Goal: Task Accomplishment & Management: Use online tool/utility

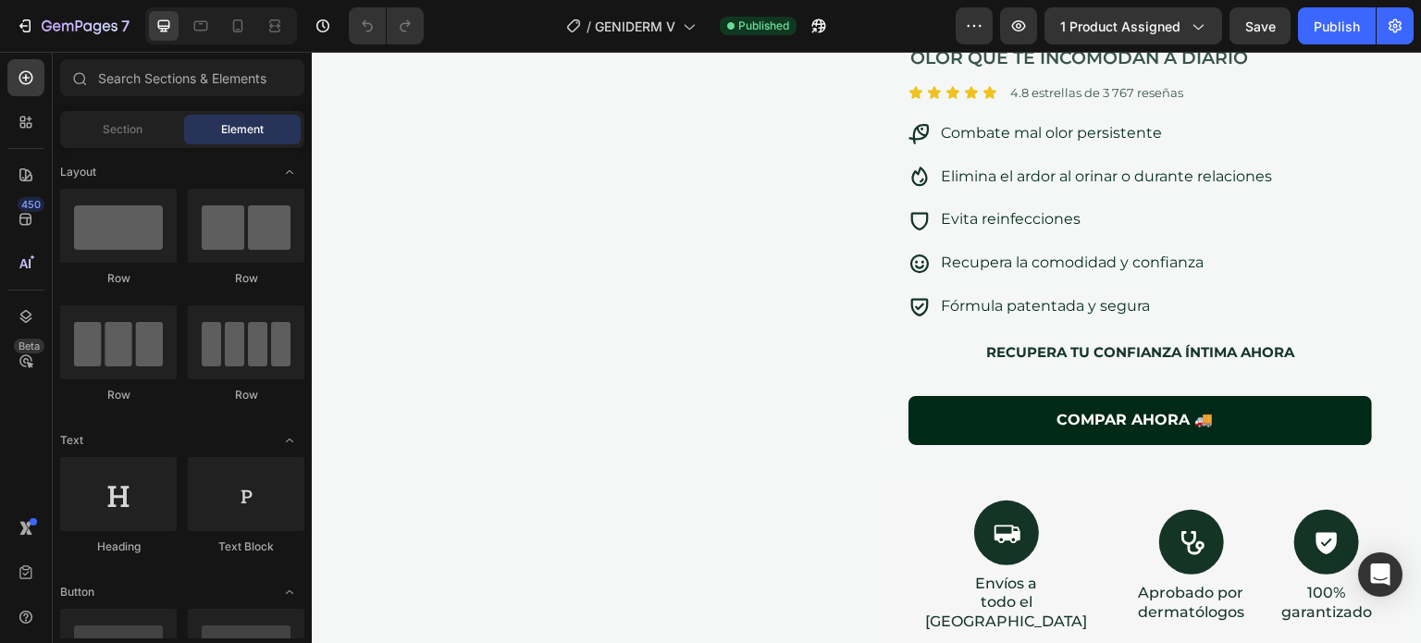
scroll to position [248, 0]
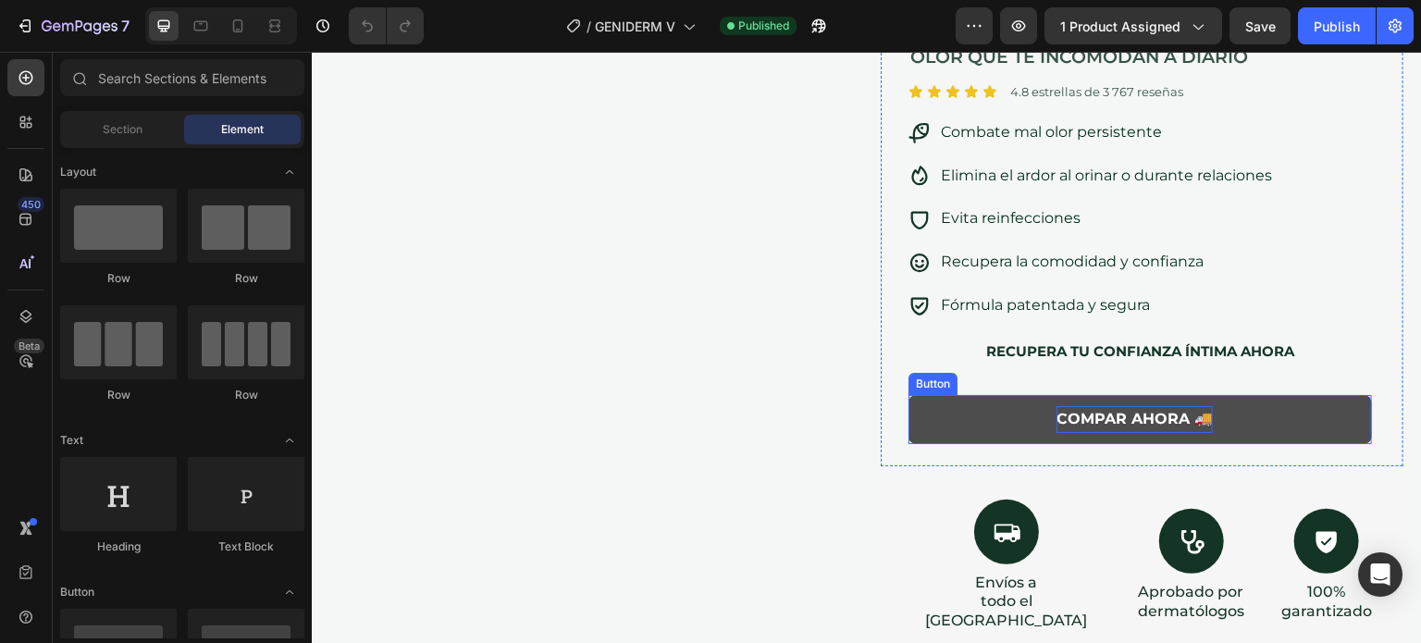
click at [1080, 415] on p "COMPAR AHORA 🚚" at bounding box center [1134, 419] width 156 height 27
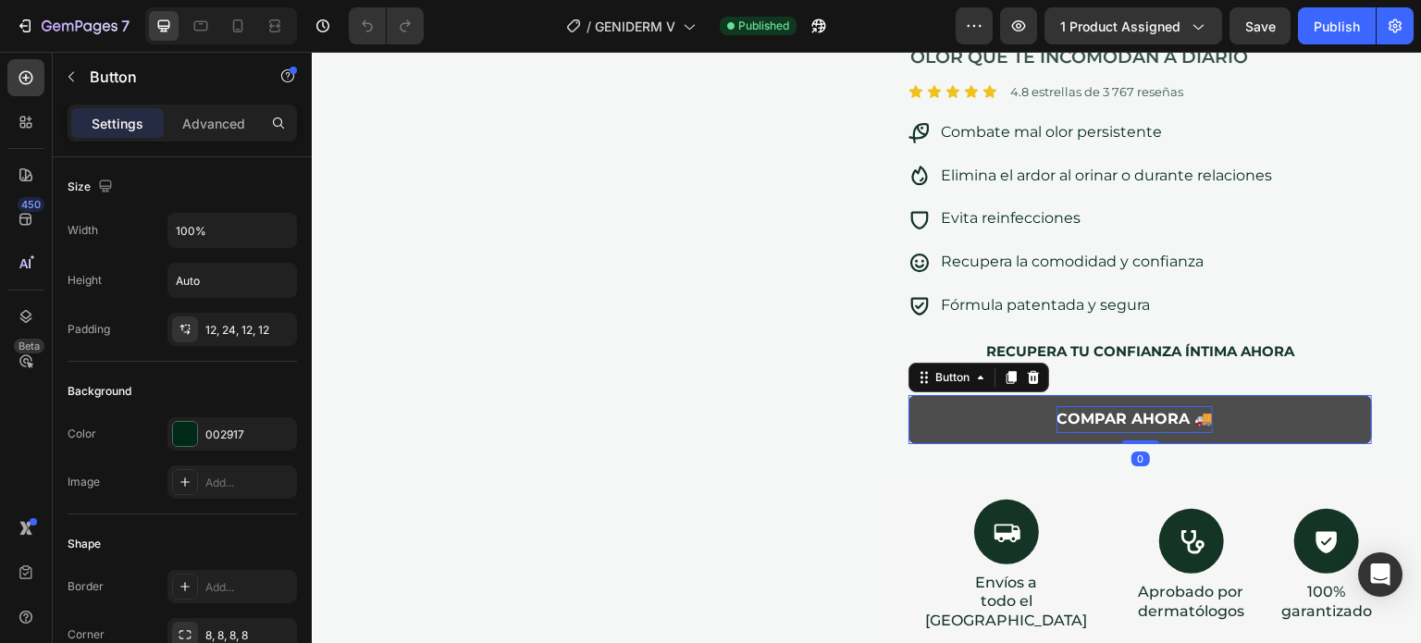
click at [1080, 415] on p "COMPAR AHORA 🚚" at bounding box center [1134, 419] width 156 height 27
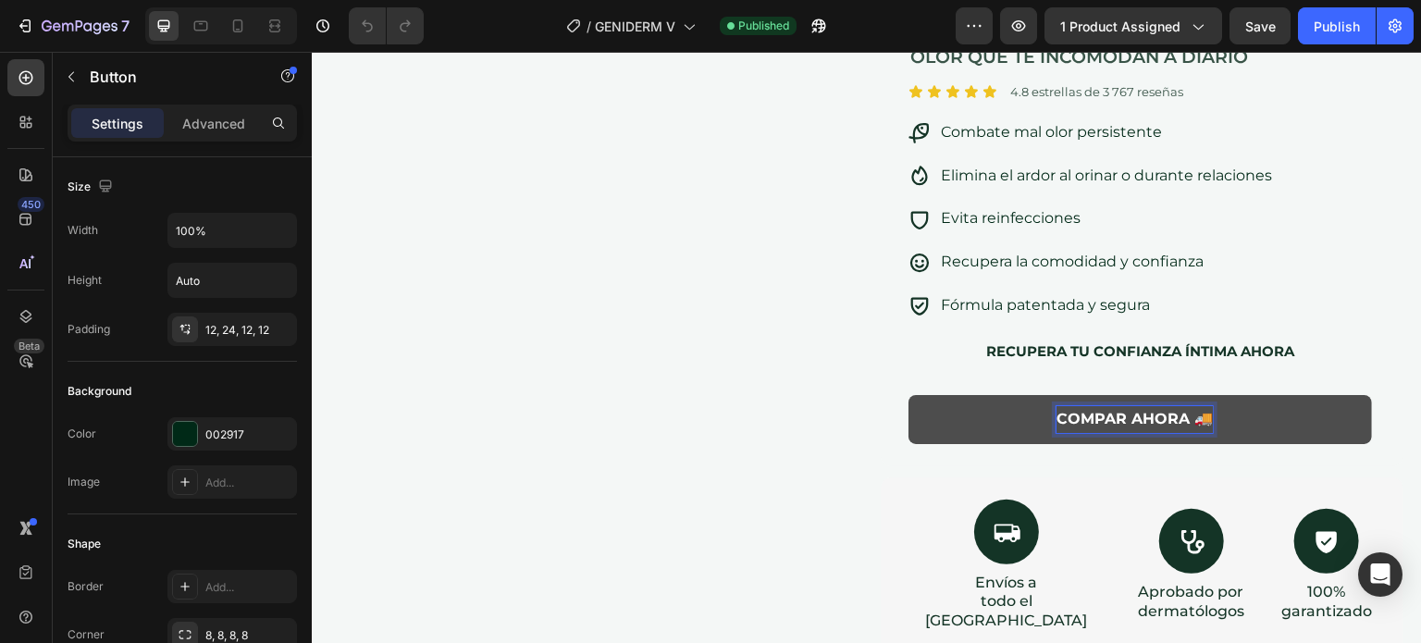
click at [1097, 415] on p "COMPAR AHORA 🚚" at bounding box center [1134, 419] width 156 height 27
click at [1384, 395] on div "GENIDERM Heading Libérate del ardor, la irritación y el mal olor que te incomod…" at bounding box center [1142, 197] width 523 height 538
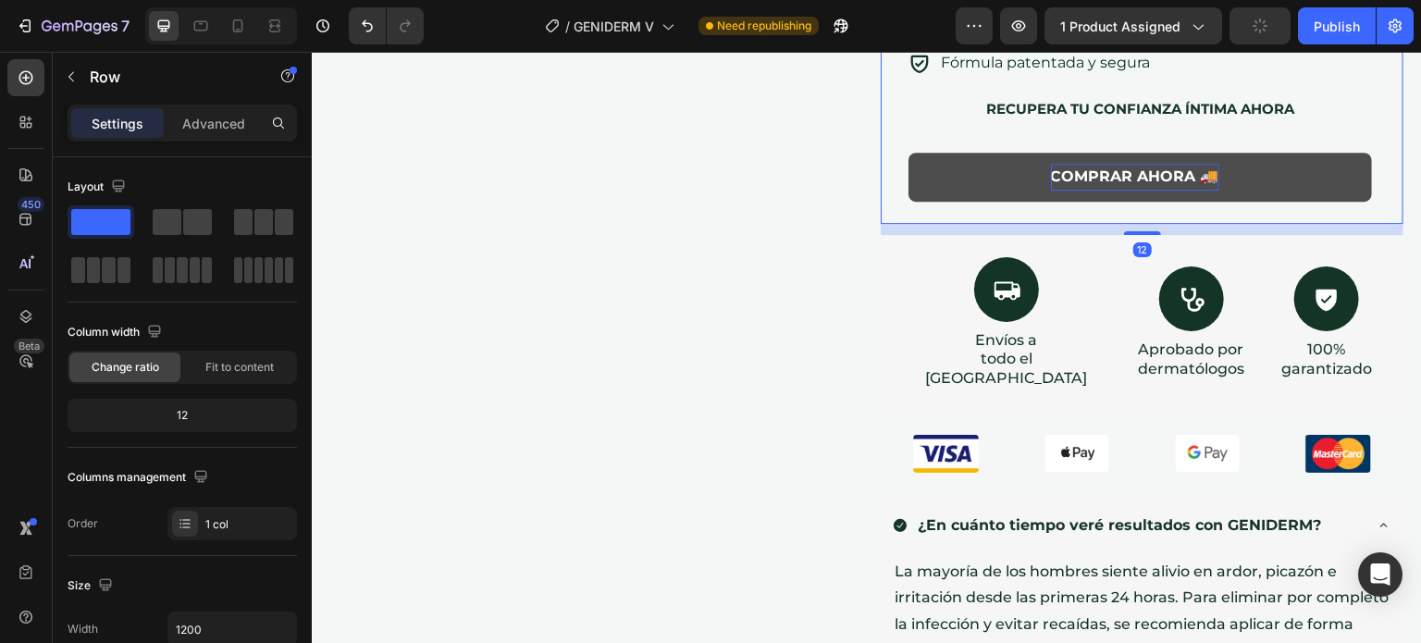
scroll to position [380, 0]
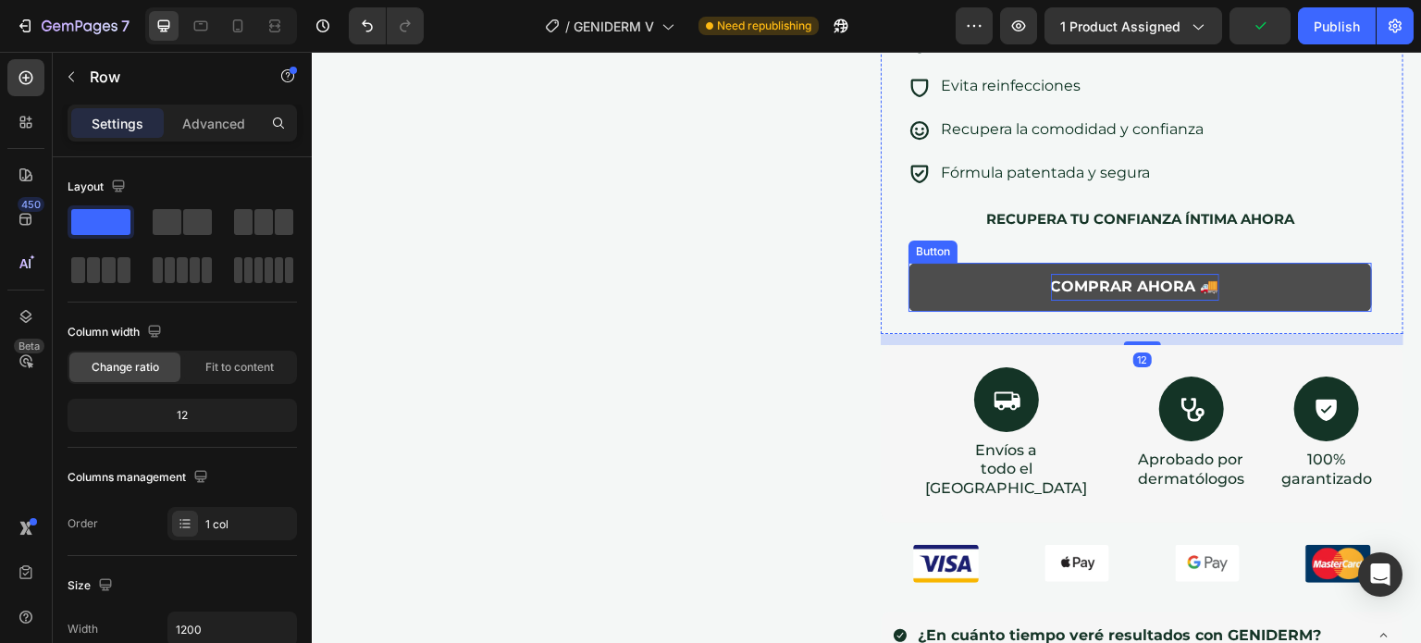
click at [1304, 283] on button "COMPRAR AHORA 🚚" at bounding box center [1139, 287] width 463 height 49
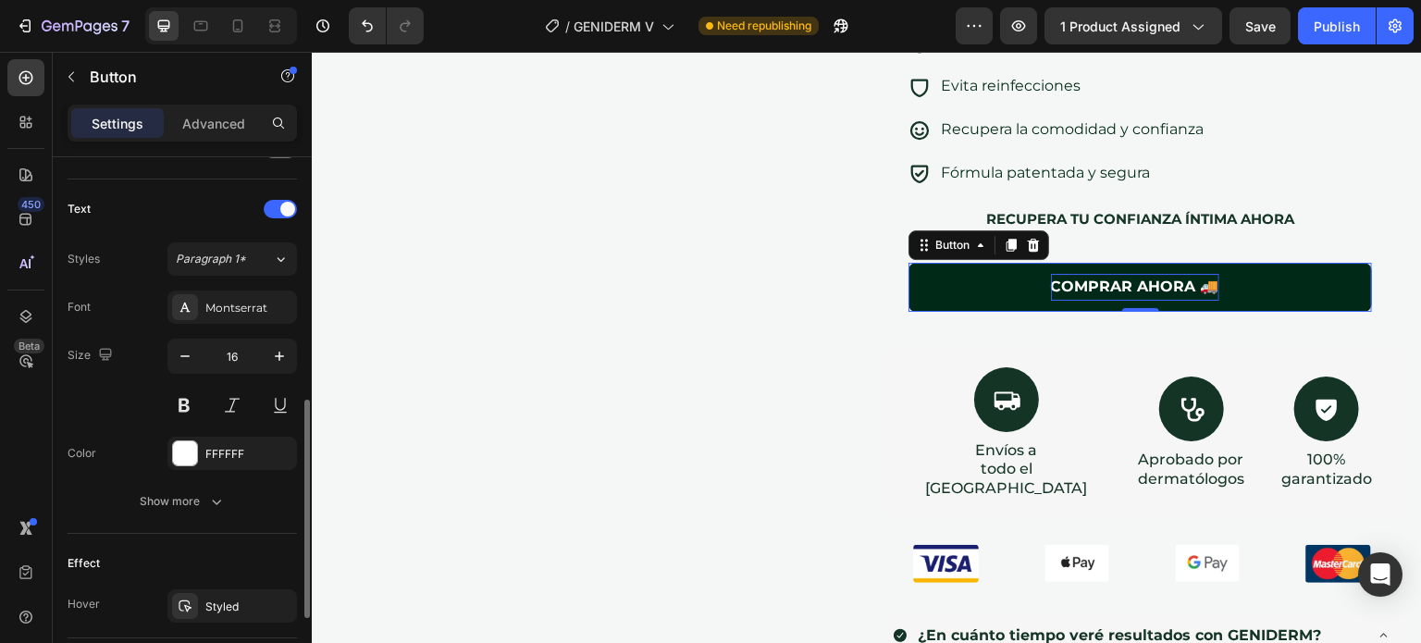
scroll to position [784, 0]
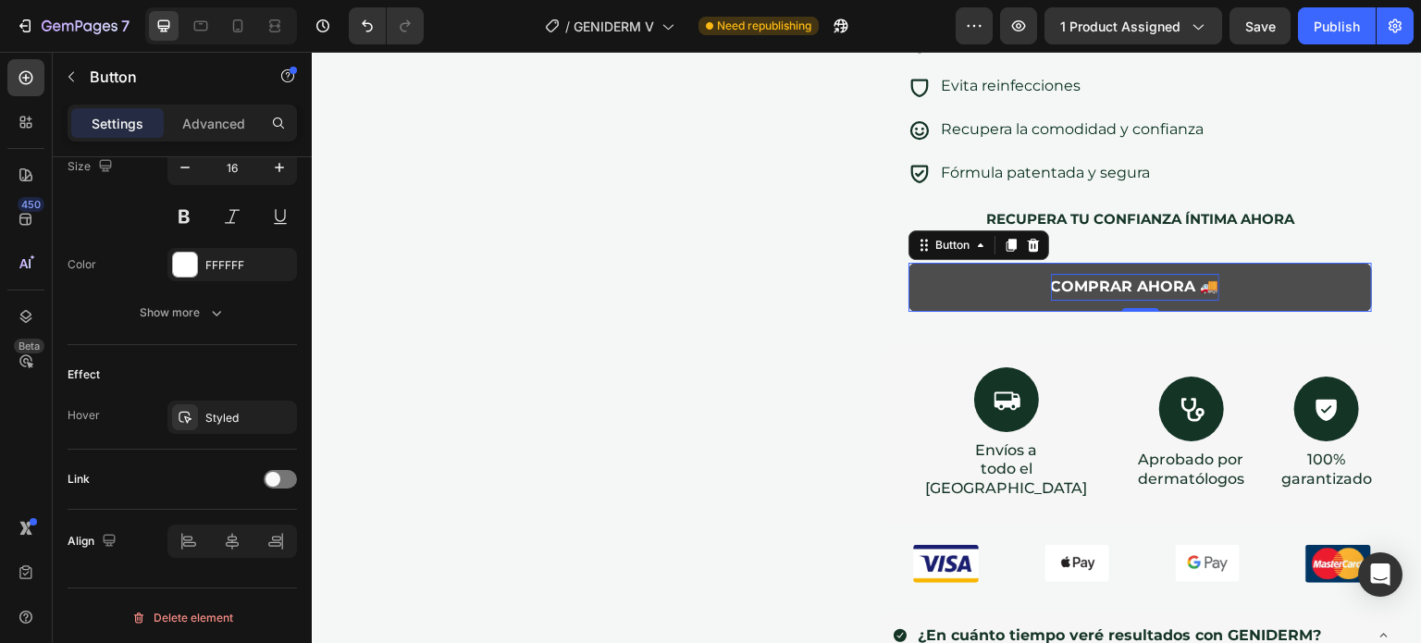
click at [935, 295] on button "COMPRAR AHORA 🚚" at bounding box center [1139, 287] width 463 height 49
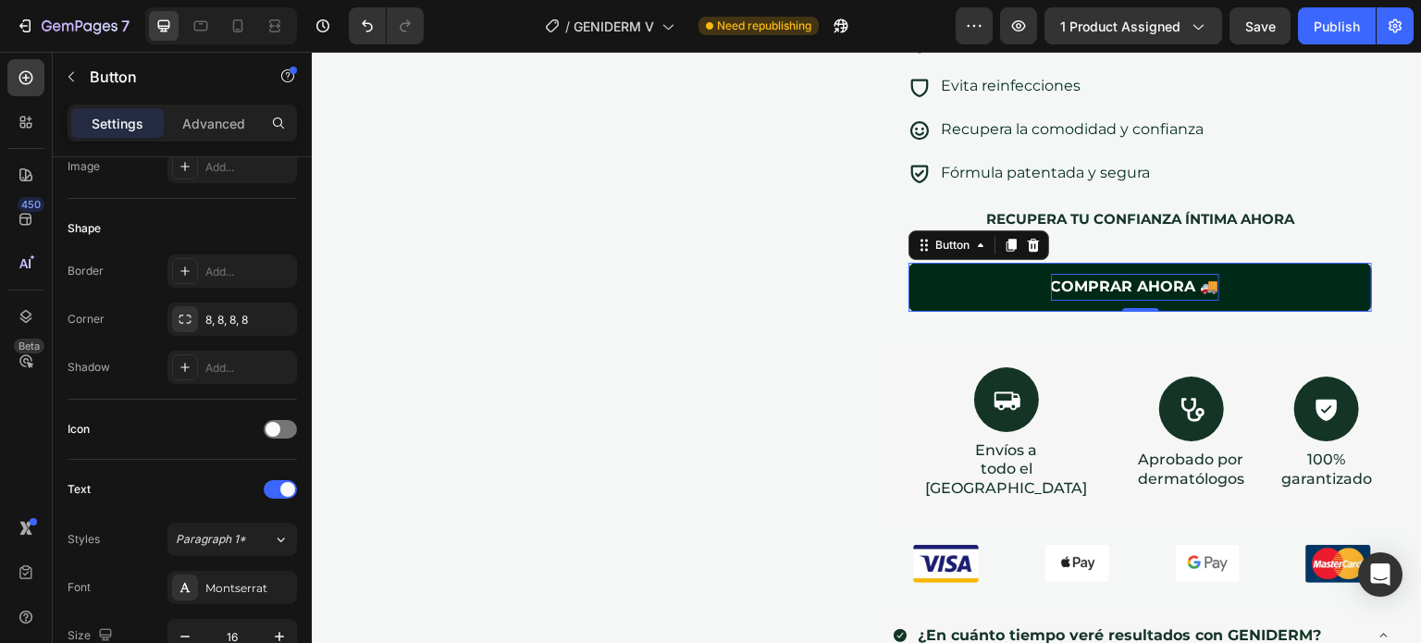
scroll to position [0, 0]
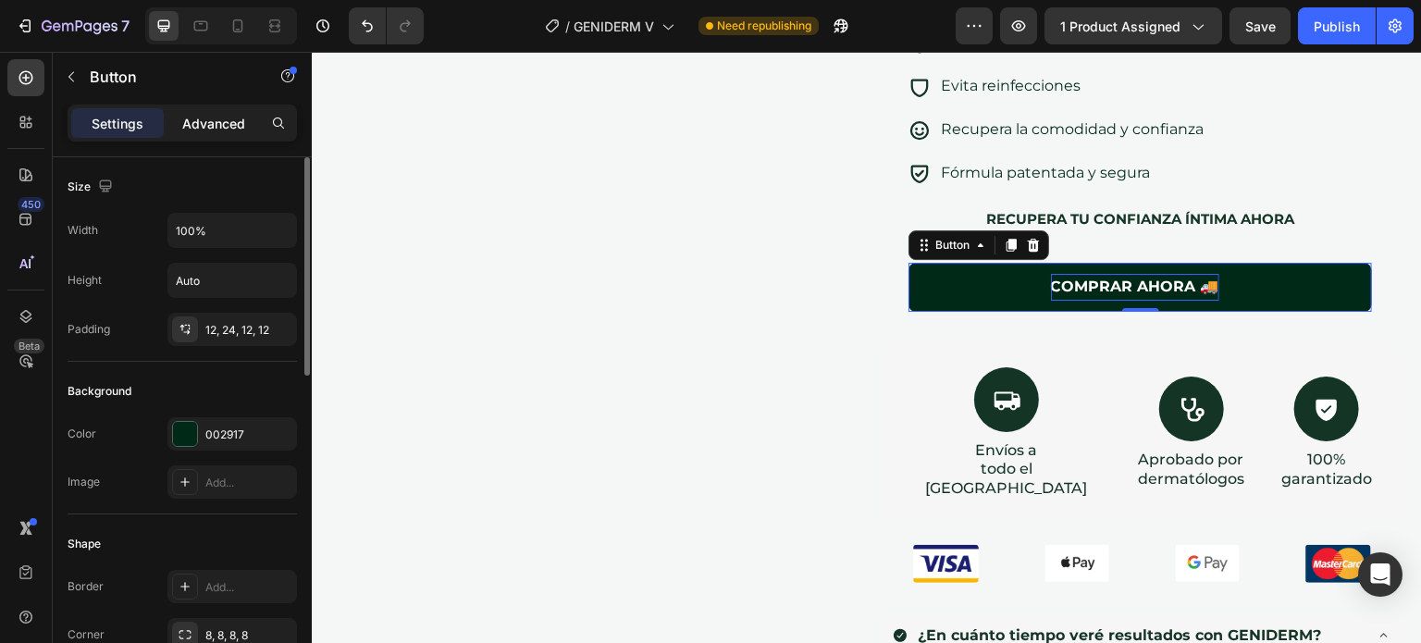
click at [215, 114] on p "Advanced" at bounding box center [213, 123] width 63 height 19
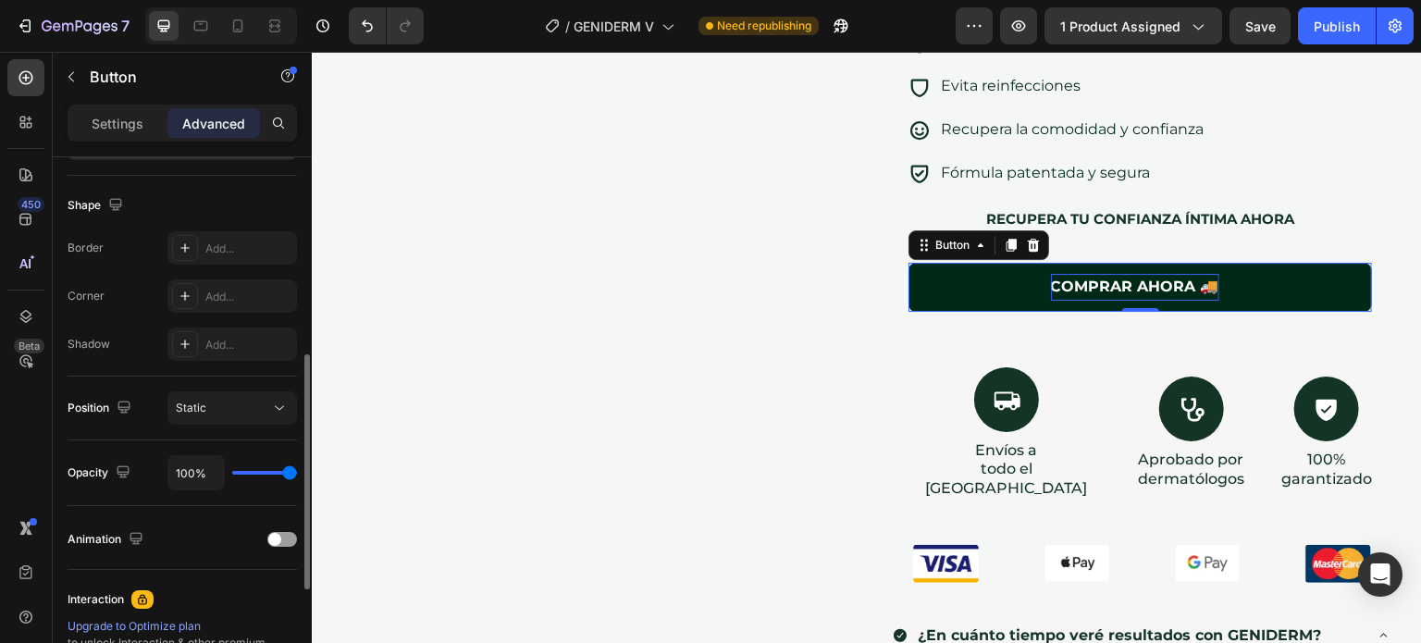
scroll to position [455, 0]
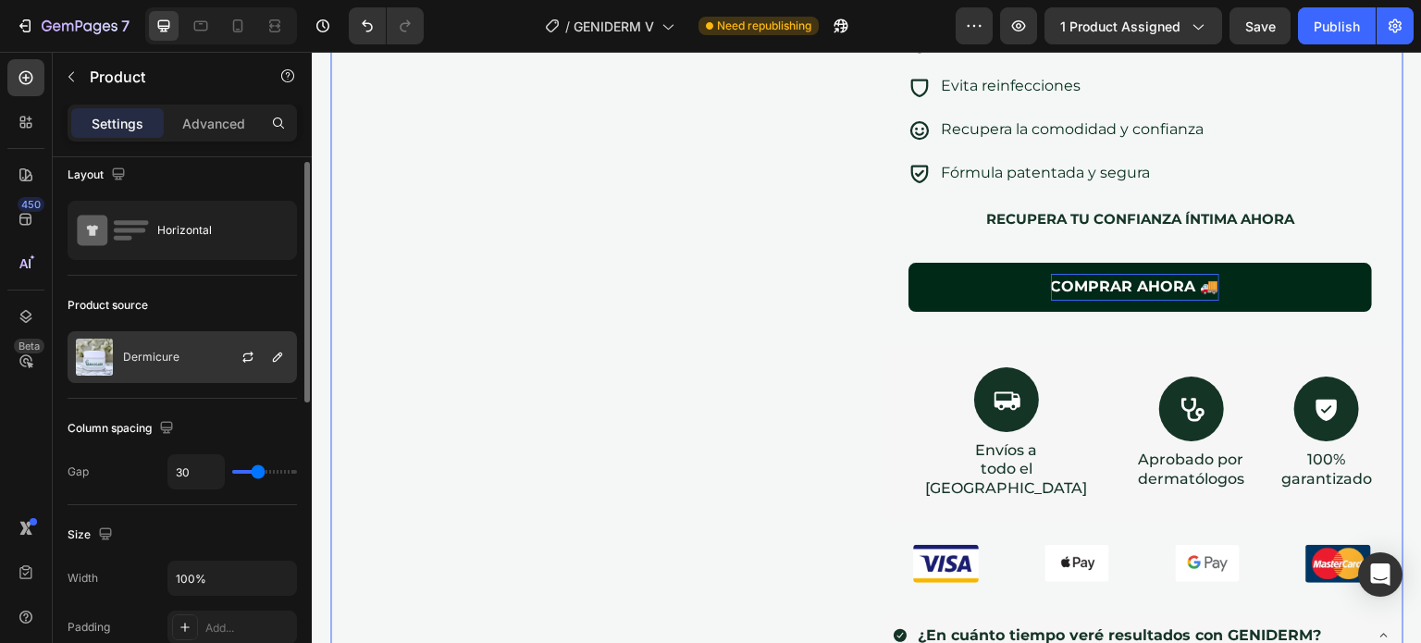
scroll to position [13, 0]
click at [191, 357] on div "Dermicure" at bounding box center [182, 356] width 229 height 52
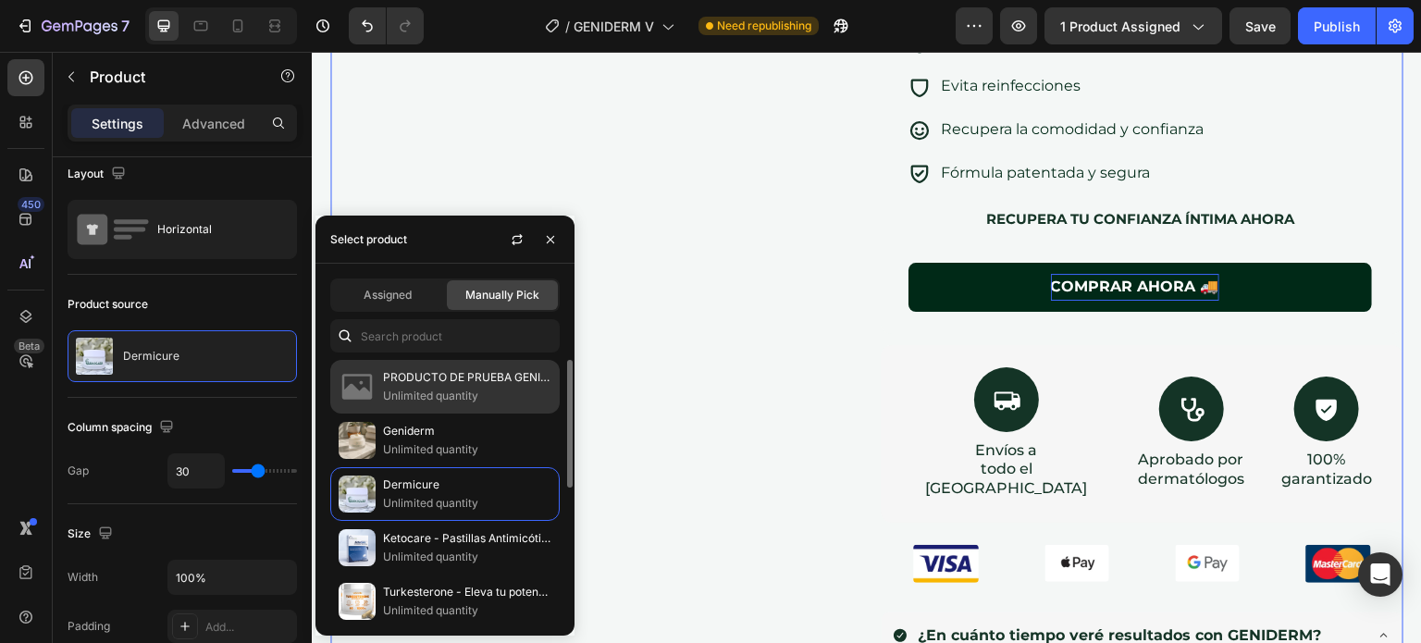
click at [413, 394] on p "Unlimited quantity" at bounding box center [467, 396] width 168 height 18
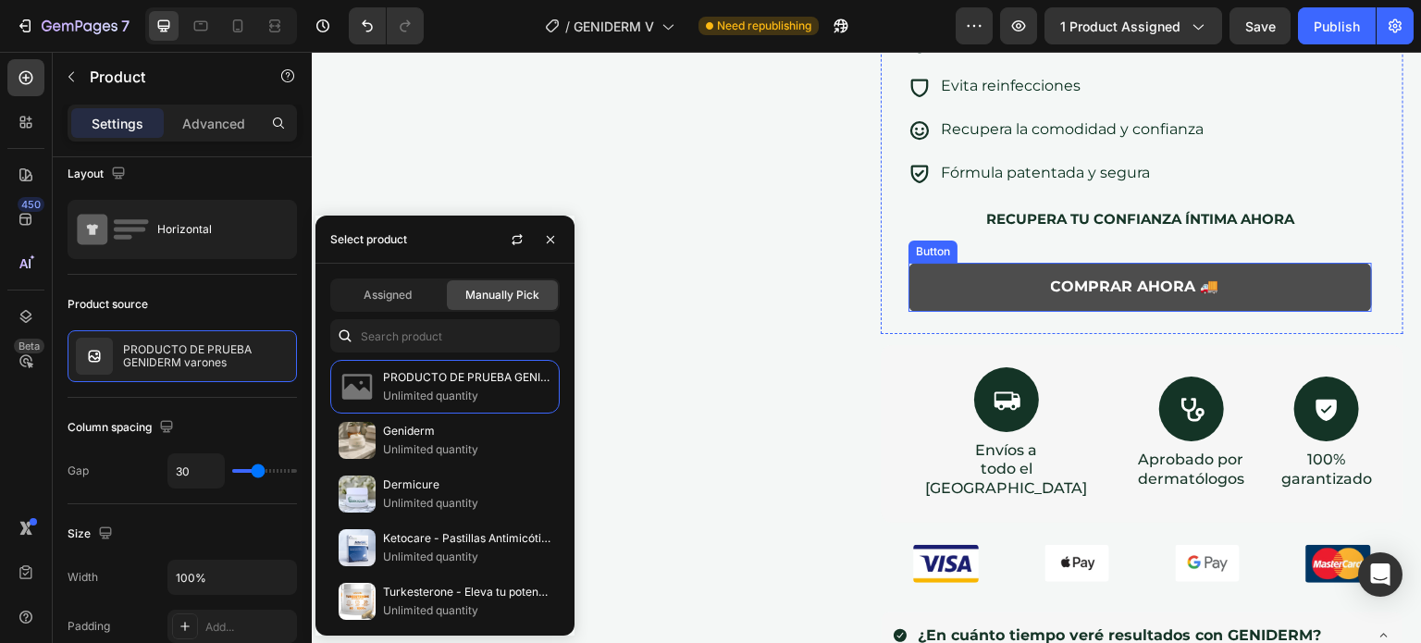
click at [945, 287] on button "COMPRAR AHORA 🚚" at bounding box center [1139, 287] width 463 height 49
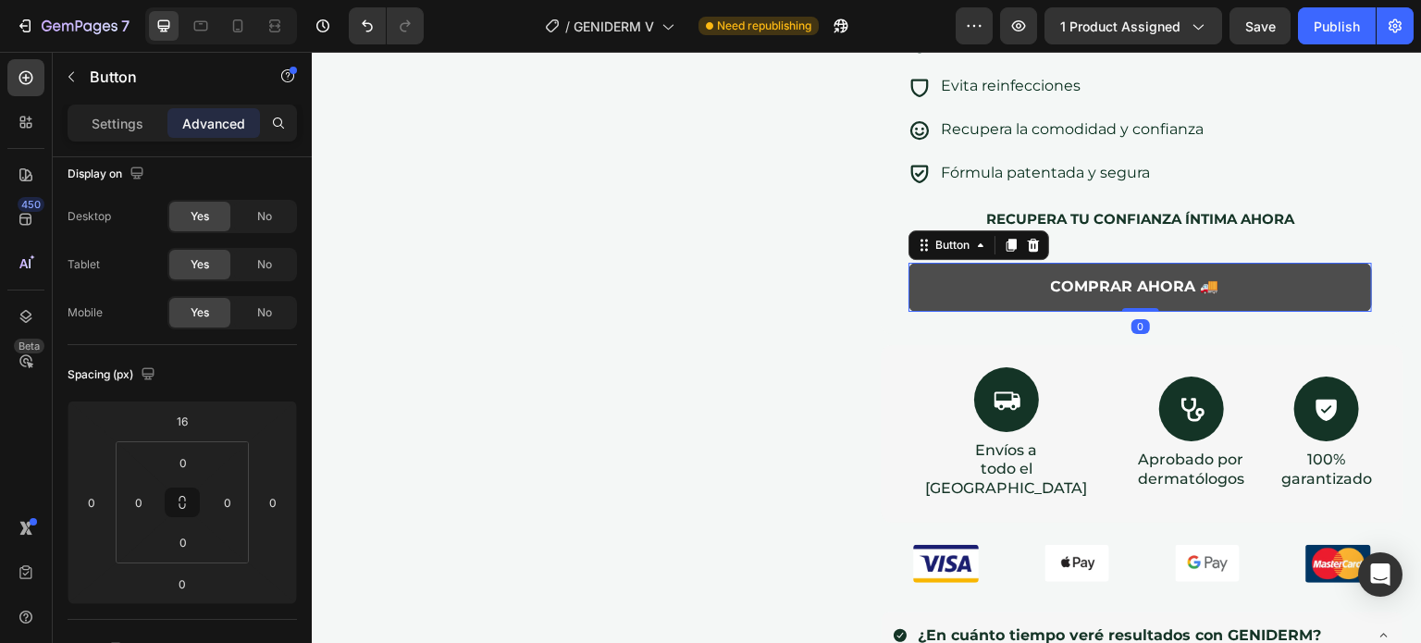
scroll to position [0, 0]
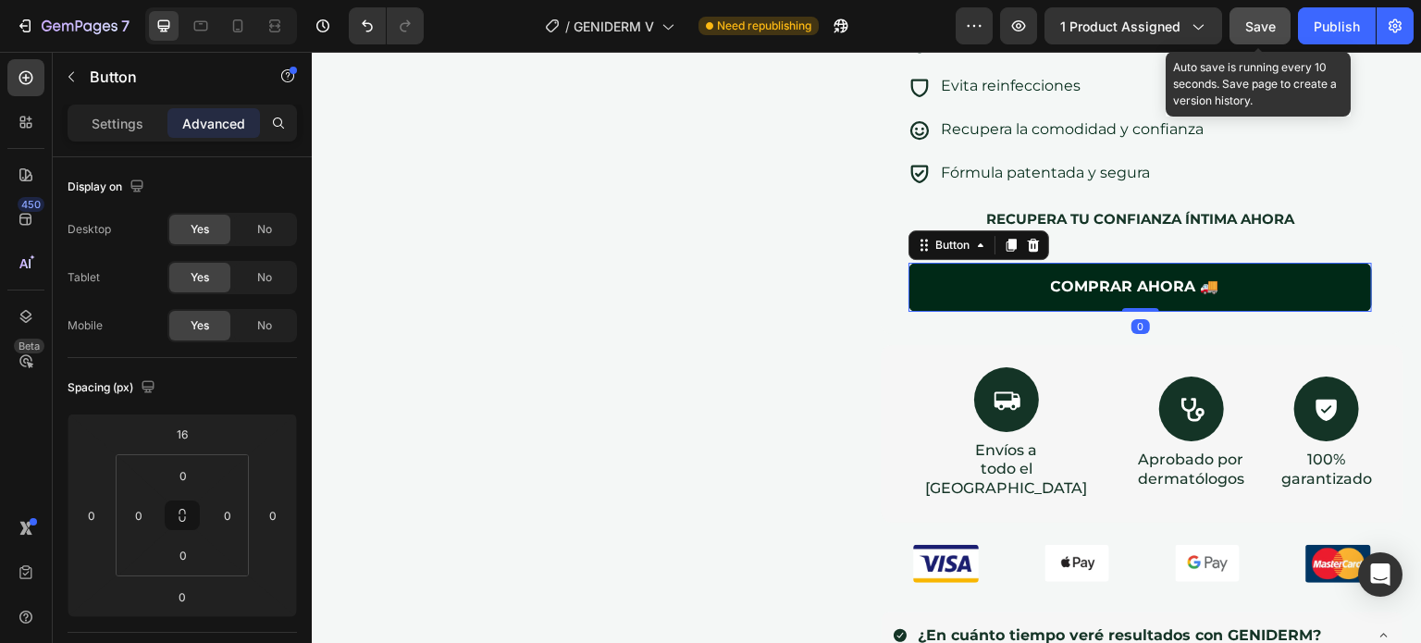
click at [1264, 26] on span "Save" at bounding box center [1260, 26] width 31 height 16
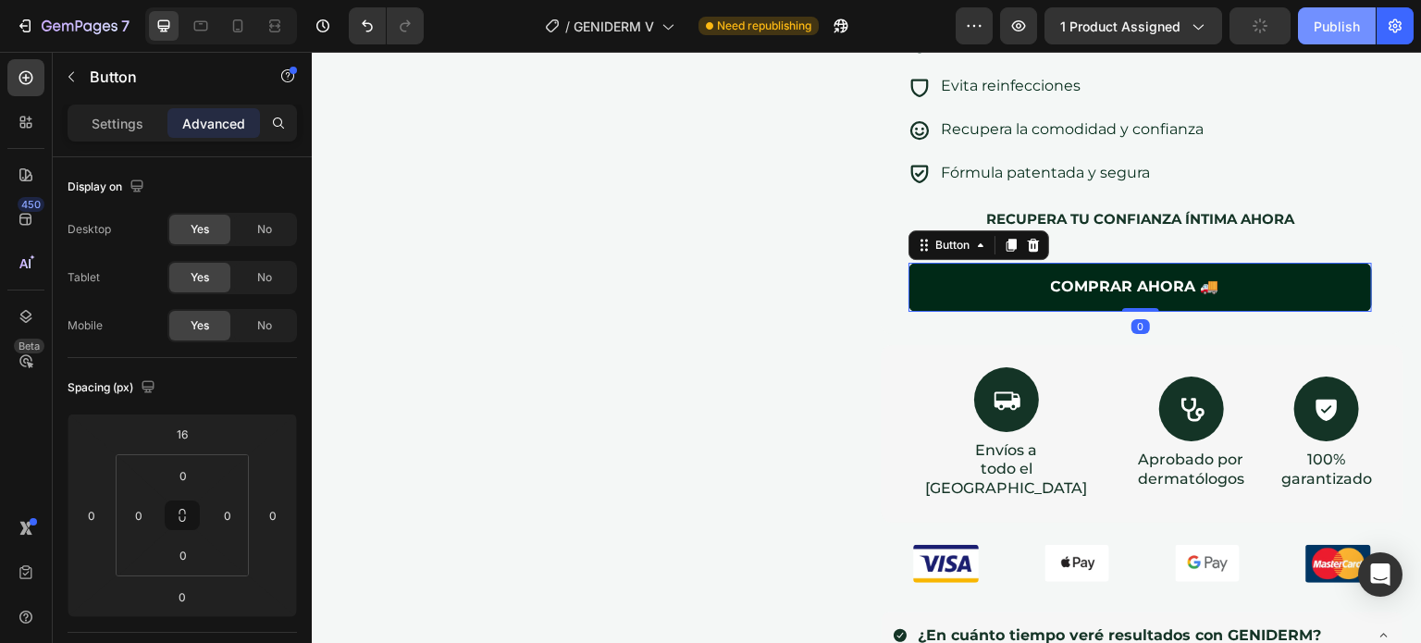
click at [1350, 27] on div "Publish" at bounding box center [1336, 26] width 46 height 19
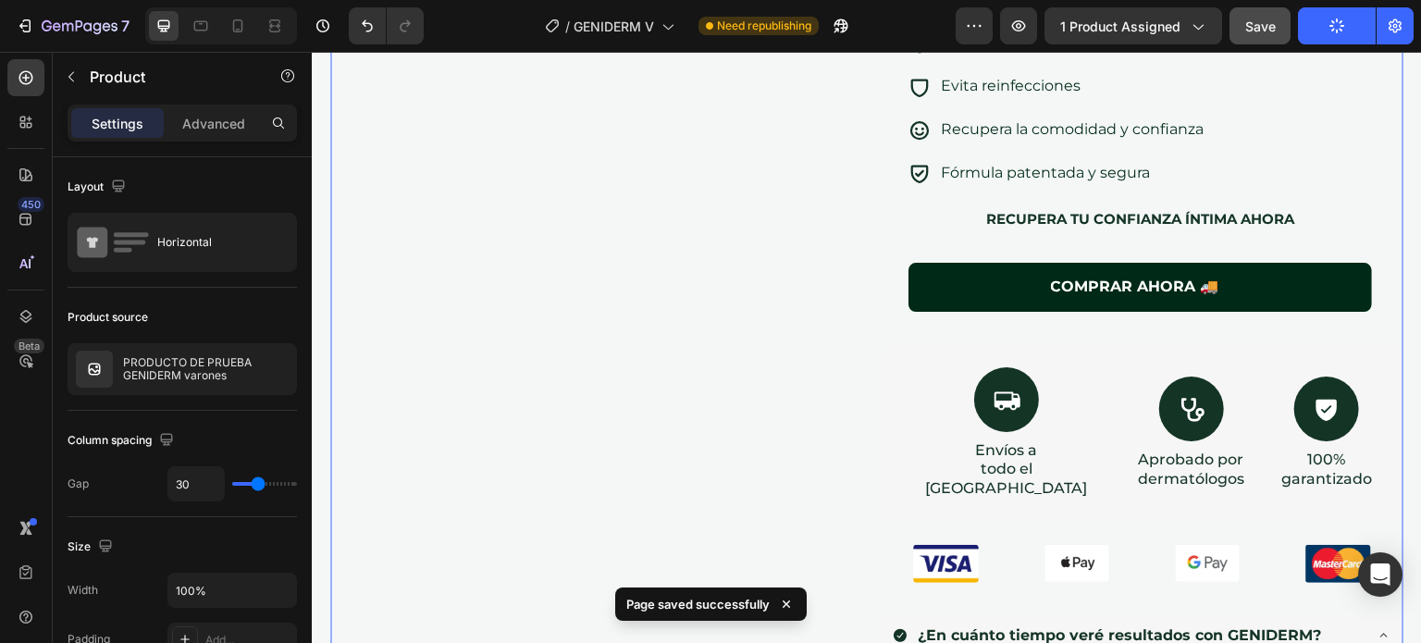
click at [881, 229] on div "GENIDERM Heading Libérate del ardor, la irritación y el mal olor que te incomod…" at bounding box center [1142, 65] width 523 height 538
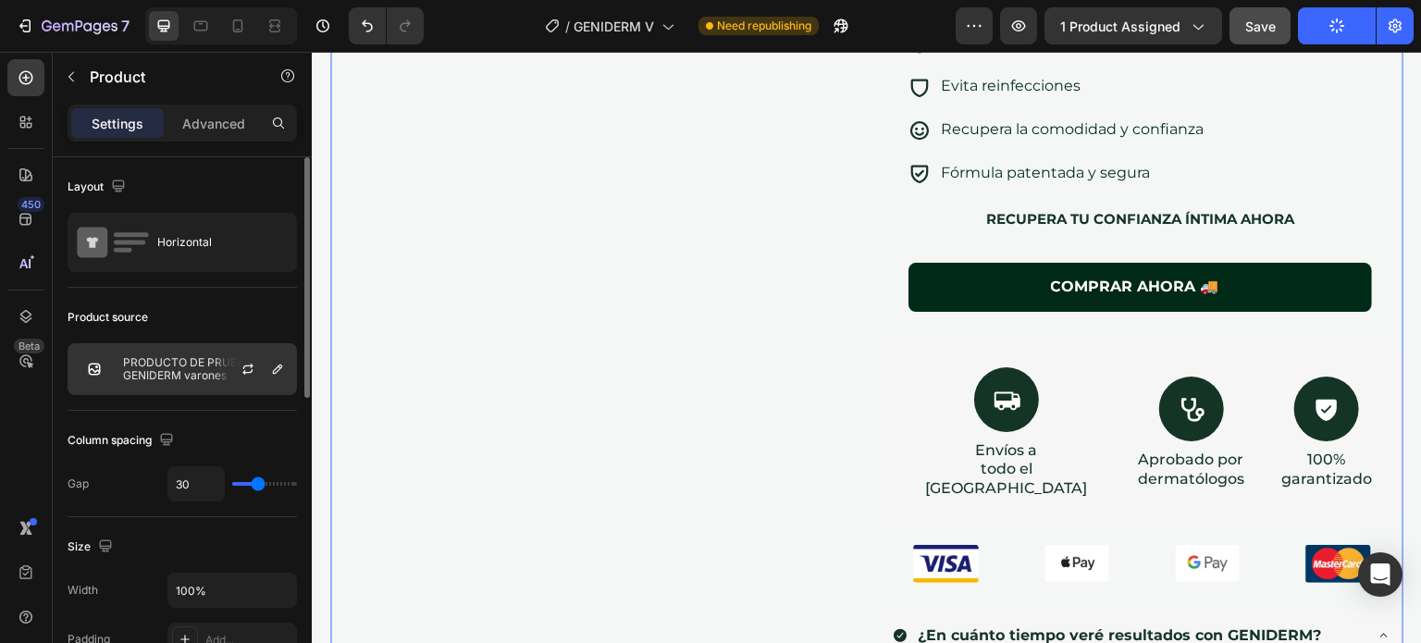
click at [163, 376] on p "PRODUCTO DE PRUEBA GENIDERM varones" at bounding box center [206, 369] width 166 height 26
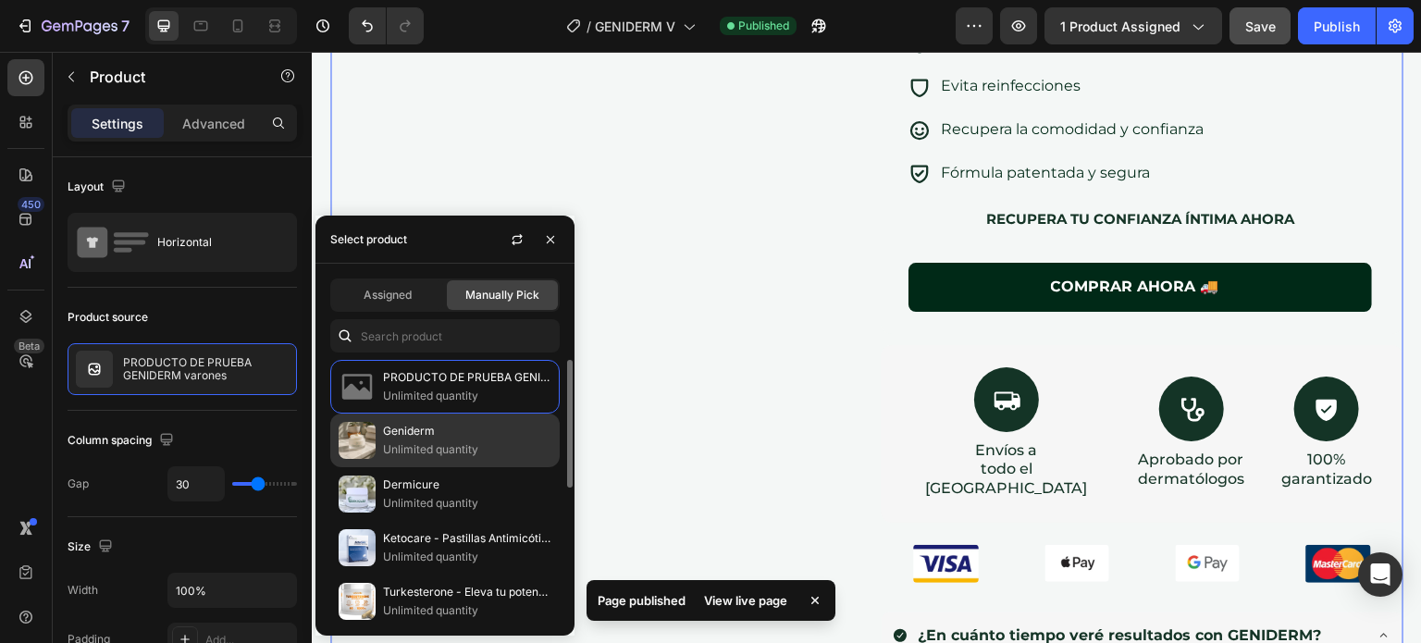
click at [416, 445] on p "Unlimited quantity" at bounding box center [467, 449] width 168 height 18
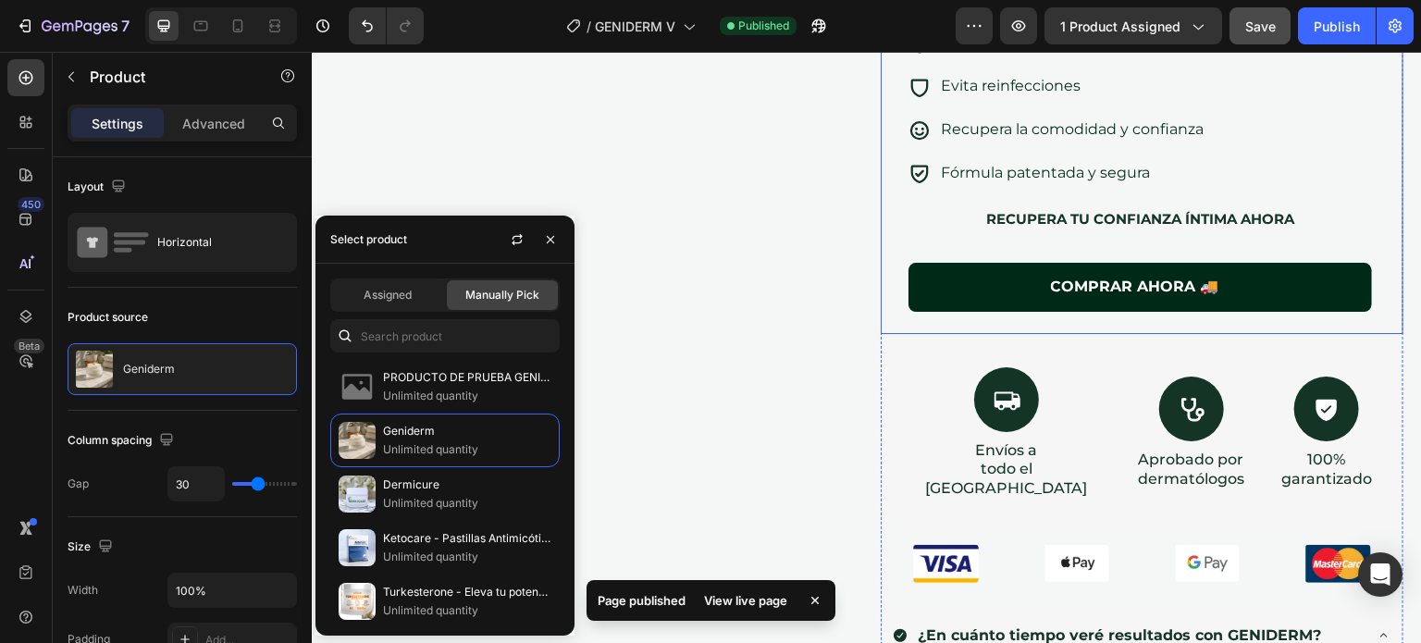
click at [881, 219] on div "GENIDERM Heading Libérate del ardor, la irritación y el mal olor que te incomod…" at bounding box center [1142, 65] width 523 height 538
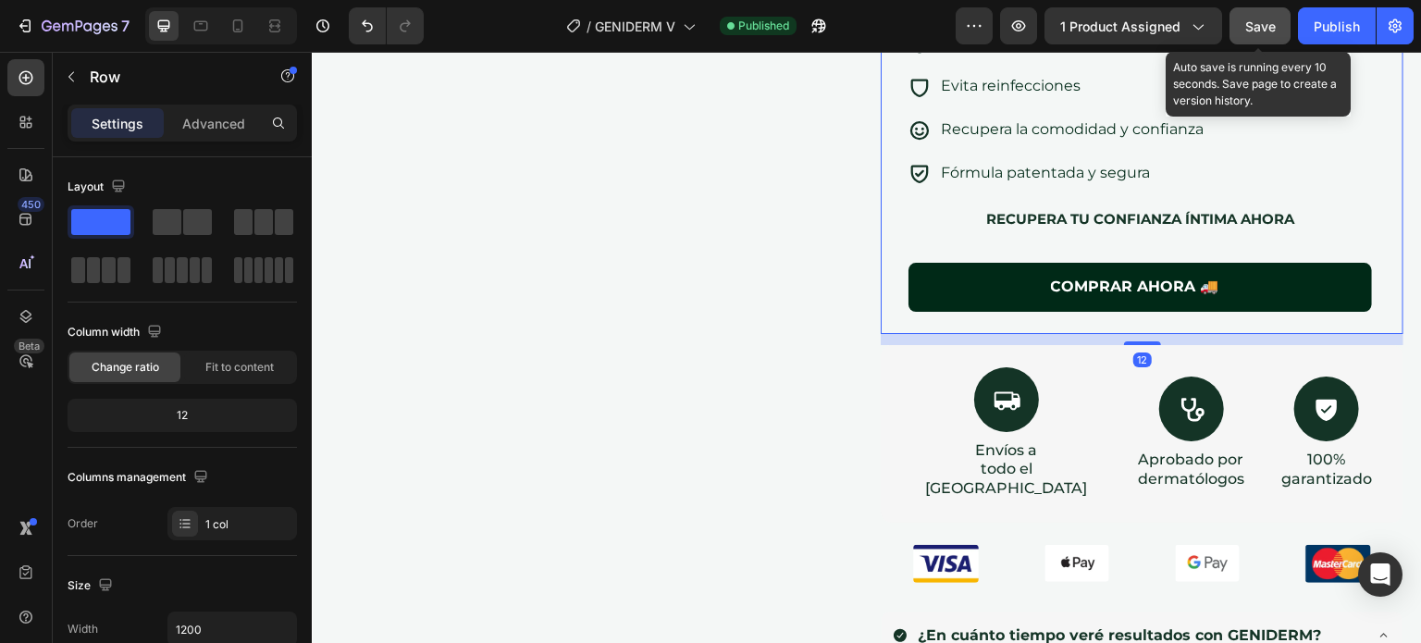
click at [1278, 18] on button "Save" at bounding box center [1259, 25] width 61 height 37
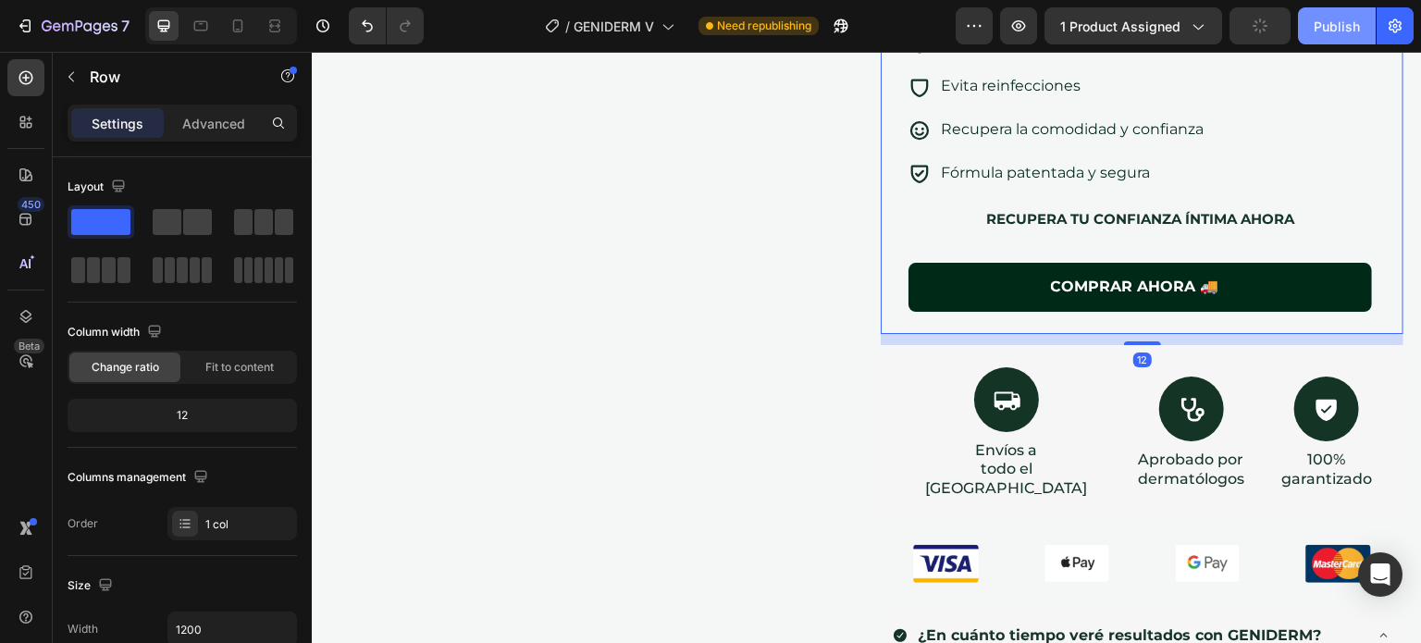
click at [1325, 22] on div "Publish" at bounding box center [1336, 26] width 46 height 19
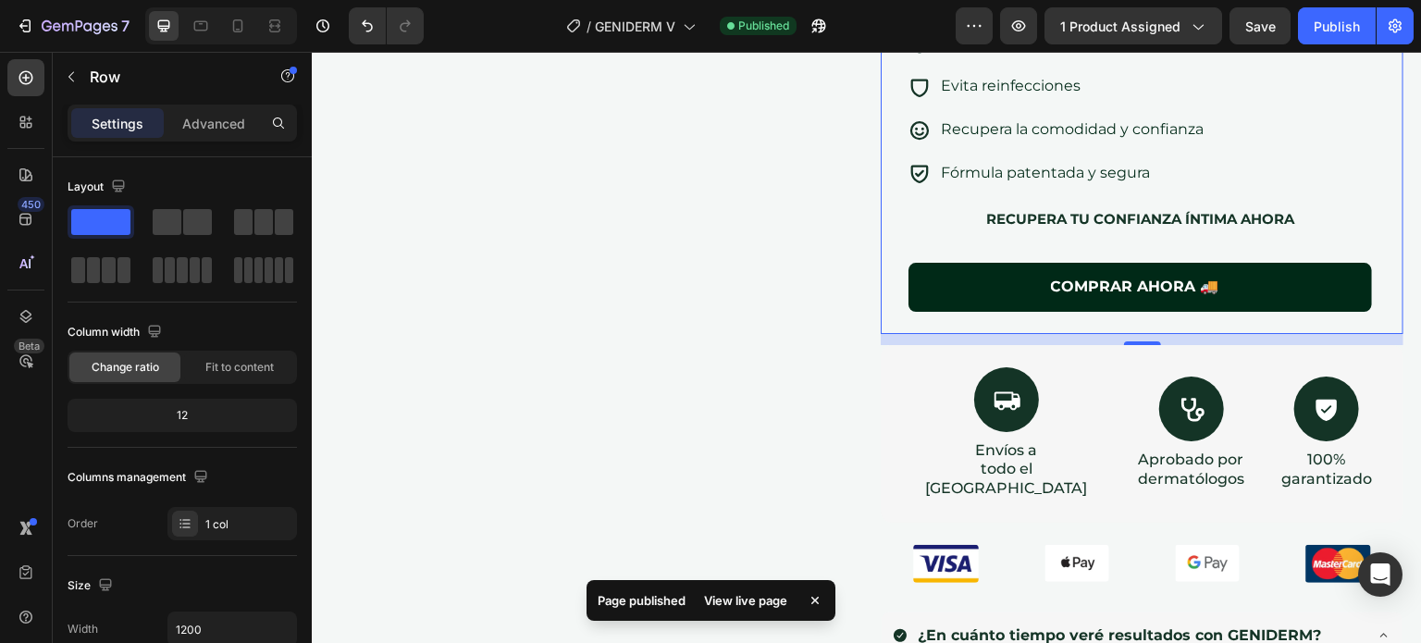
click at [1335, 29] on div "Publish" at bounding box center [1336, 26] width 46 height 19
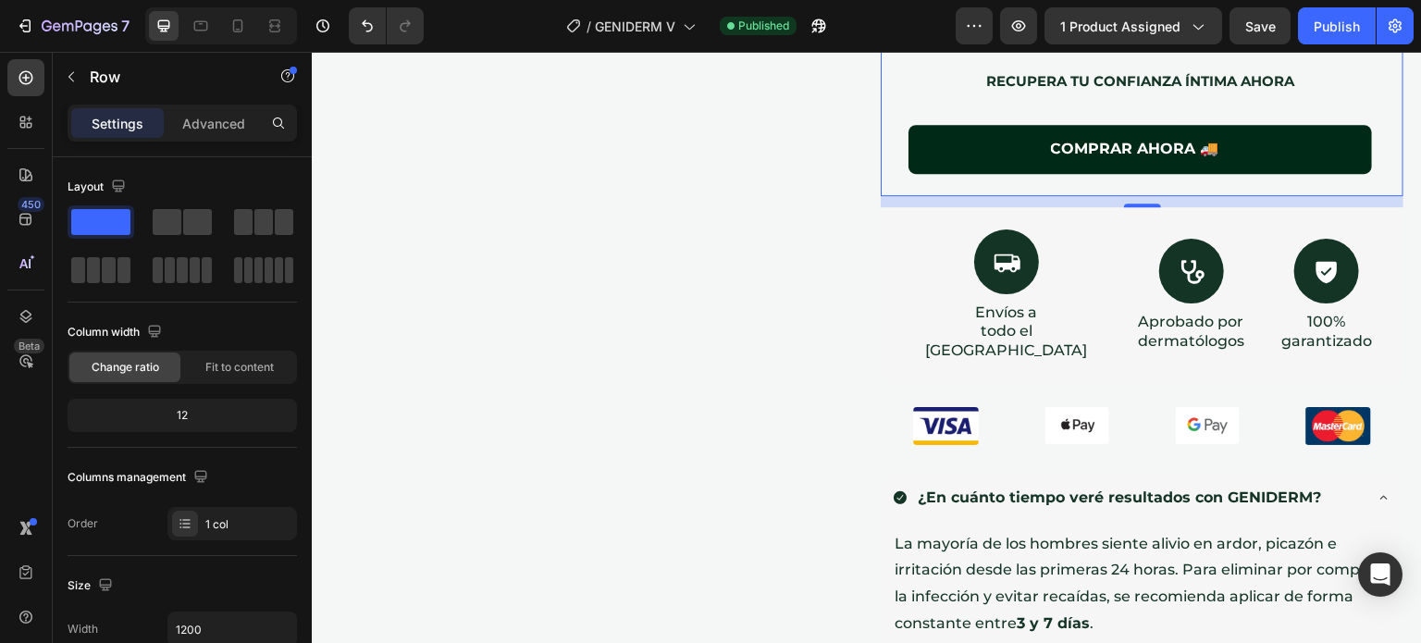
scroll to position [524, 0]
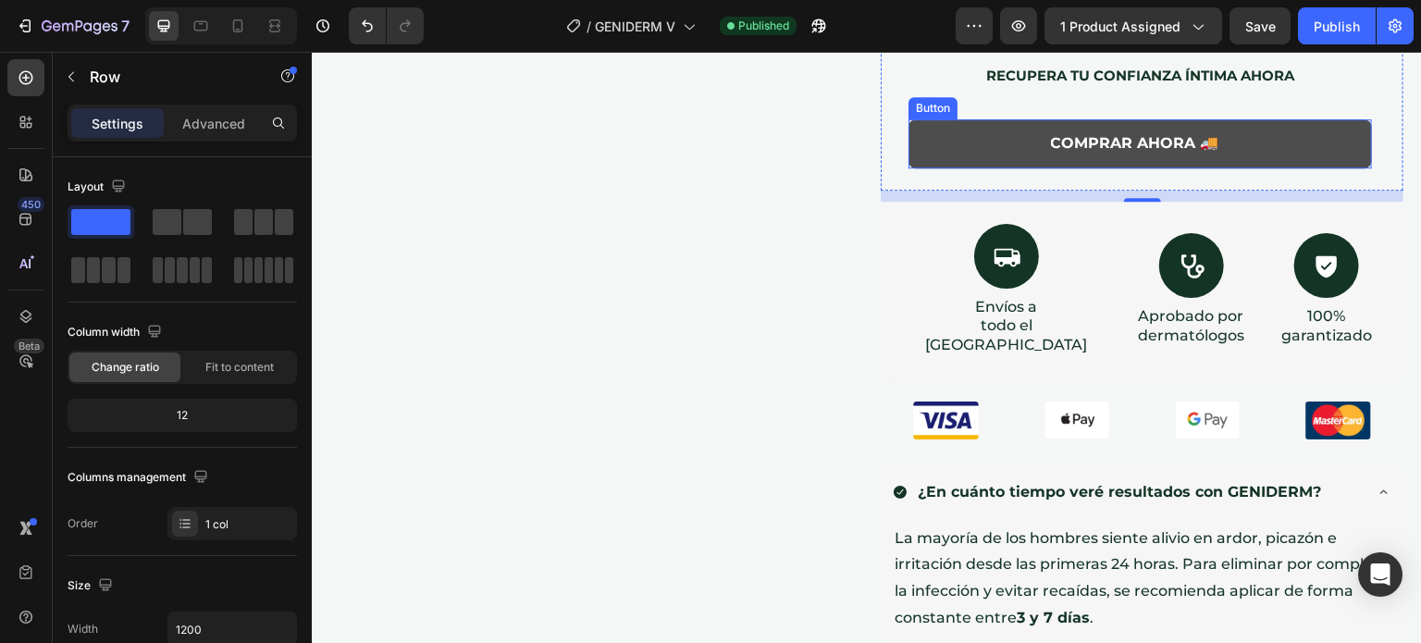
click at [976, 137] on button "COMPRAR AHORA 🚚" at bounding box center [1139, 143] width 463 height 49
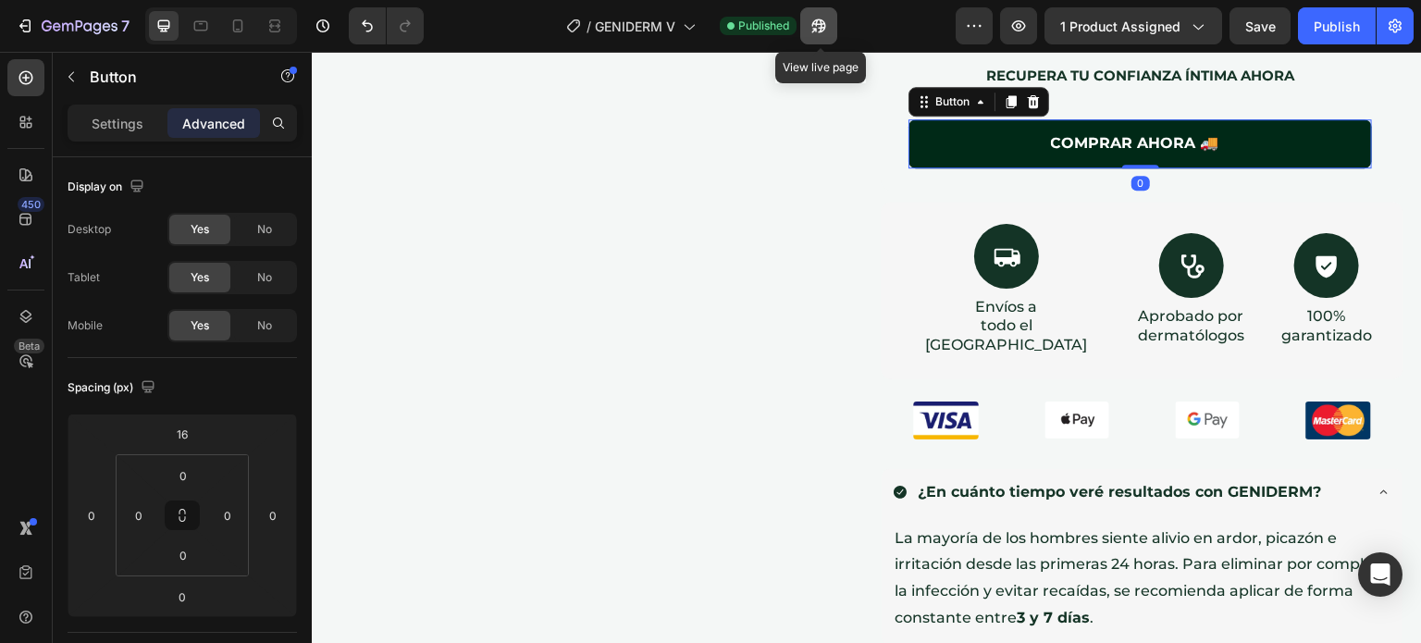
click at [823, 18] on icon "button" at bounding box center [818, 26] width 18 height 18
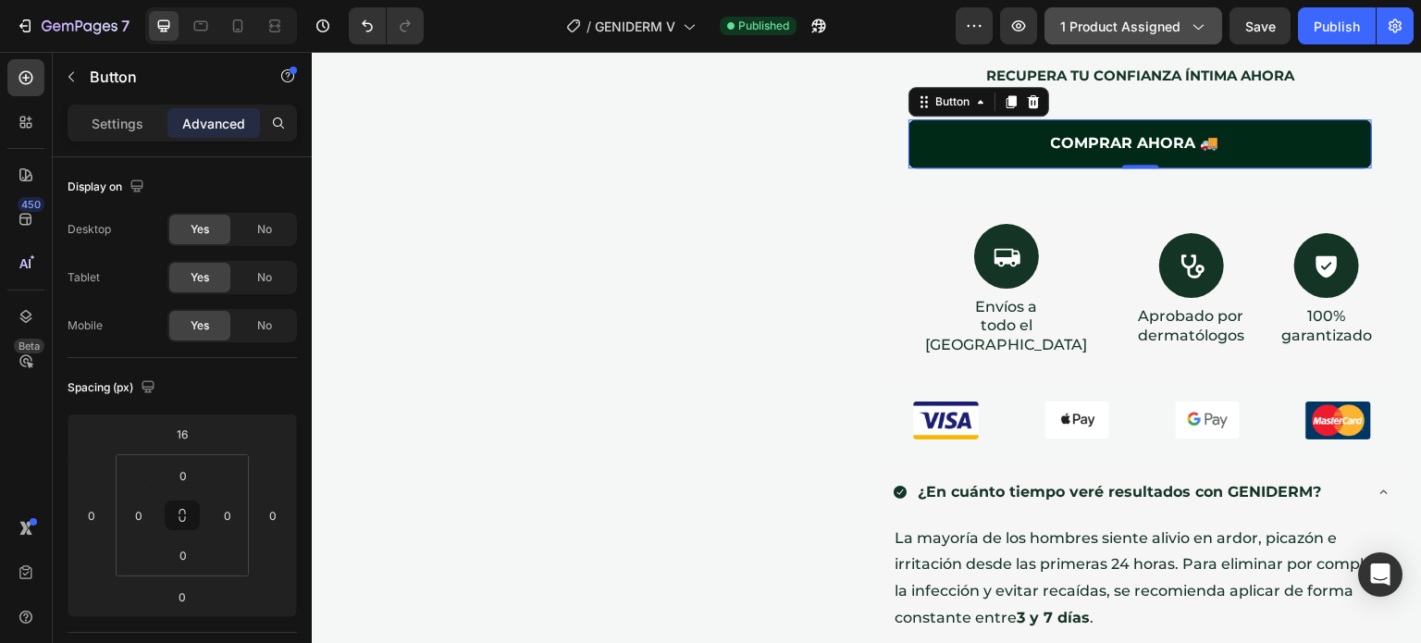
click at [1092, 20] on span "1 product assigned" at bounding box center [1120, 26] width 120 height 19
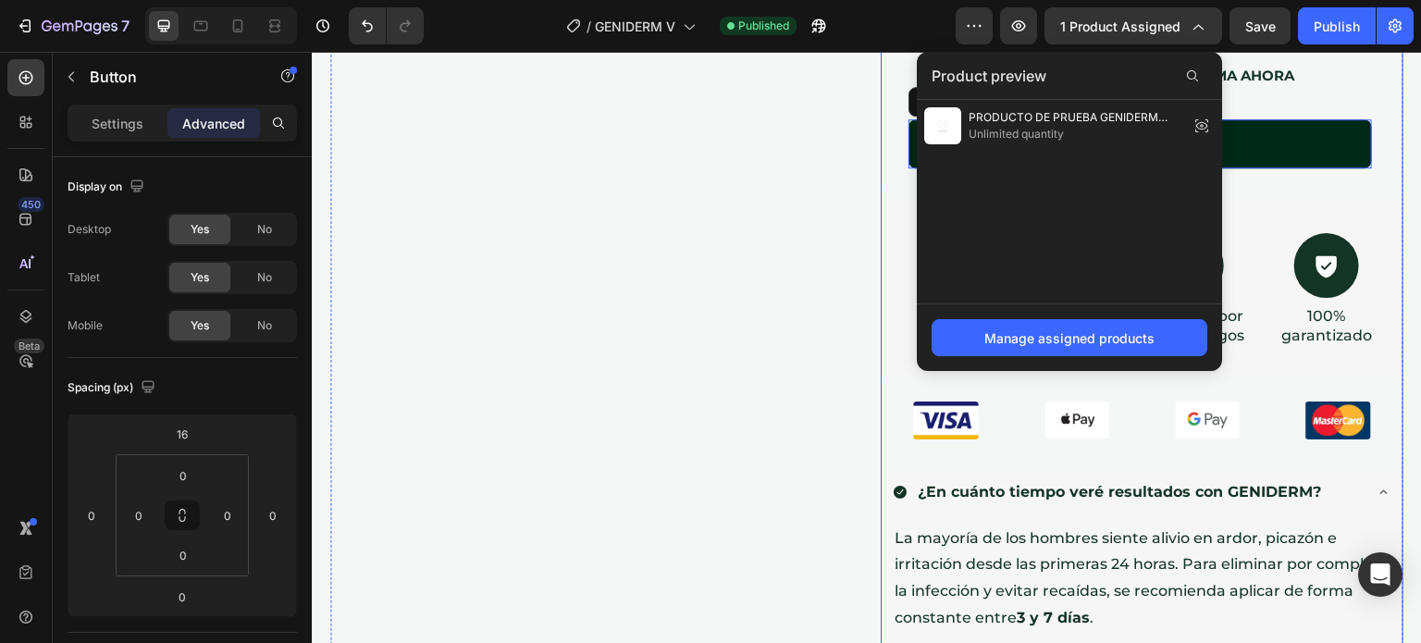
click at [881, 366] on div "GENIDERM Heading Libérate del ardor, la irritación y el mal olor que te incomod…" at bounding box center [1142, 578] width 523 height 1853
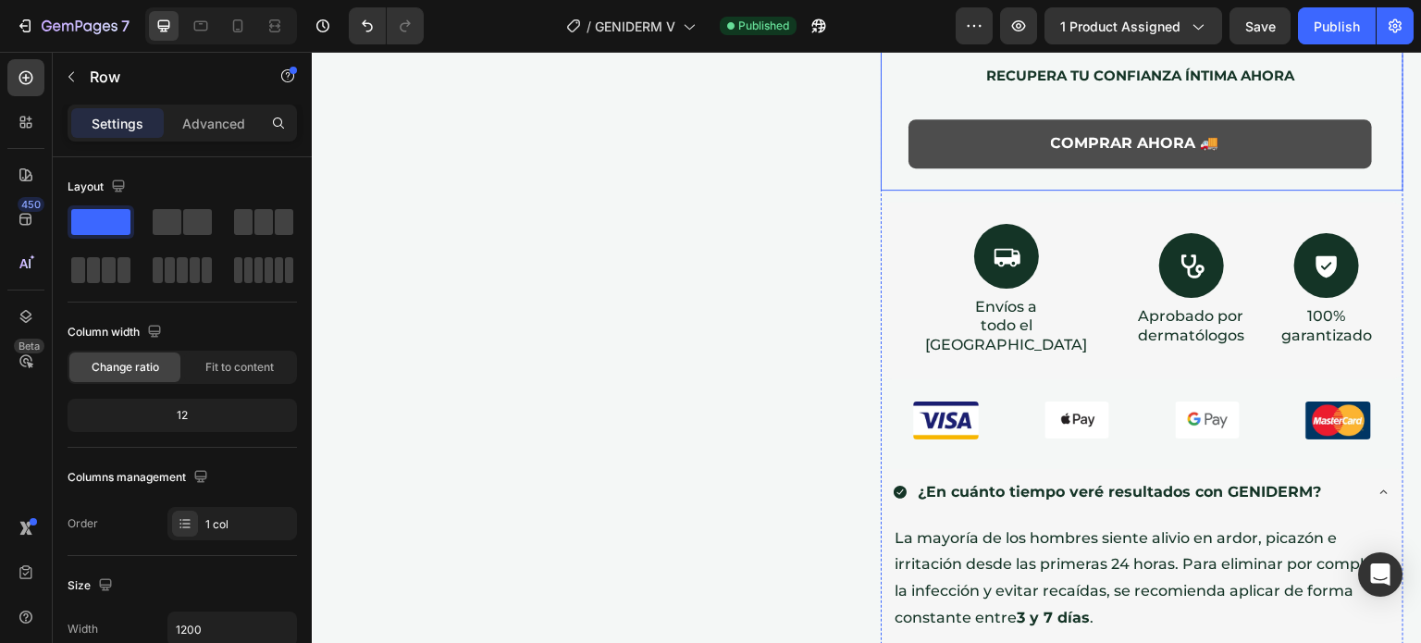
click at [983, 132] on button "COMPRAR AHORA 🚚" at bounding box center [1139, 143] width 463 height 49
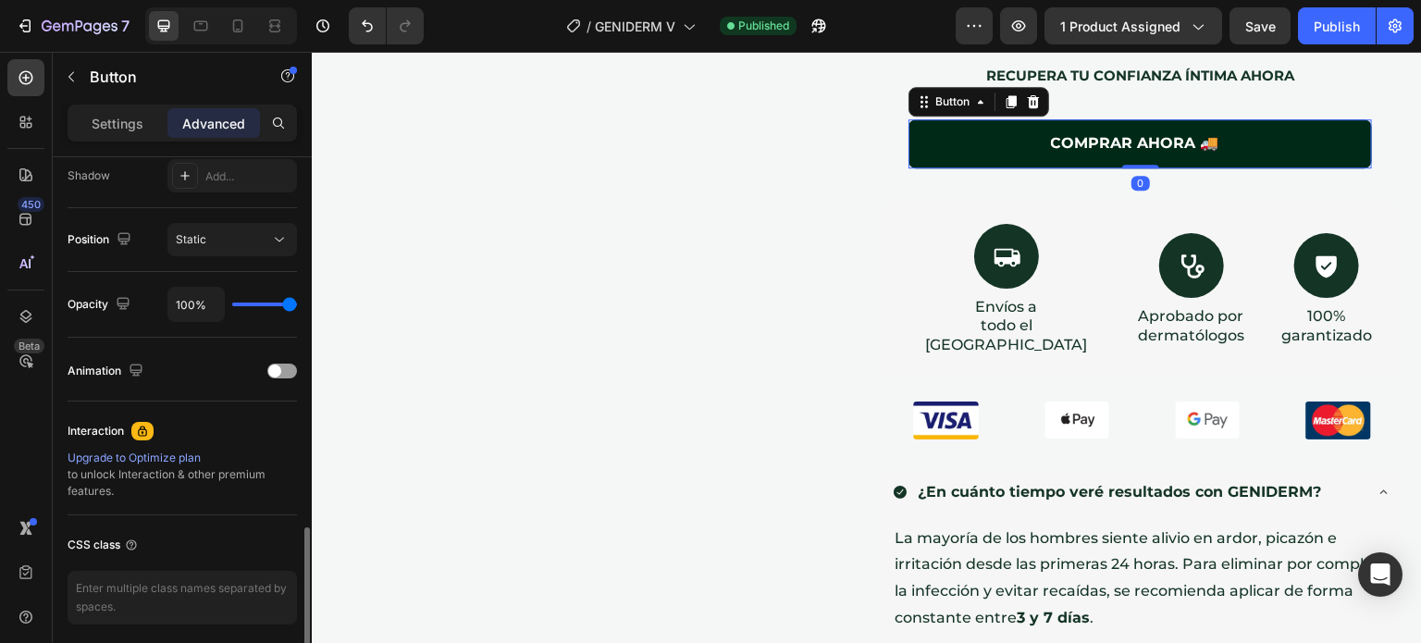
scroll to position [693, 0]
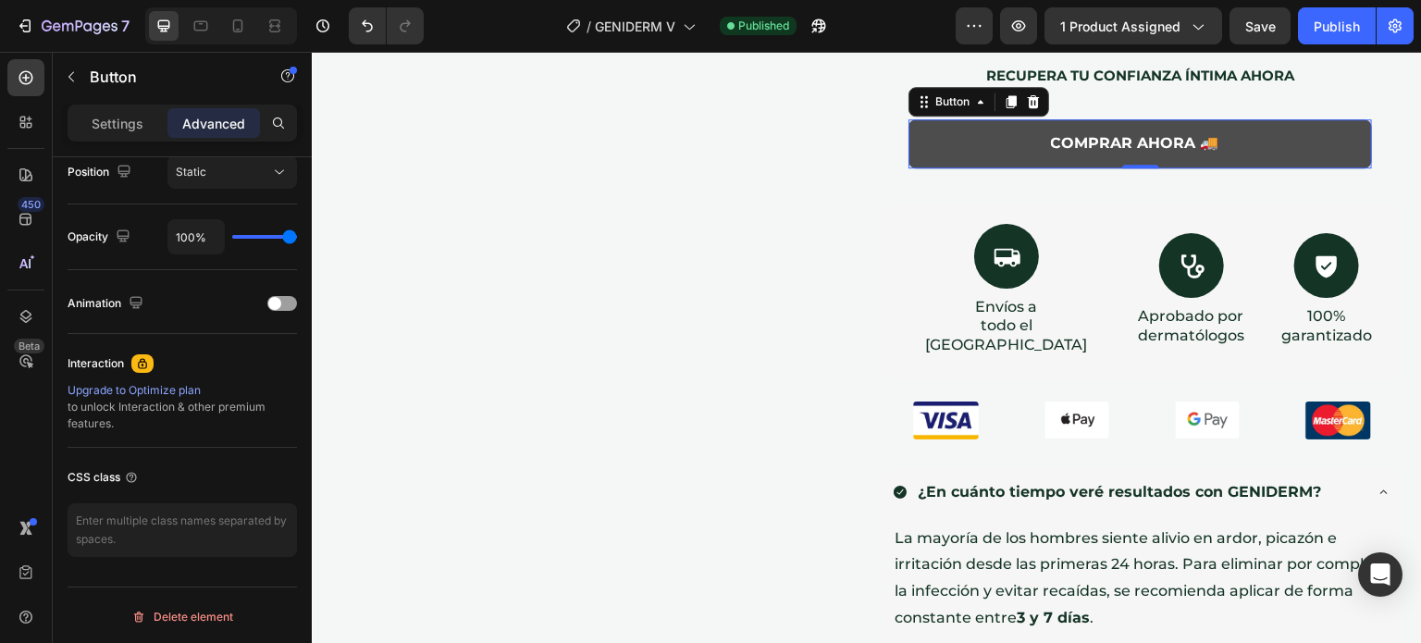
click at [947, 140] on button "COMPRAR AHORA 🚚" at bounding box center [1139, 143] width 463 height 49
click at [945, 143] on button "COMPRAR AHORA 🚚" at bounding box center [1139, 143] width 463 height 49
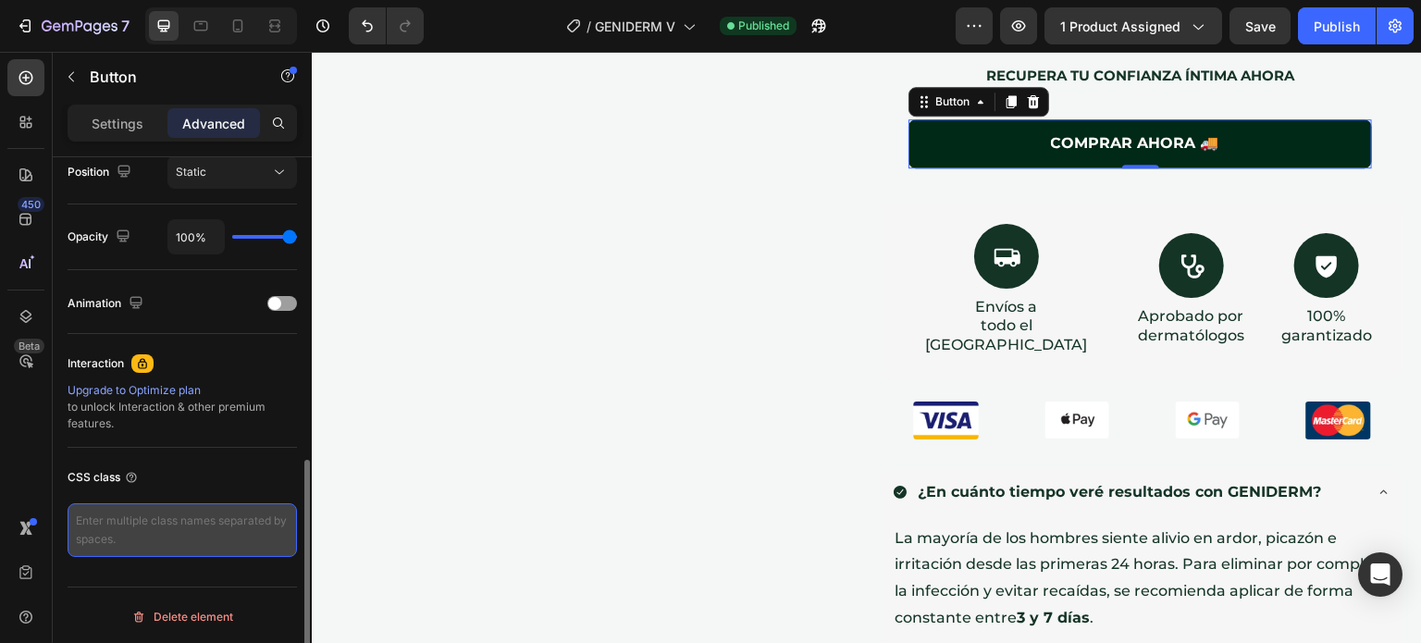
click at [137, 530] on textarea at bounding box center [182, 530] width 229 height 54
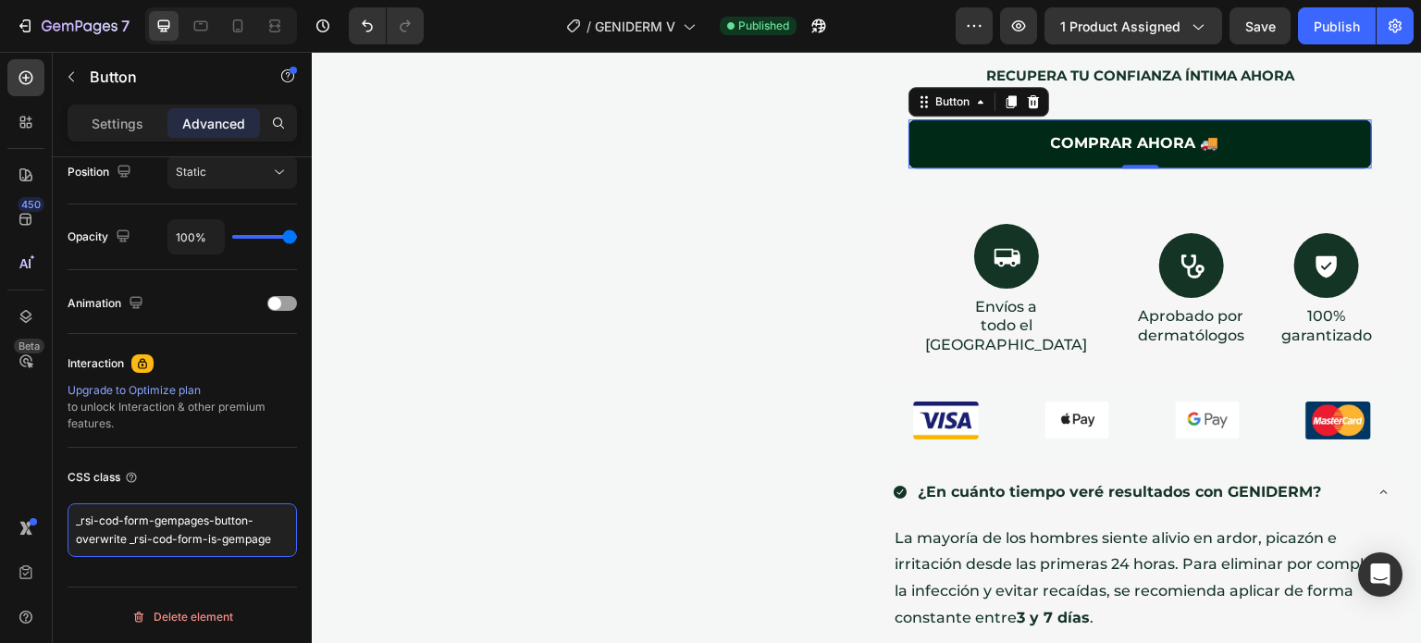
type textarea "_rsi-cod-form-gempages-button-overwrite _rsi-cod-form-is-gempage"
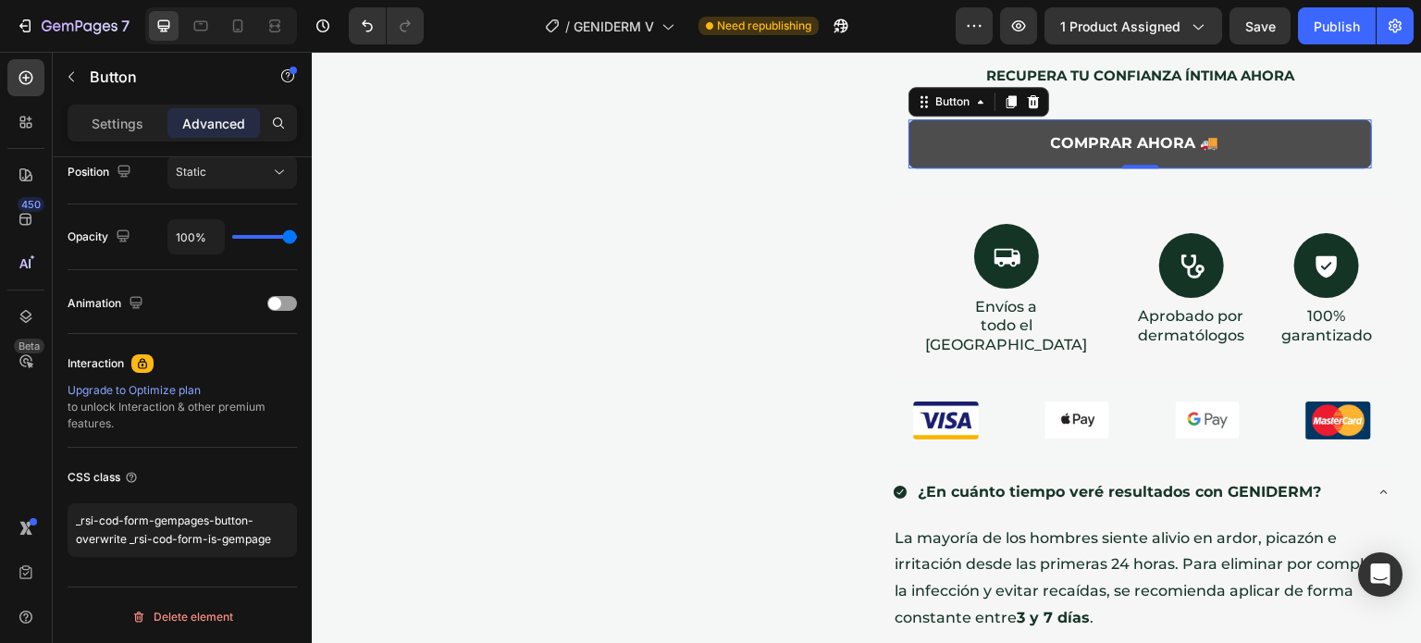
click at [949, 143] on button "COMPRAR AHORA 🚚" at bounding box center [1139, 143] width 463 height 49
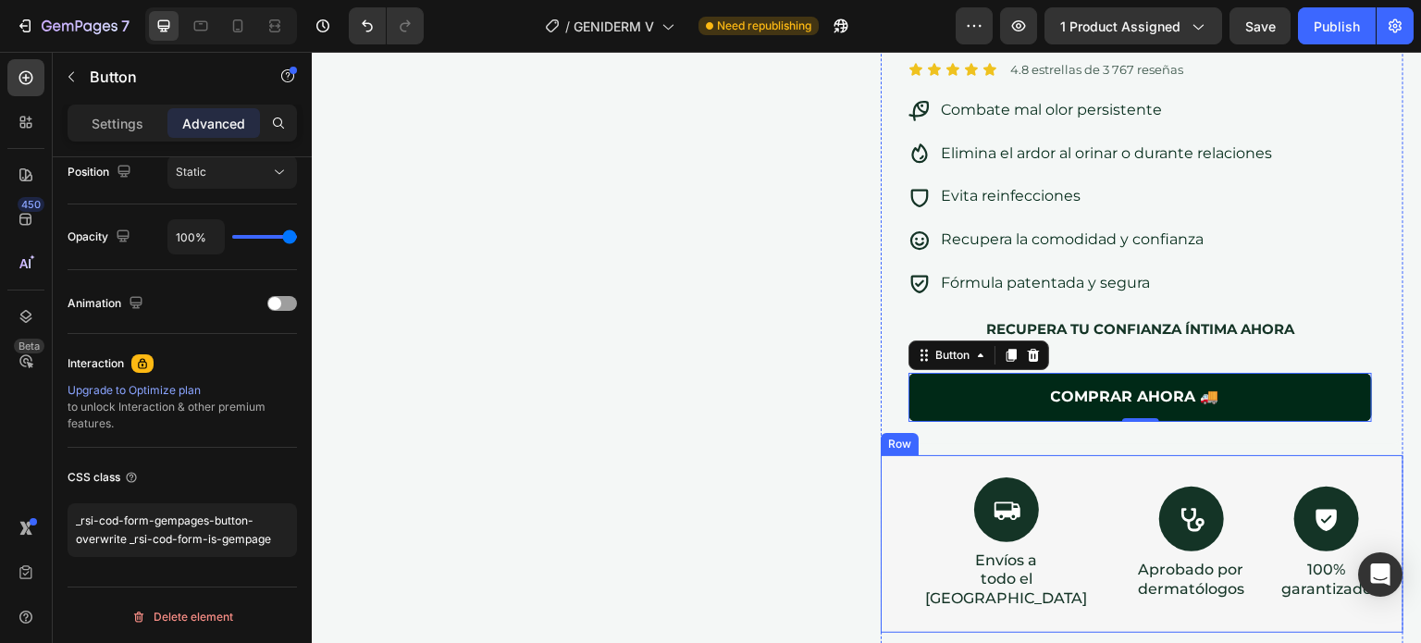
scroll to position [210, 0]
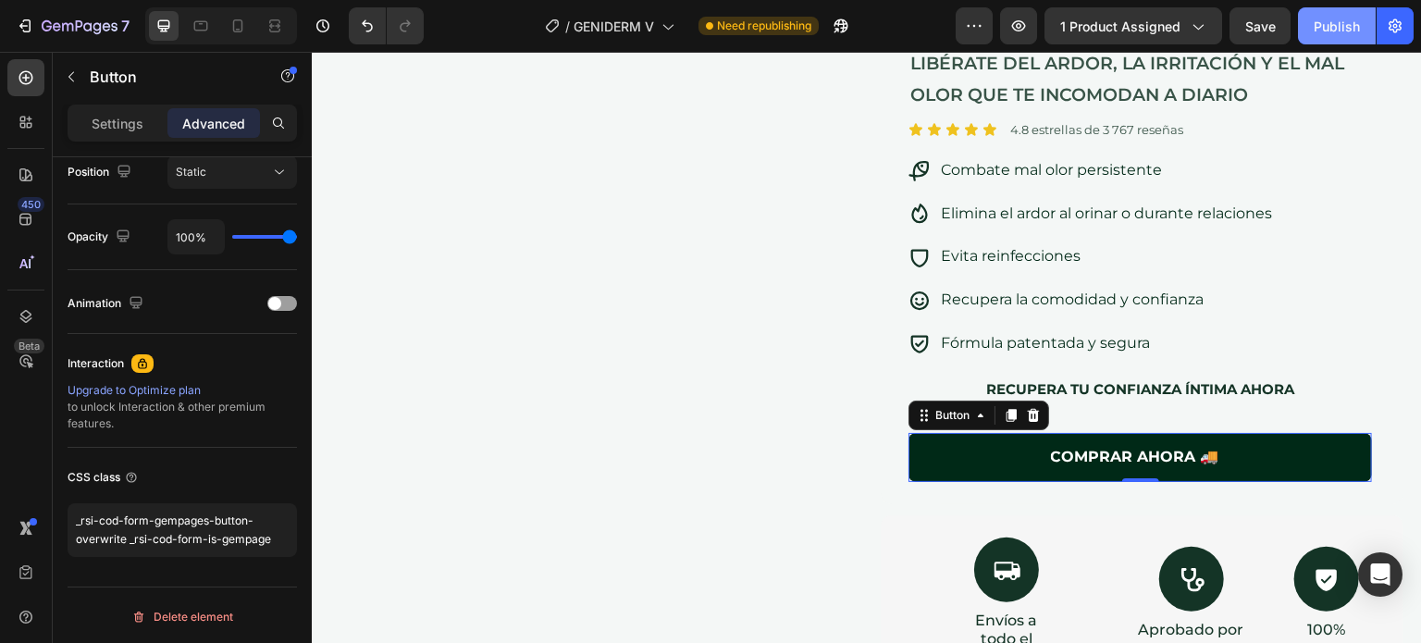
click at [1326, 30] on div "Publish" at bounding box center [1336, 26] width 46 height 19
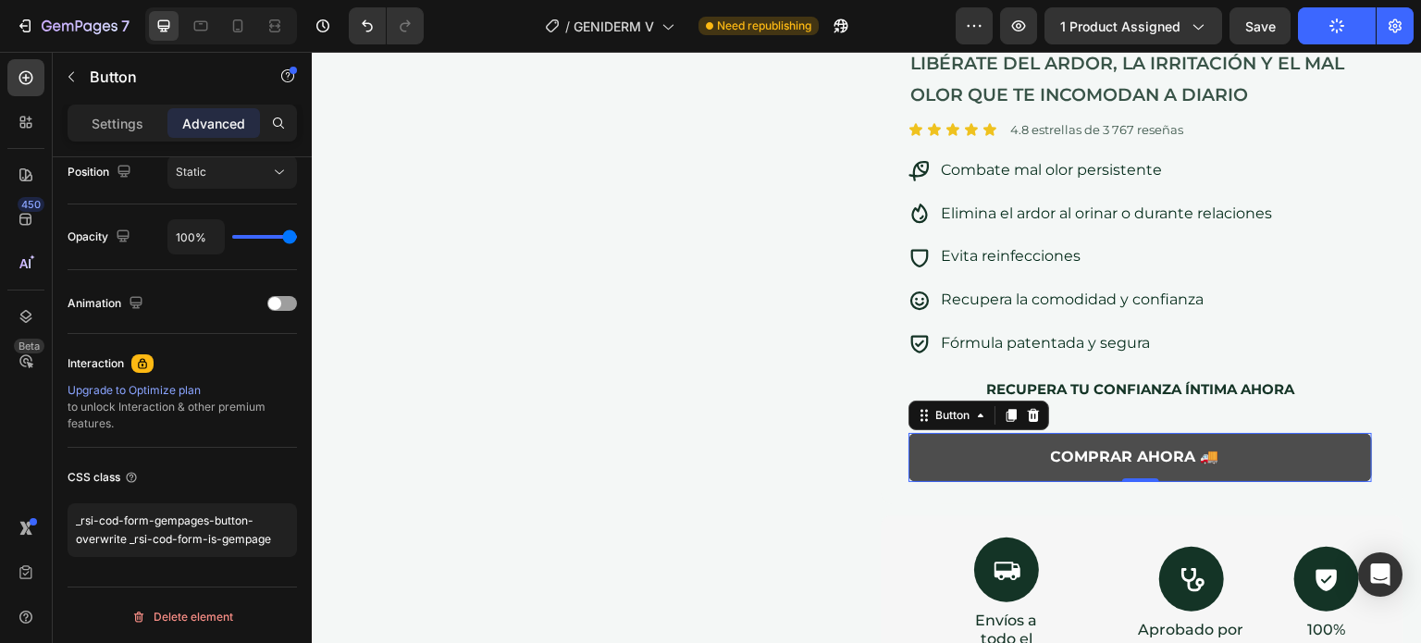
click at [965, 455] on button "COMPRAR AHORA 🚚" at bounding box center [1139, 457] width 463 height 49
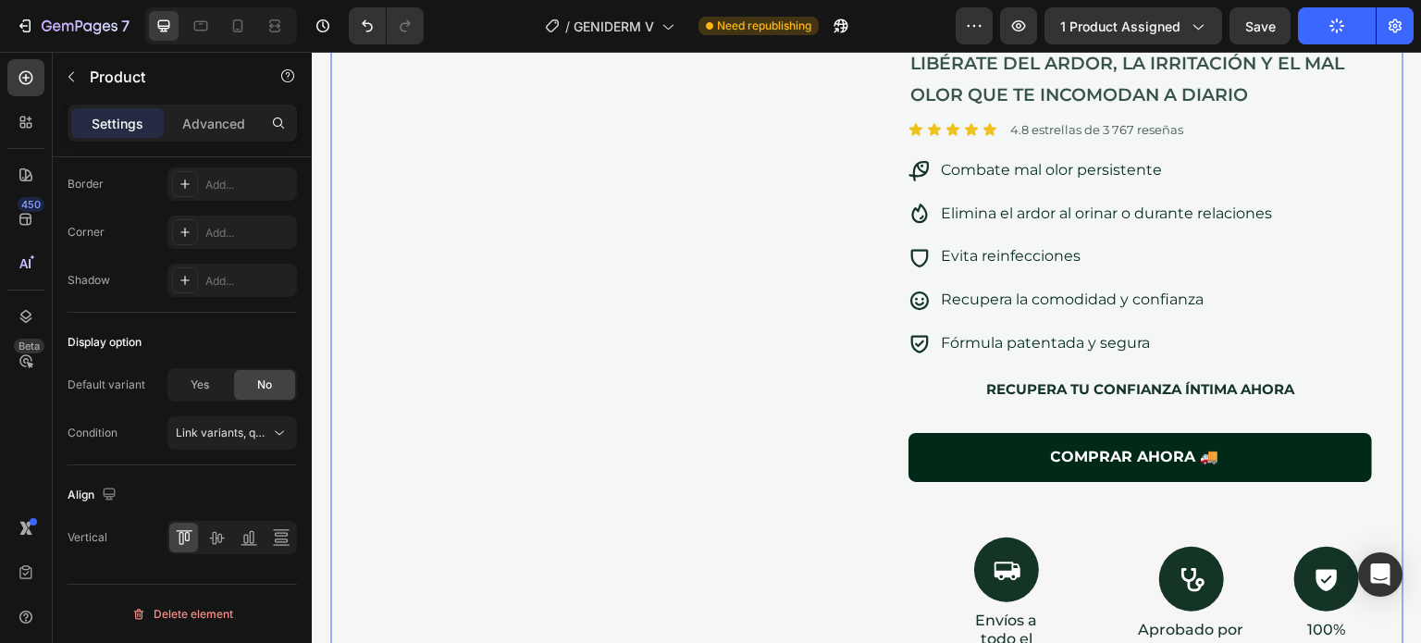
scroll to position [0, 0]
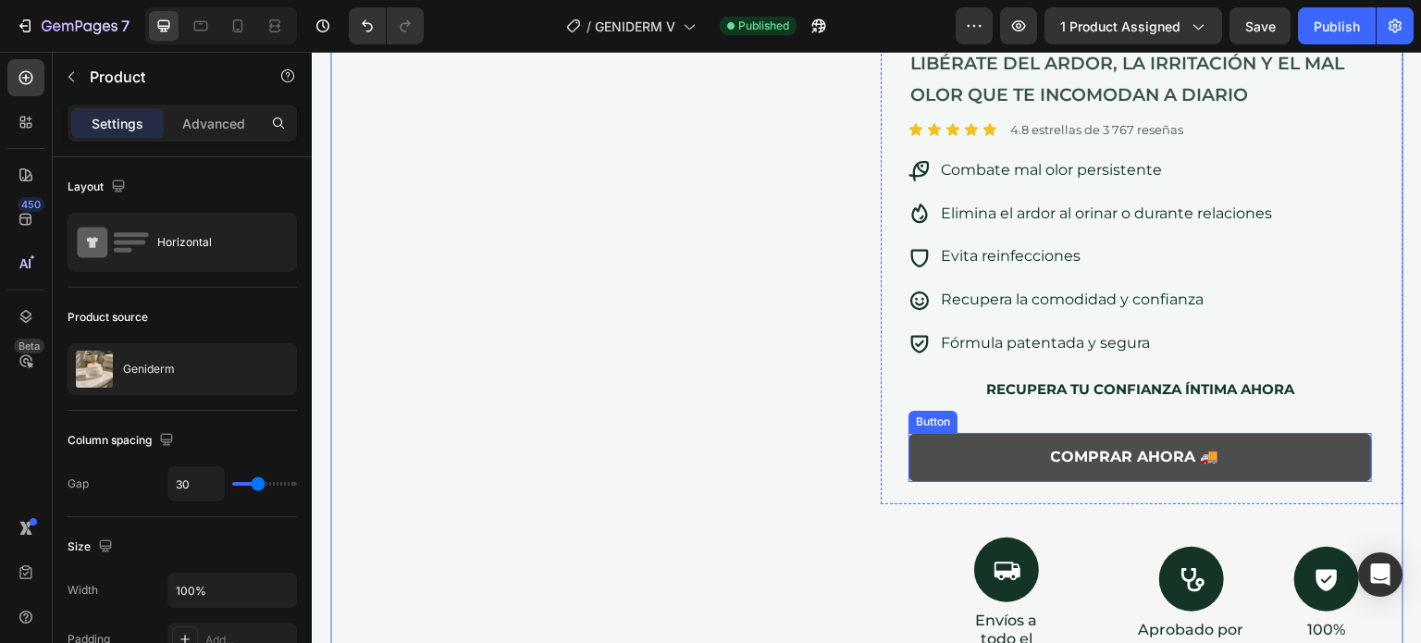
click at [963, 450] on button "COMPRAR AHORA 🚚" at bounding box center [1139, 457] width 463 height 49
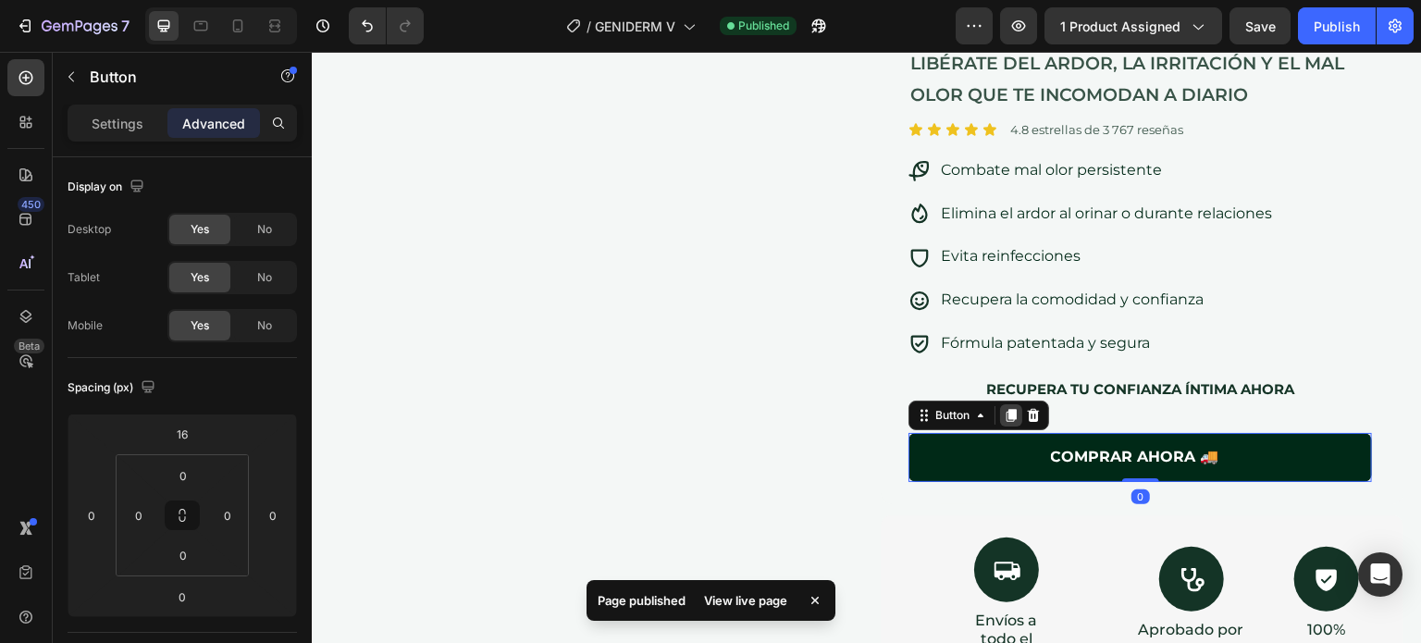
click at [1006, 414] on icon at bounding box center [1011, 415] width 10 height 13
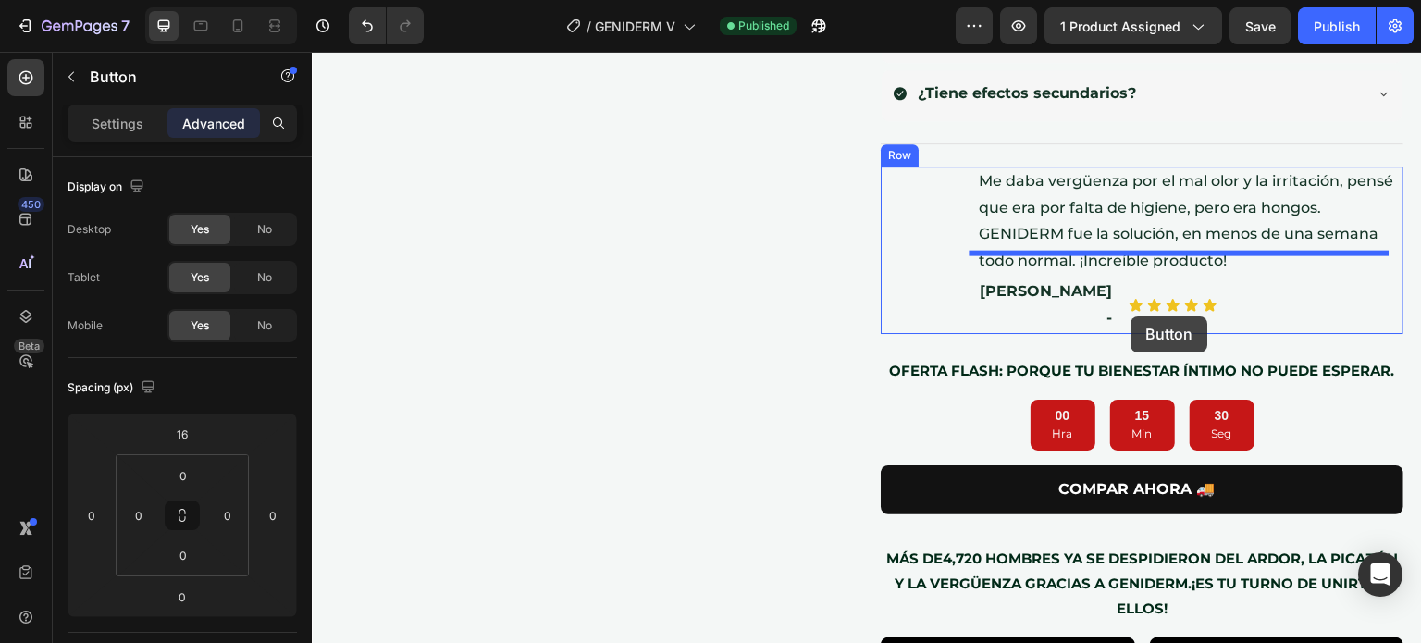
scroll to position [1238, 0]
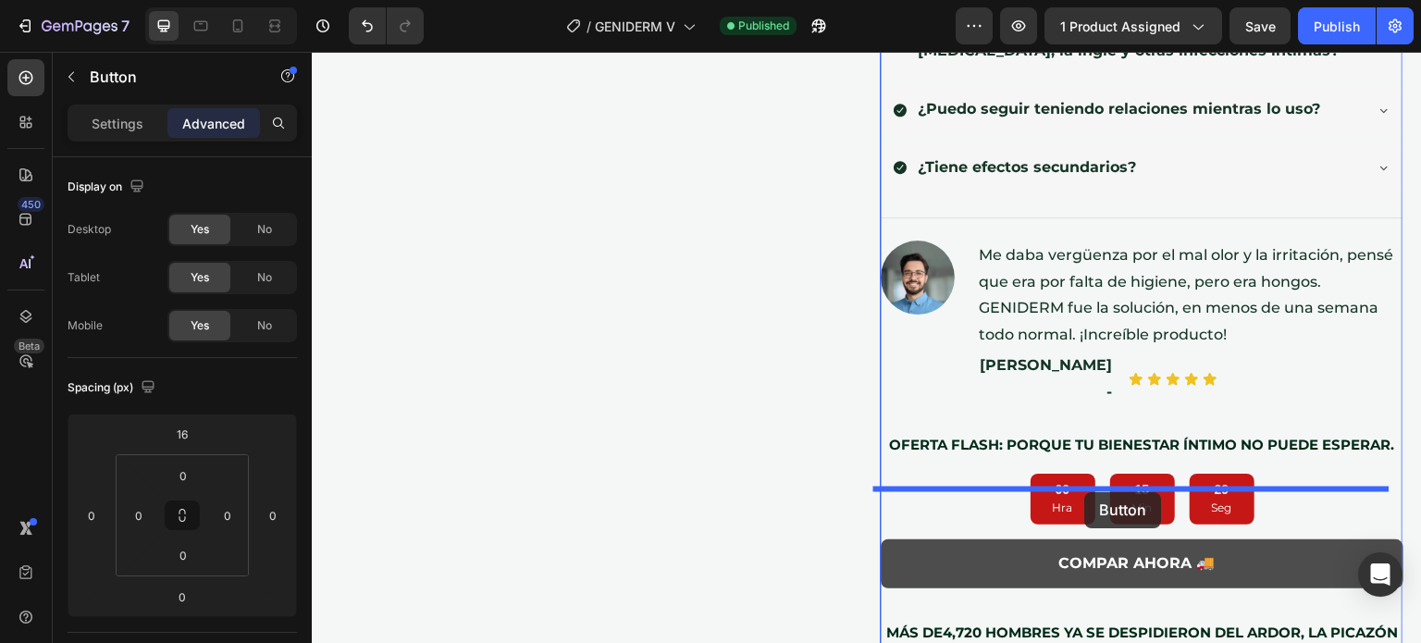
drag, startPoint x: 1028, startPoint y: 506, endPoint x: 1083, endPoint y: 492, distance: 57.2
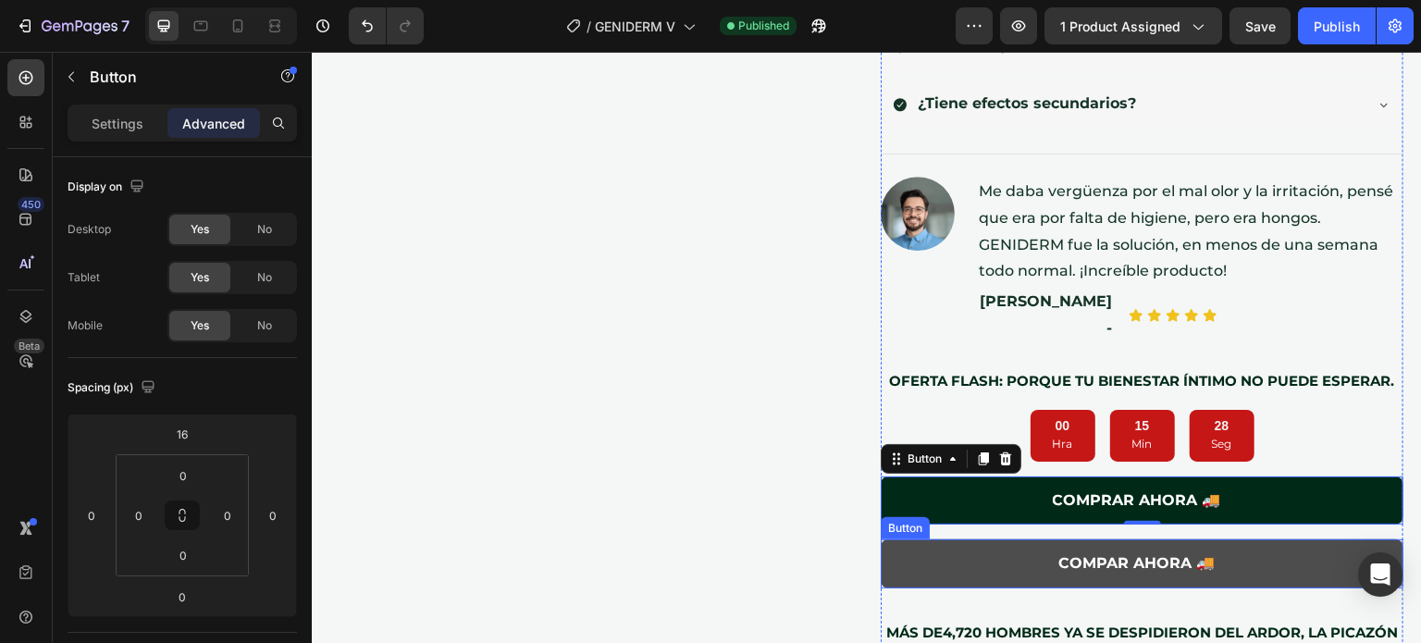
click at [1255, 539] on button "COMPAR AHORA 🚚" at bounding box center [1142, 563] width 523 height 49
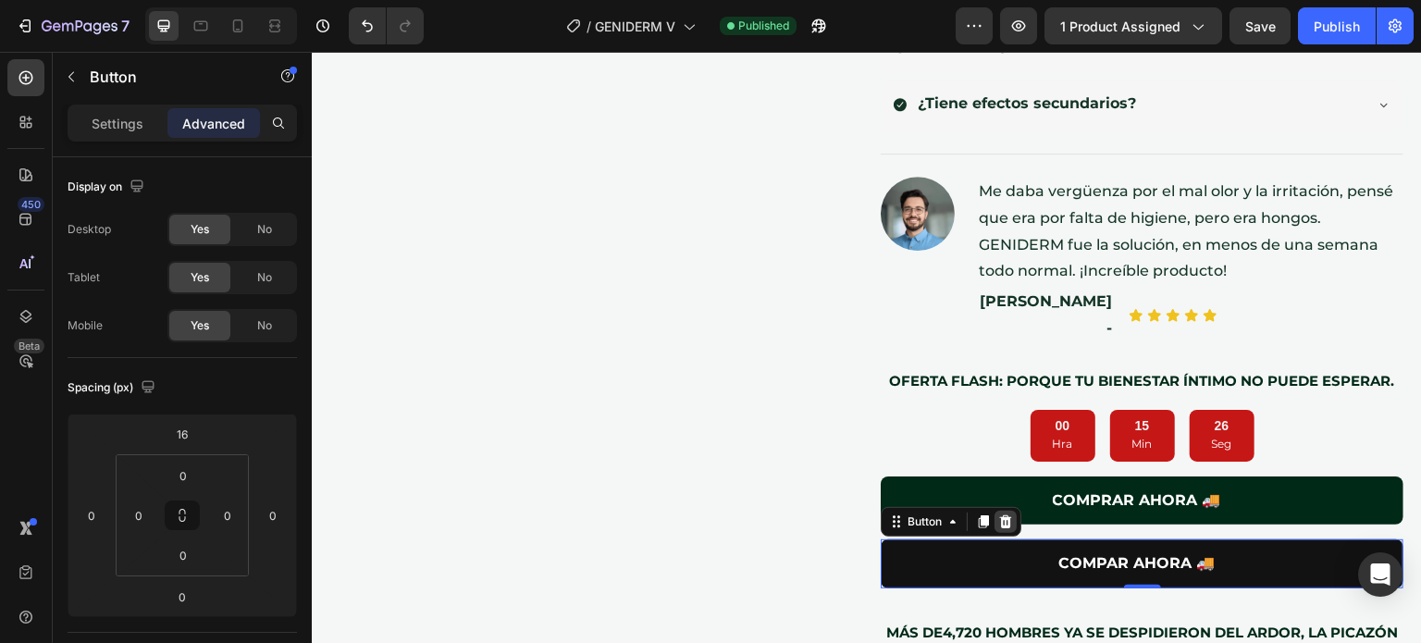
click at [1001, 515] on icon at bounding box center [1006, 521] width 12 height 13
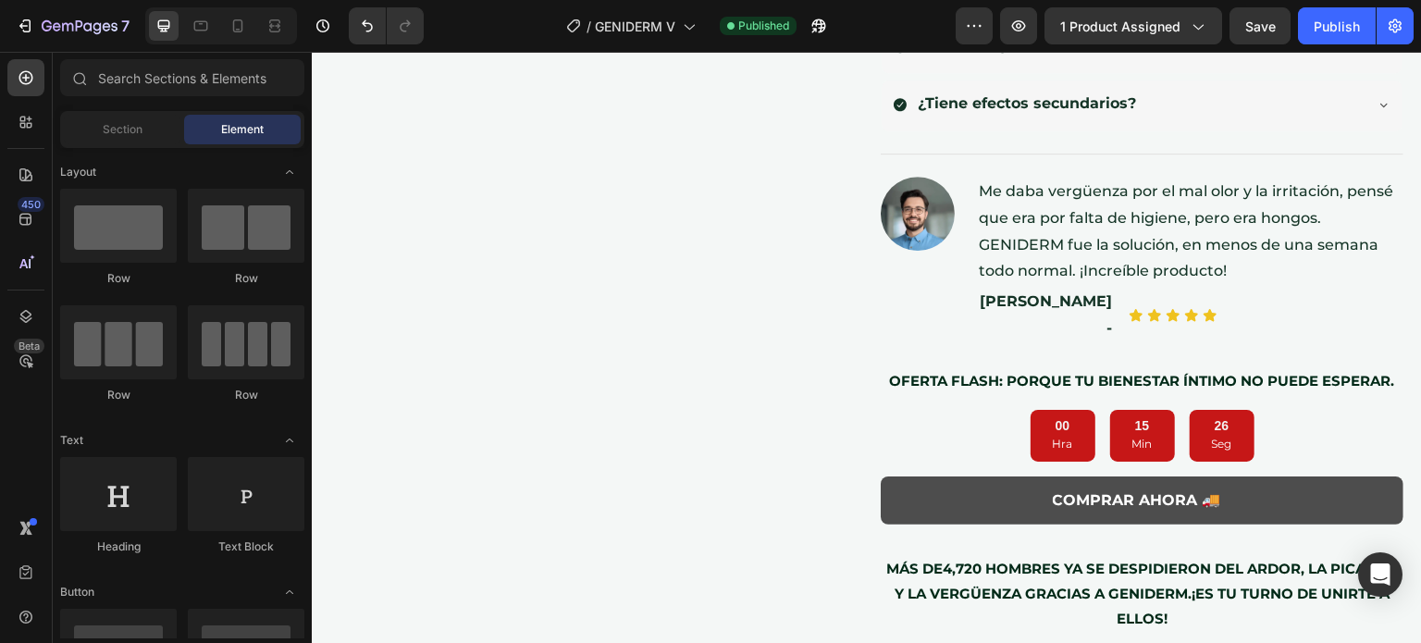
click at [950, 476] on button "COMPRAR AHORA 🚚" at bounding box center [1142, 500] width 523 height 49
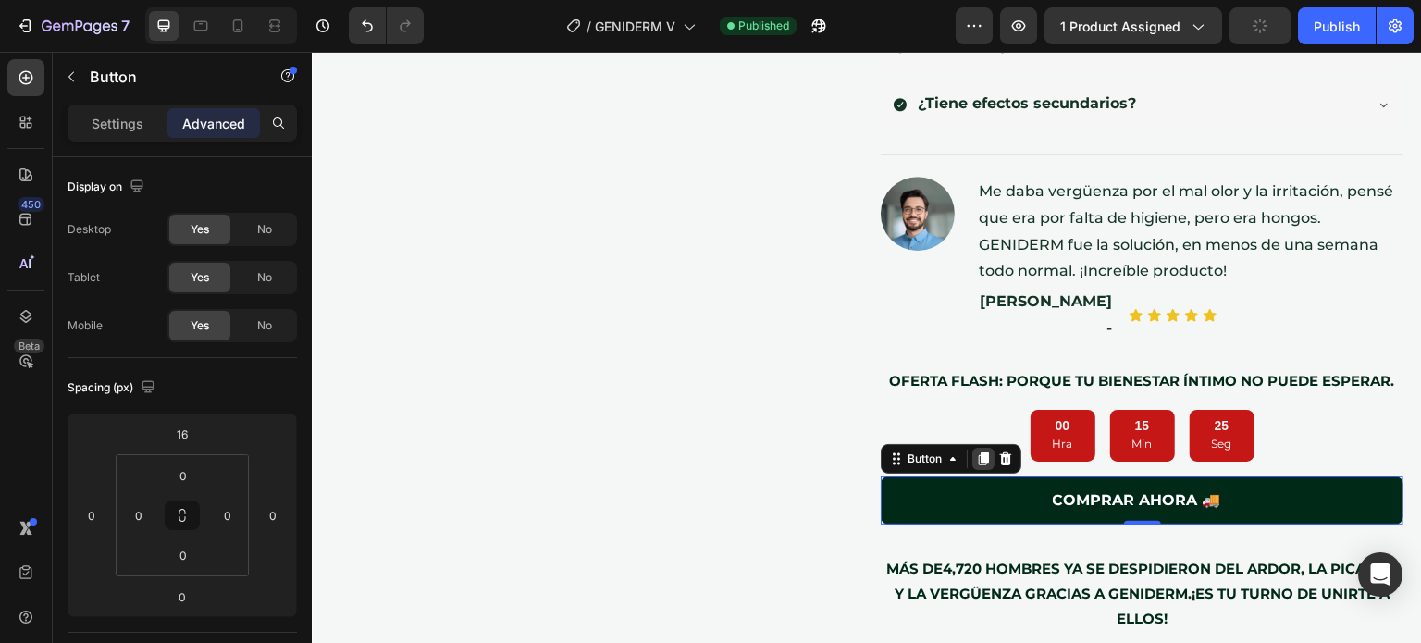
click at [979, 451] on icon at bounding box center [983, 458] width 15 height 15
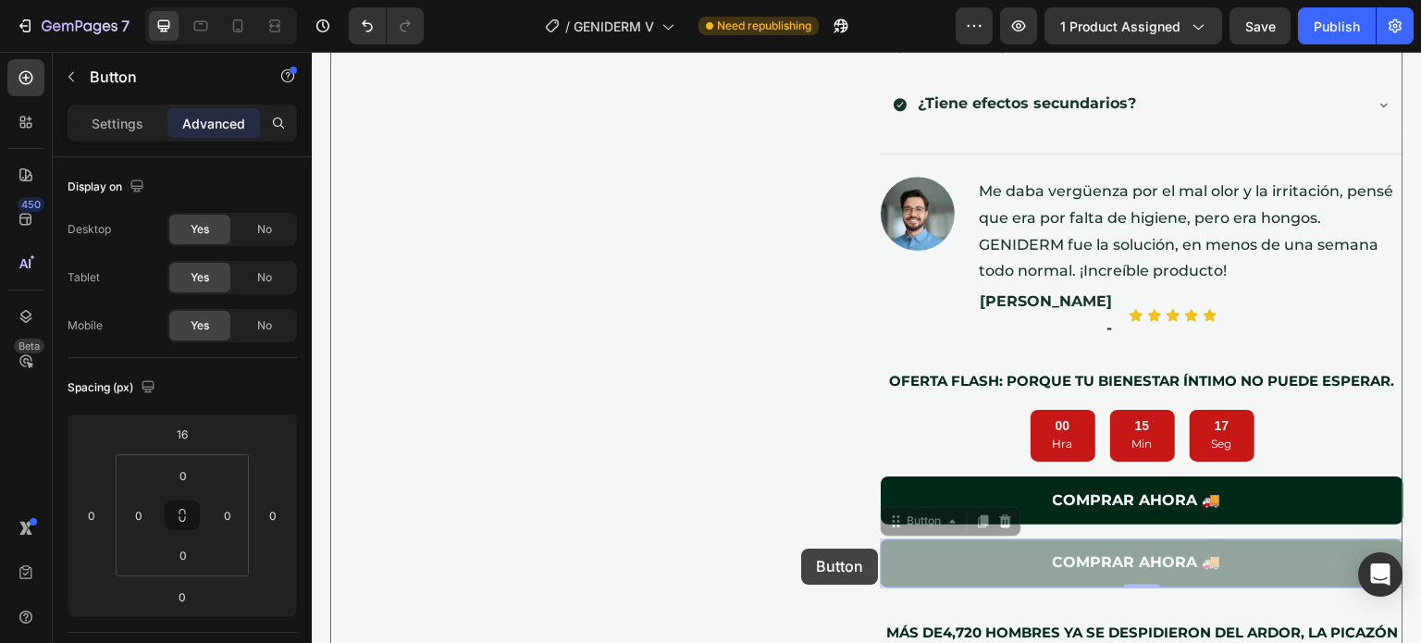
drag, startPoint x: 910, startPoint y: 477, endPoint x: 793, endPoint y: 615, distance: 181.1
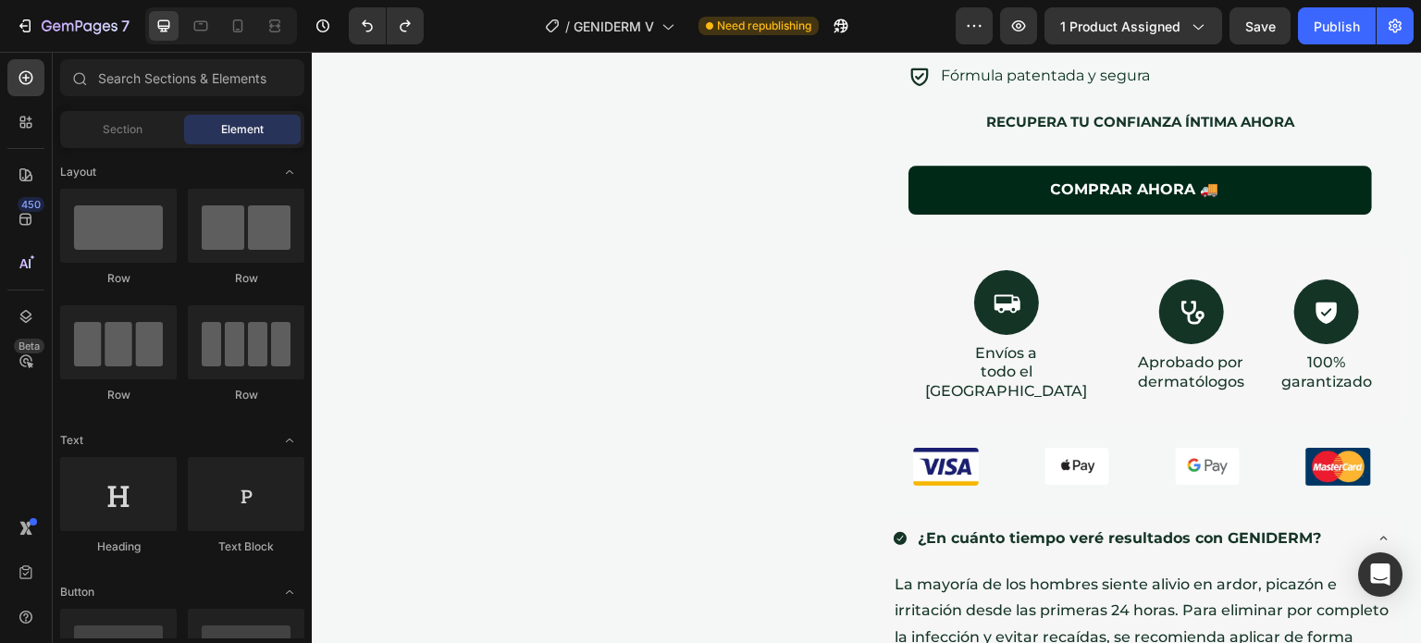
scroll to position [476, 0]
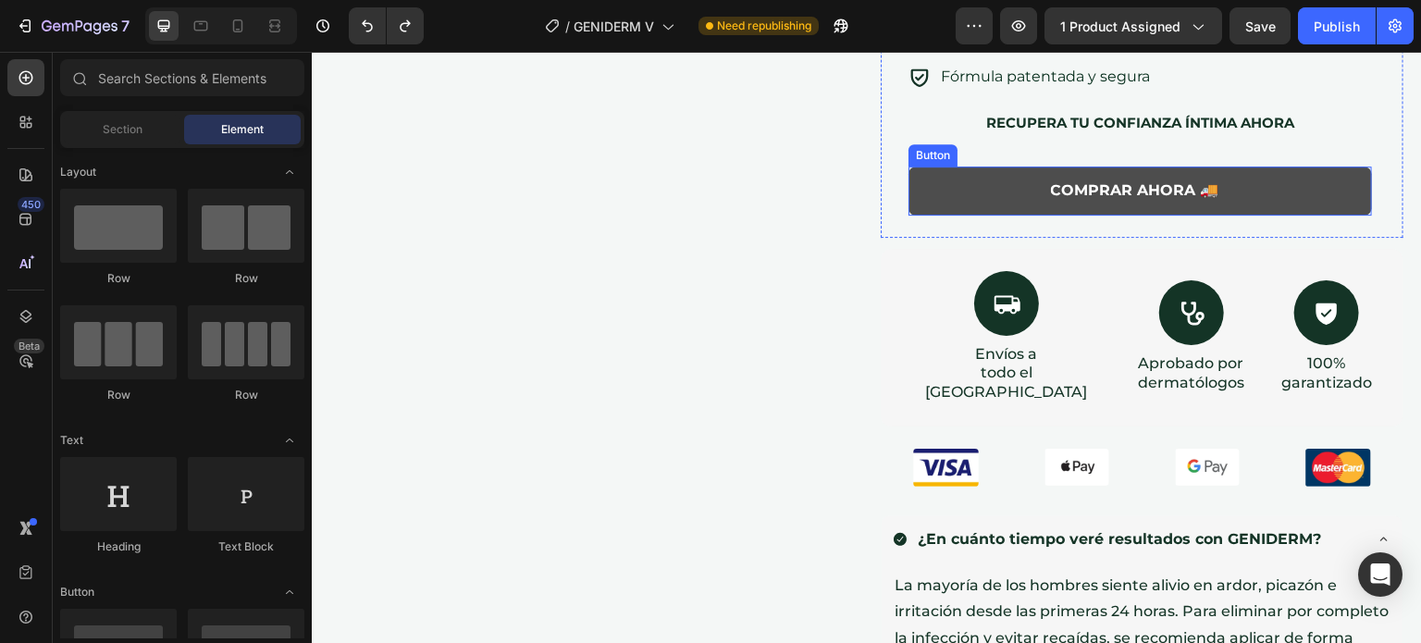
click at [983, 186] on button "COMPRAR AHORA 🚚" at bounding box center [1139, 190] width 463 height 49
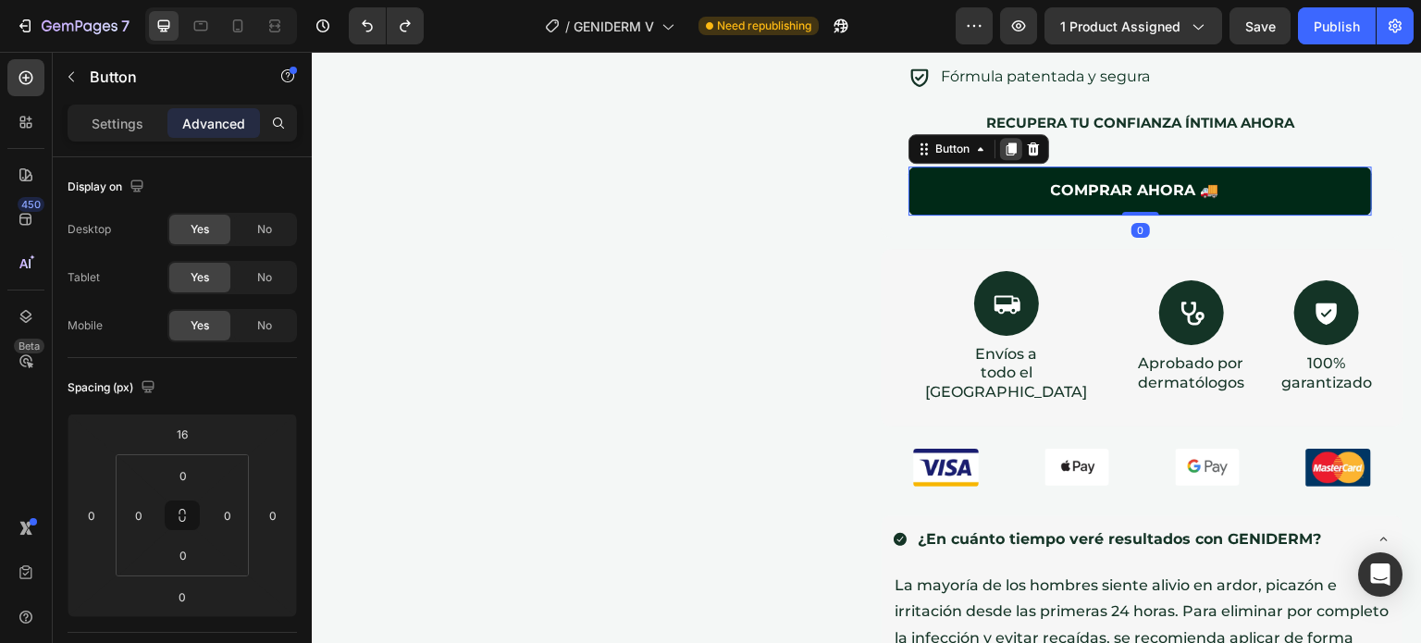
click at [1006, 144] on icon at bounding box center [1011, 148] width 10 height 13
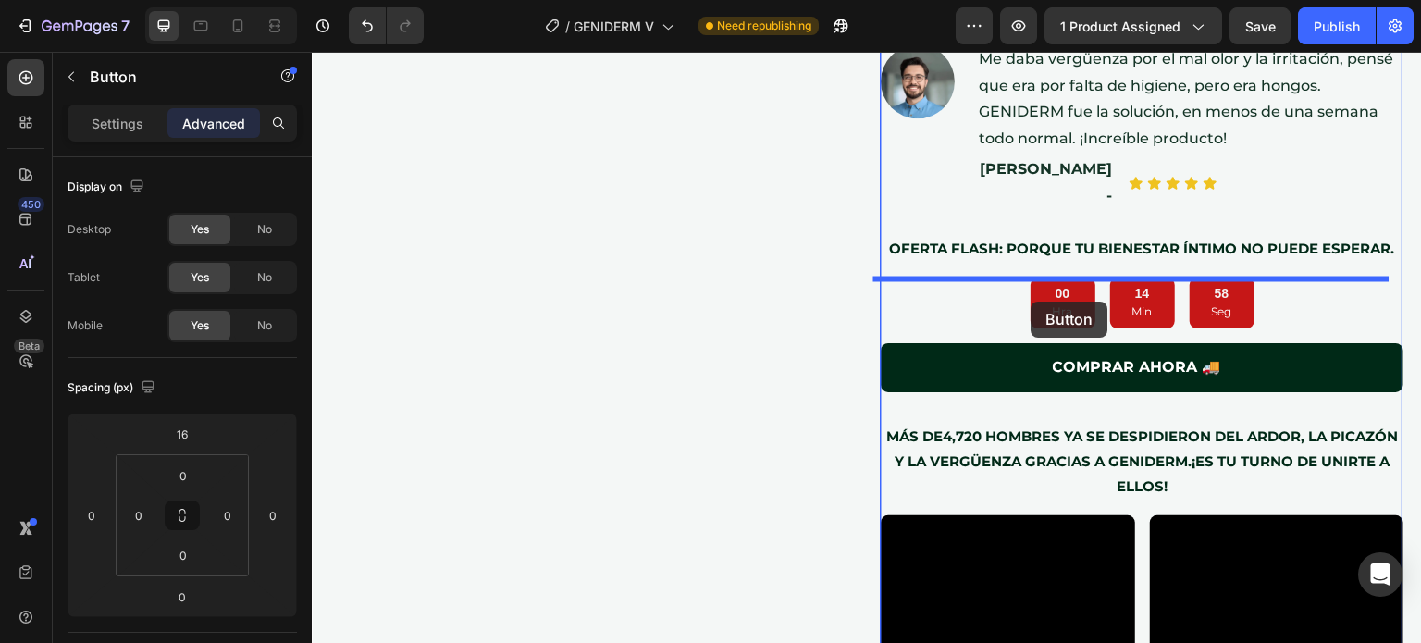
scroll to position [1461, 0]
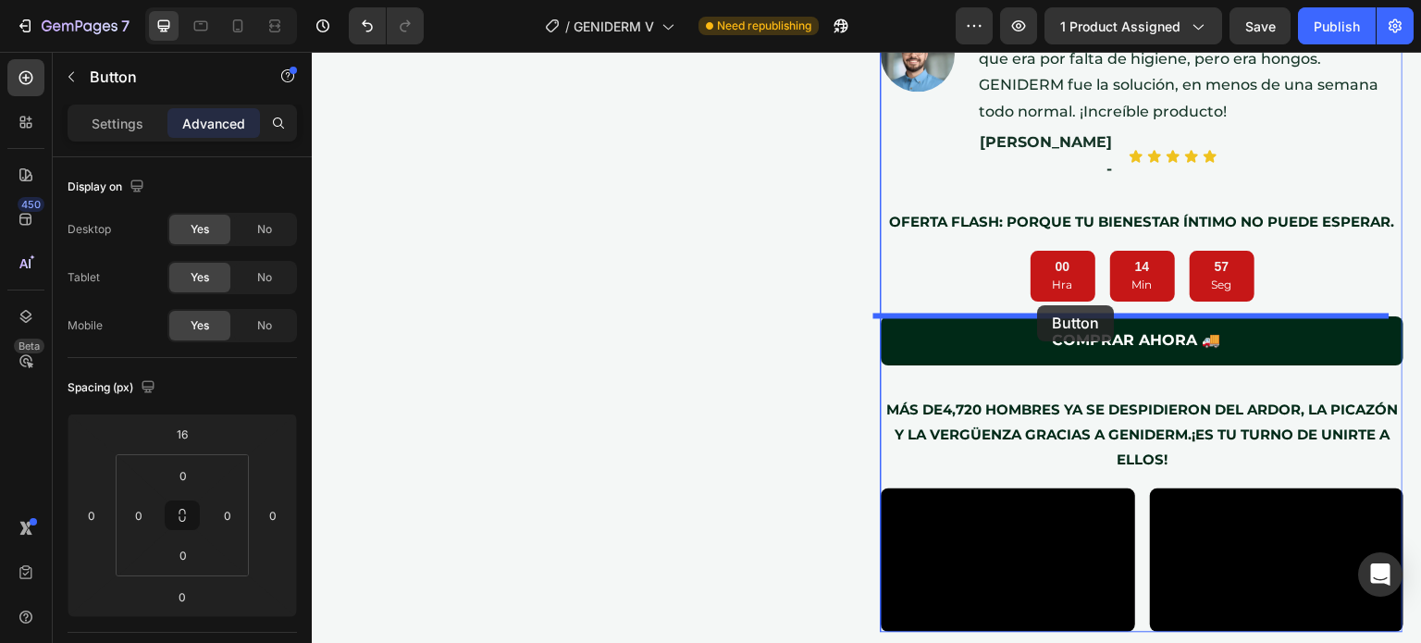
drag, startPoint x: 946, startPoint y: 210, endPoint x: 1036, endPoint y: 302, distance: 128.9
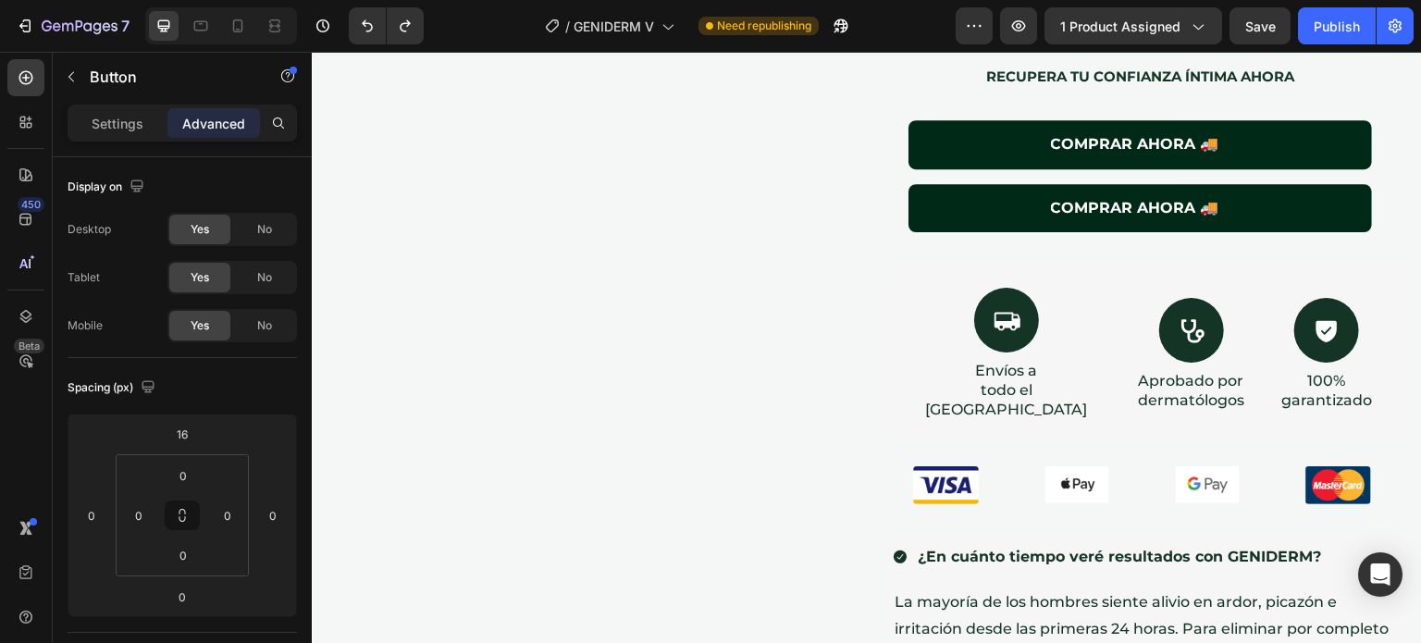
scroll to position [502, 0]
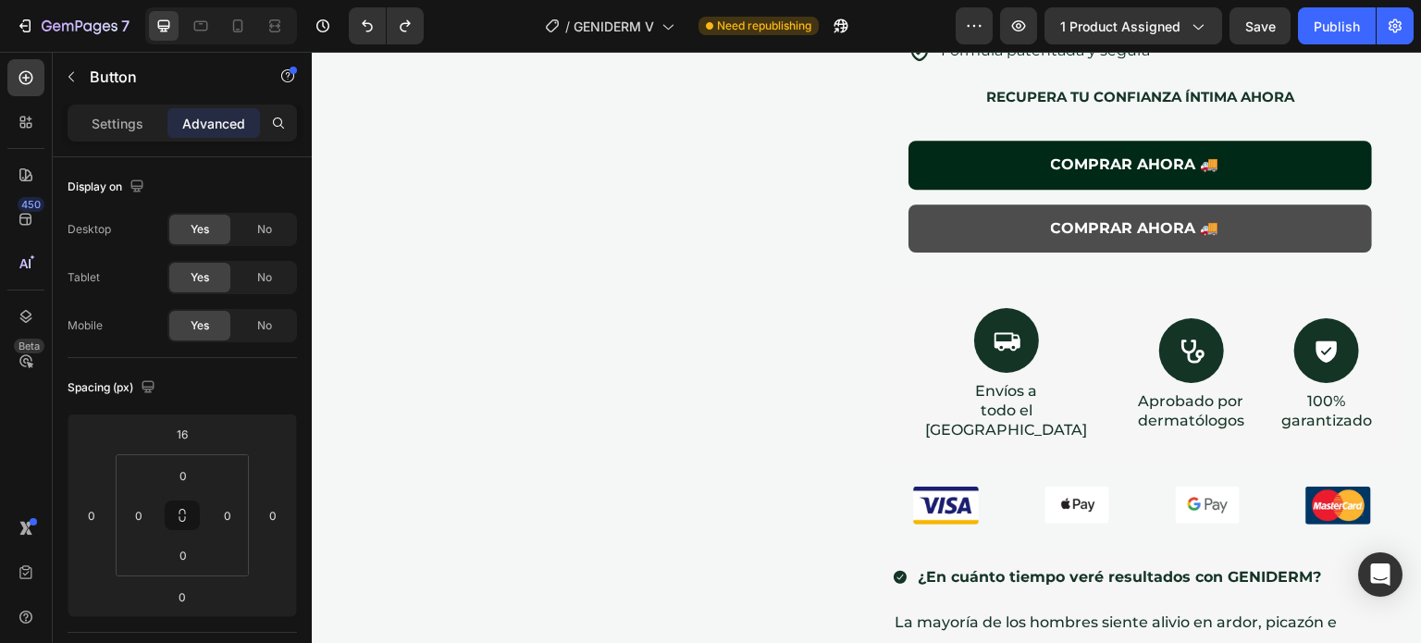
click at [978, 221] on button "COMPRAR AHORA 🚚" at bounding box center [1139, 228] width 463 height 49
click at [964, 228] on button "COMPRAR AHORA 🚚" at bounding box center [1139, 228] width 463 height 49
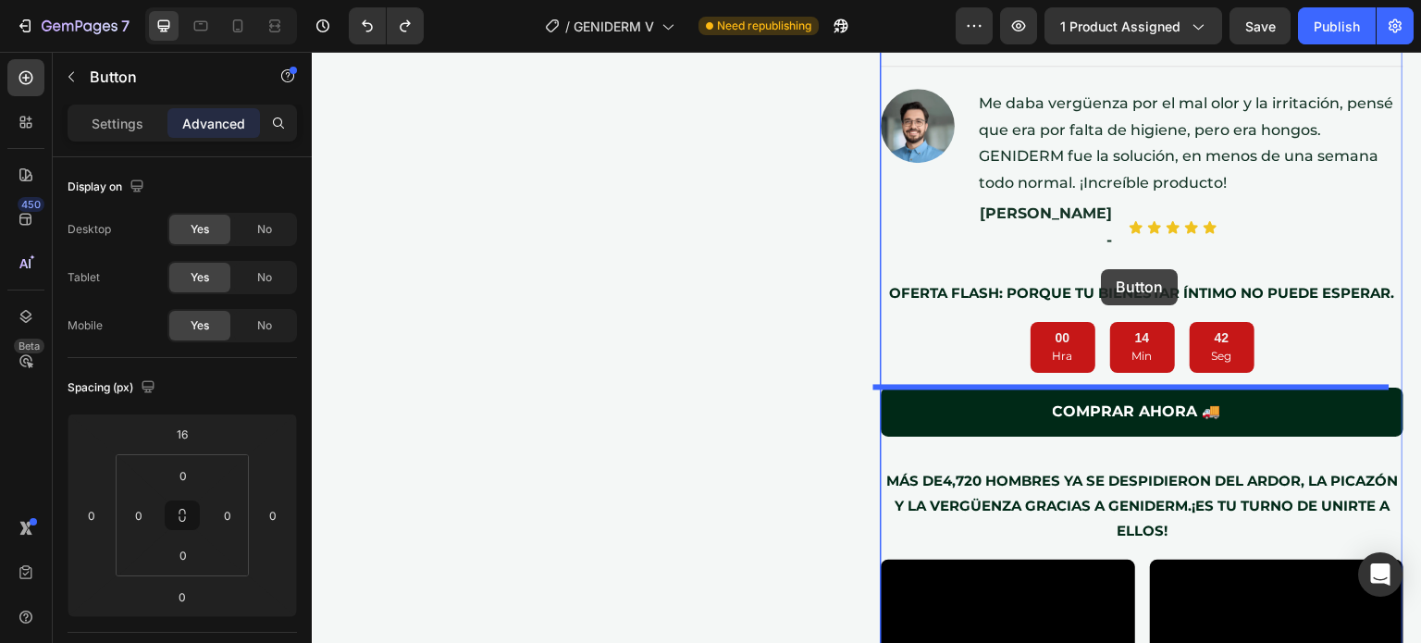
scroll to position [1301, 0]
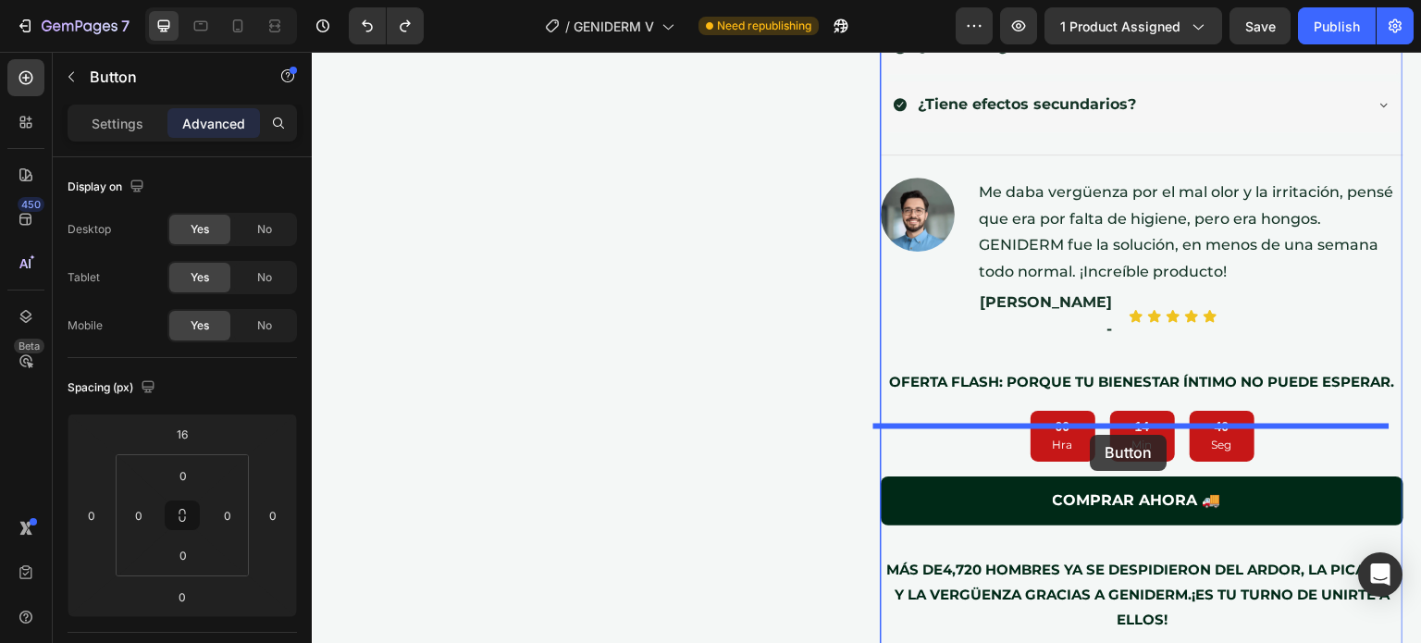
drag, startPoint x: 953, startPoint y: 185, endPoint x: 1091, endPoint y: 435, distance: 285.3
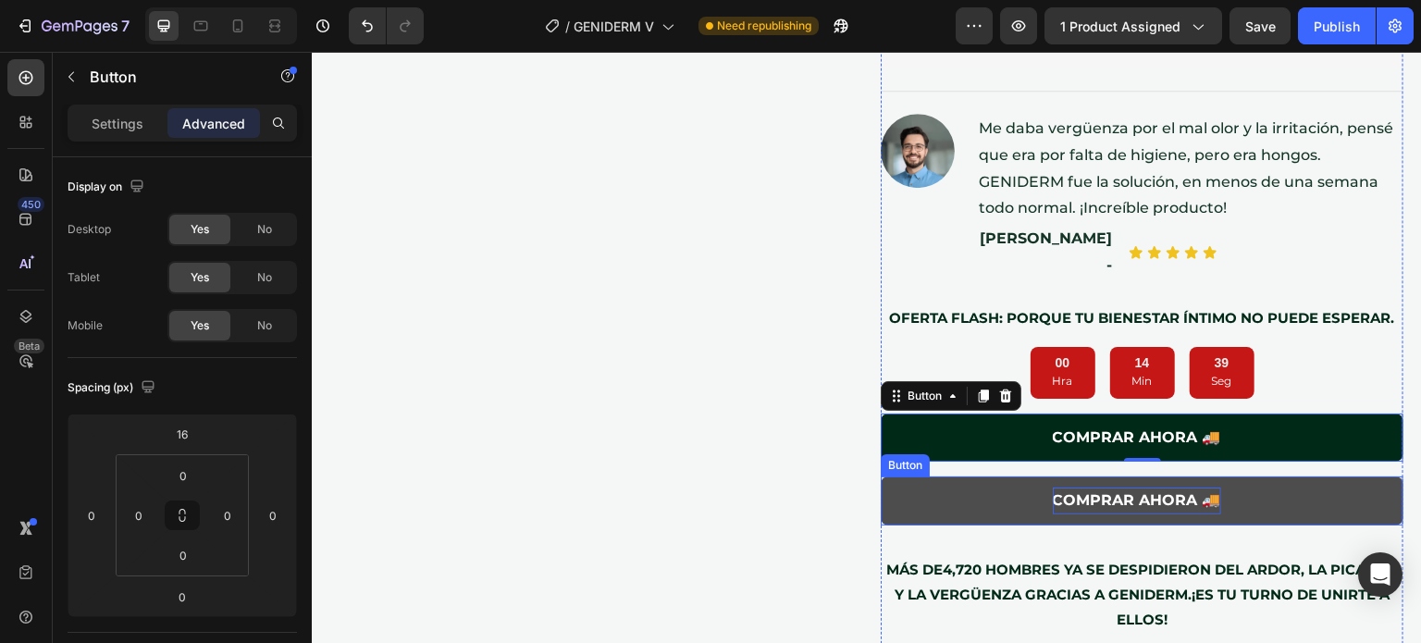
click at [1203, 487] on p "COMPRAR AHORA 🚚" at bounding box center [1137, 500] width 168 height 27
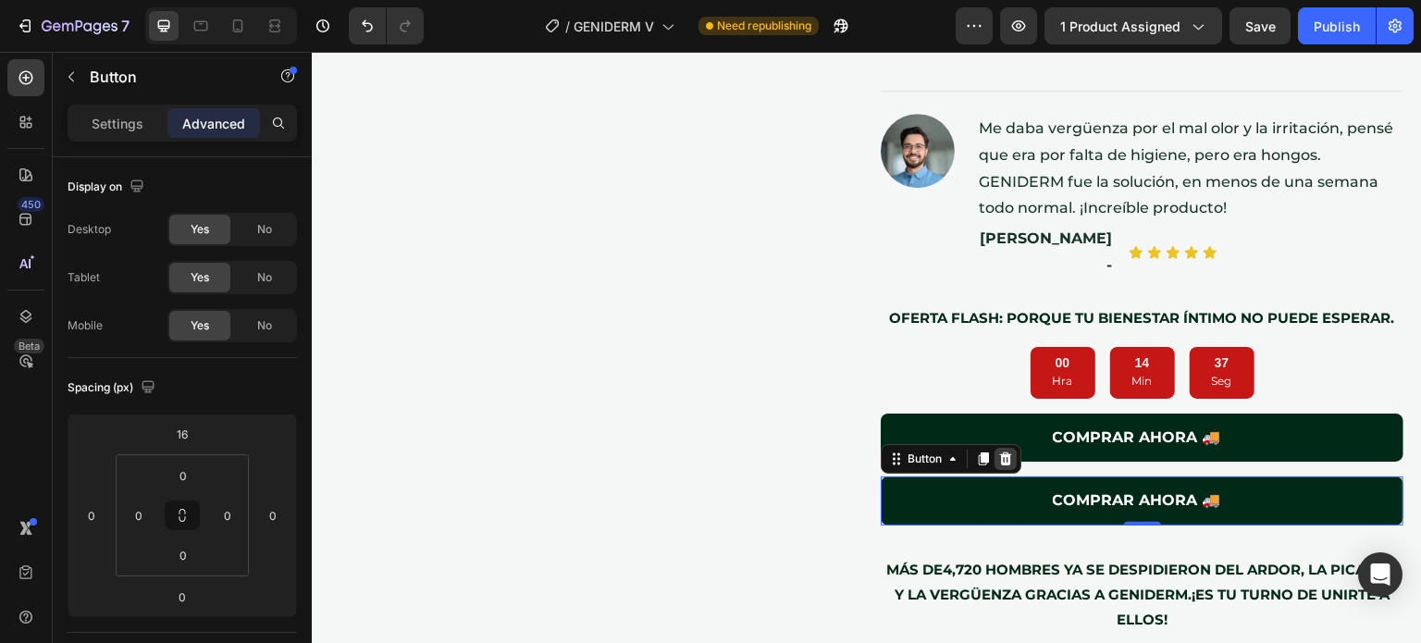
click at [1006, 448] on div at bounding box center [1005, 459] width 22 height 22
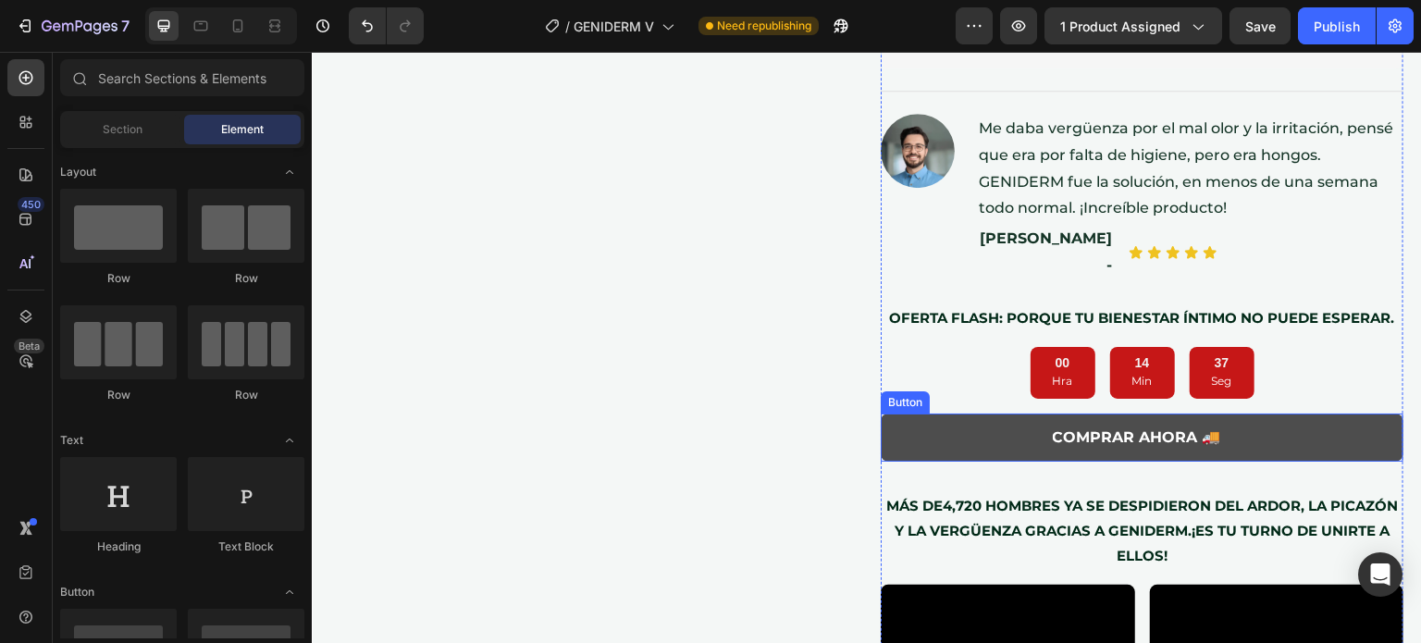
click at [1001, 413] on button "COMPRAR AHORA 🚚" at bounding box center [1142, 437] width 523 height 49
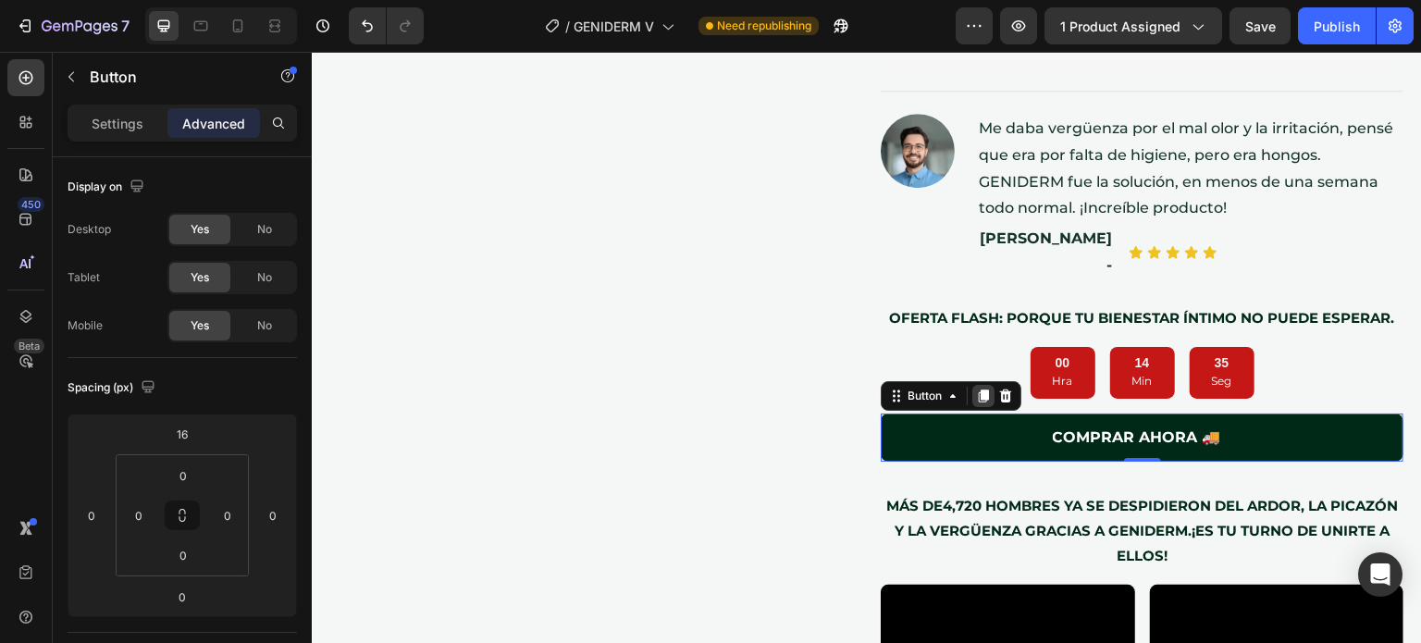
click at [979, 389] on icon at bounding box center [984, 395] width 10 height 13
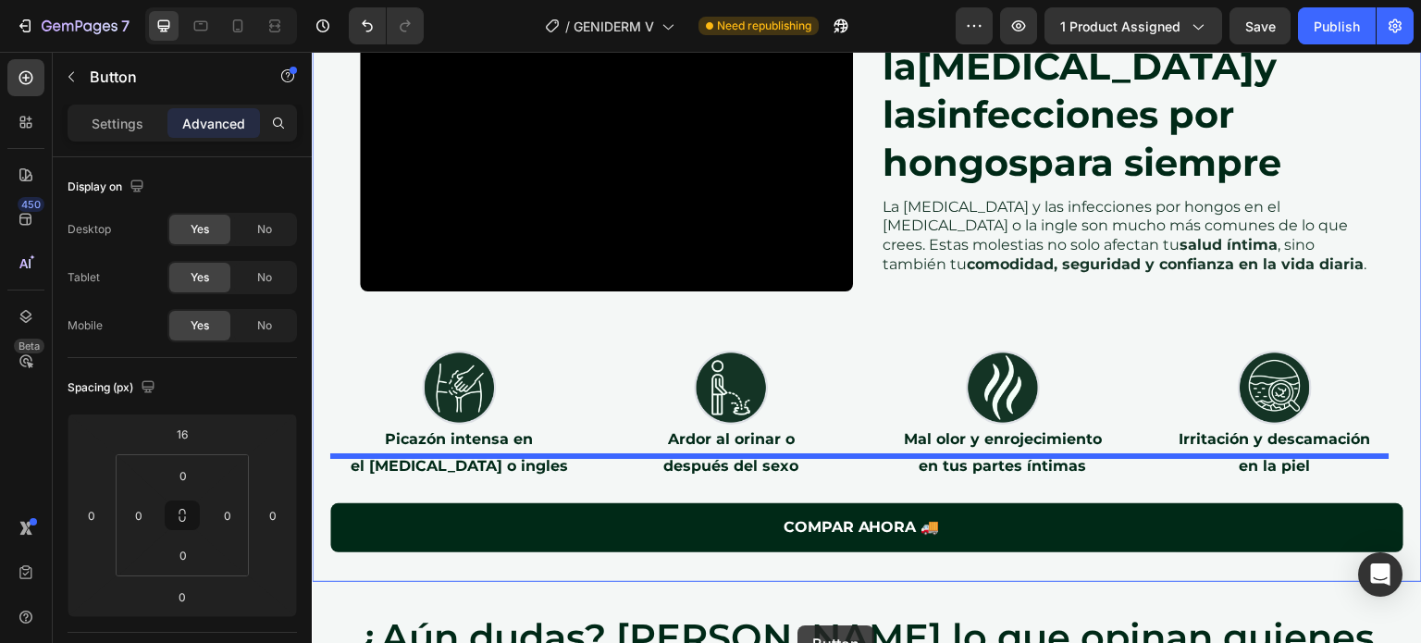
scroll to position [2982, 0]
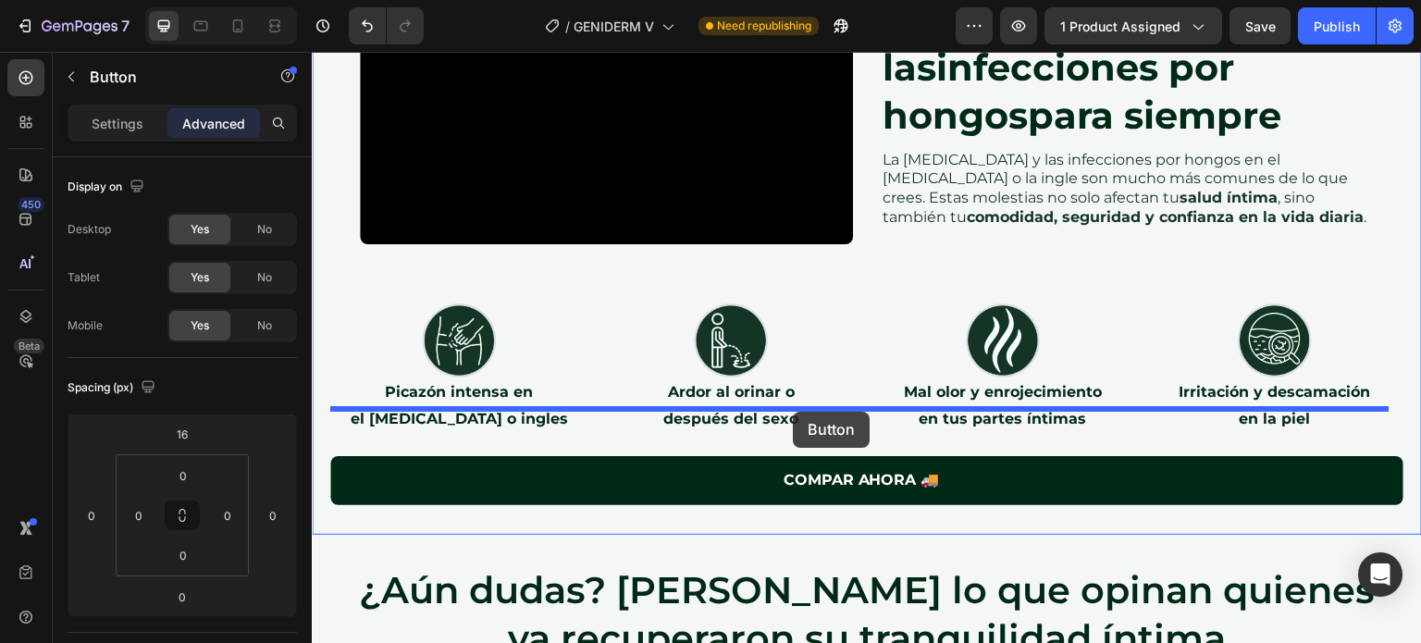
drag, startPoint x: 1013, startPoint y: 433, endPoint x: 793, endPoint y: 412, distance: 221.2
type input "8"
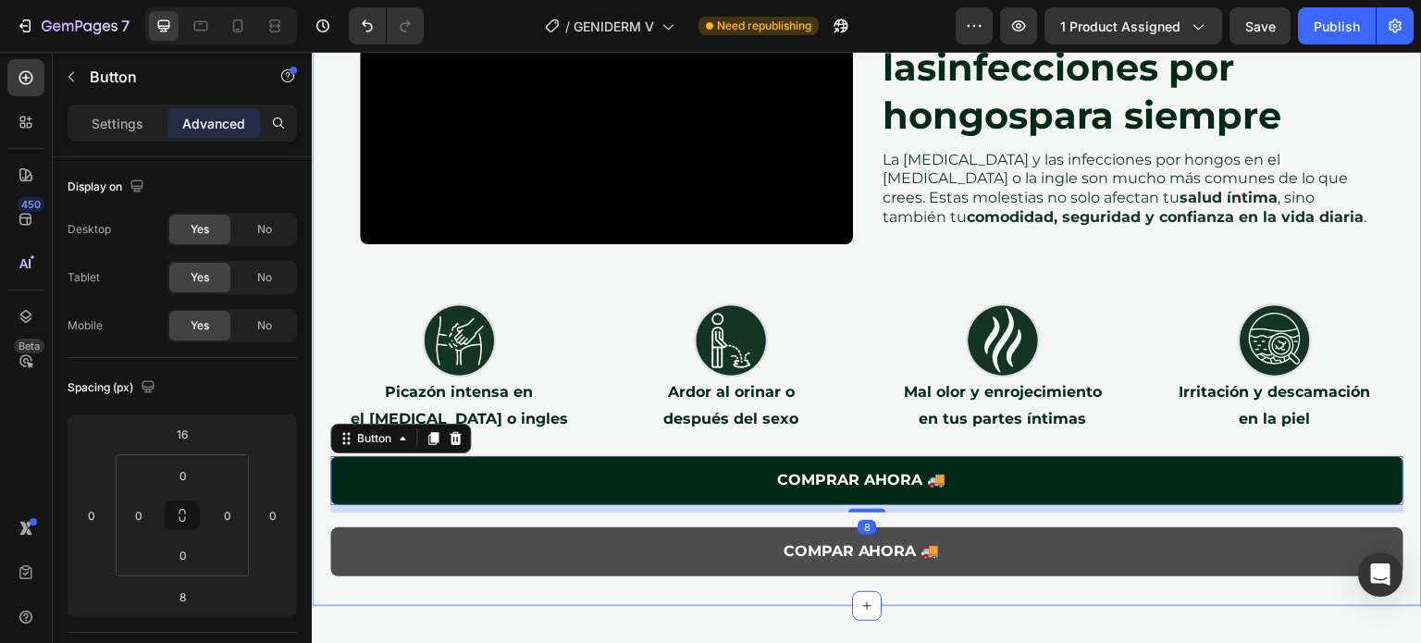
click at [693, 527] on button "COMPAR AHORA 🚚" at bounding box center [866, 551] width 1073 height 49
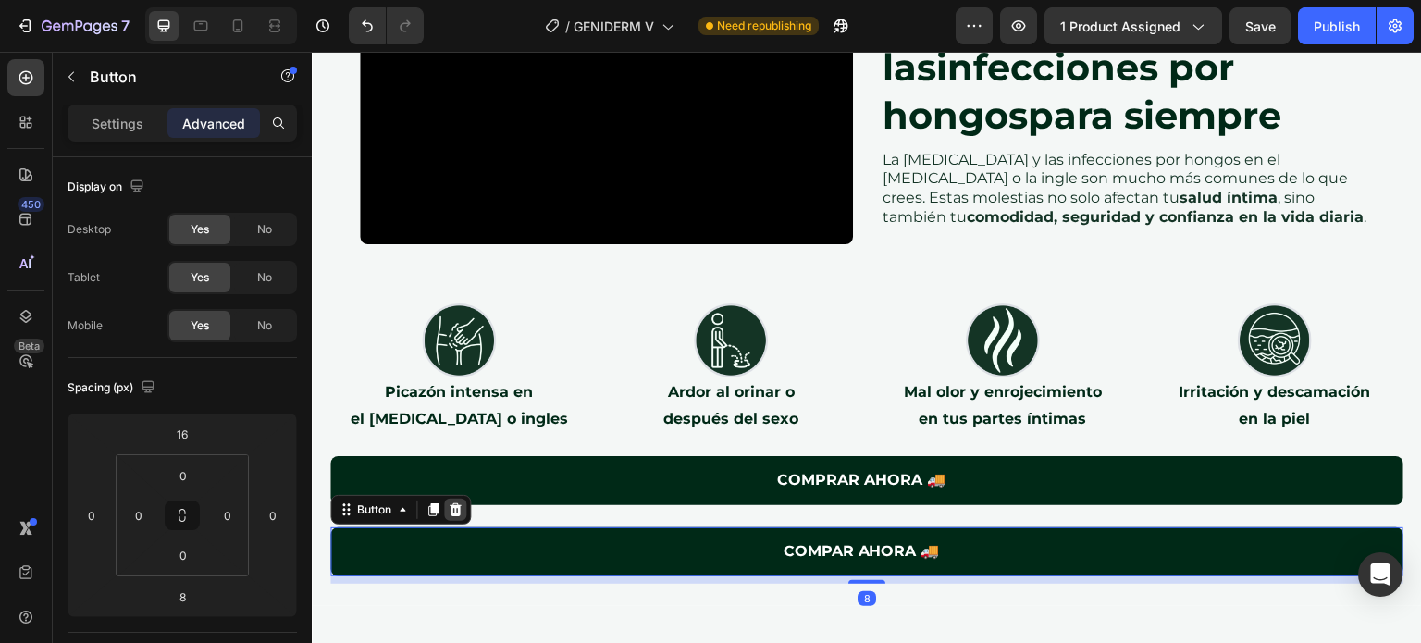
click at [447, 499] on div at bounding box center [455, 510] width 22 height 22
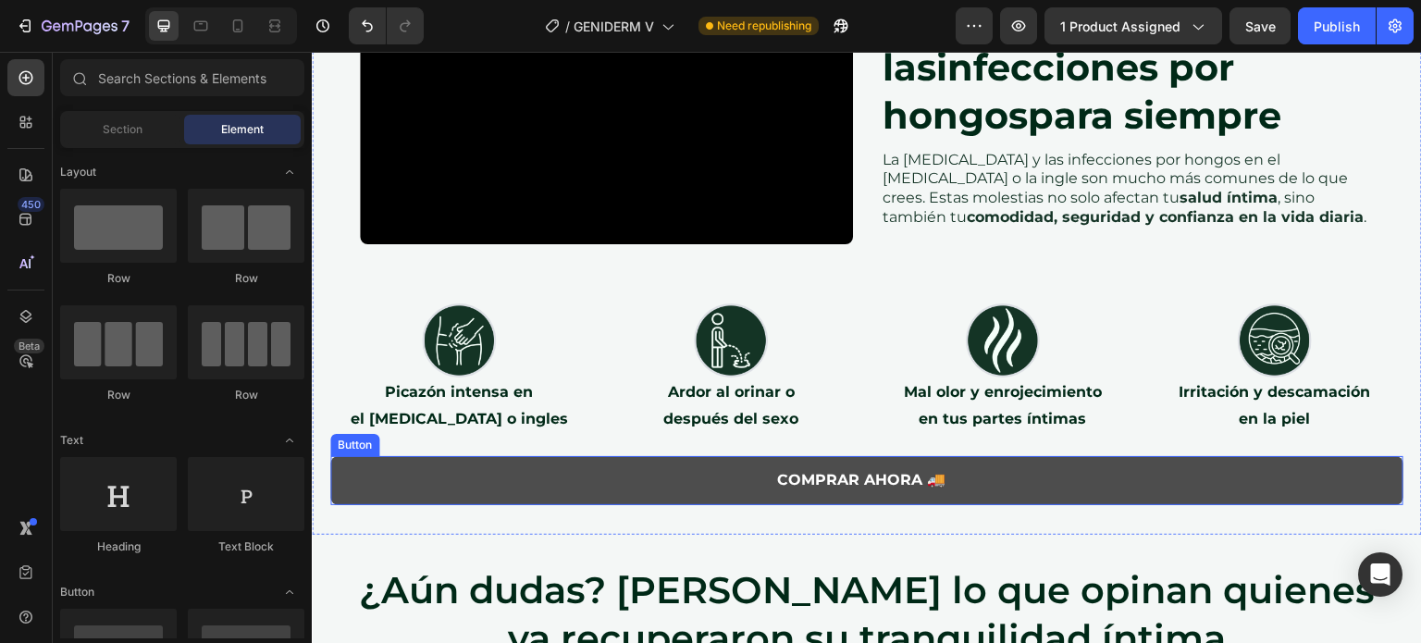
click at [476, 456] on button "COMPRAR AHORA 🚚" at bounding box center [866, 480] width 1073 height 49
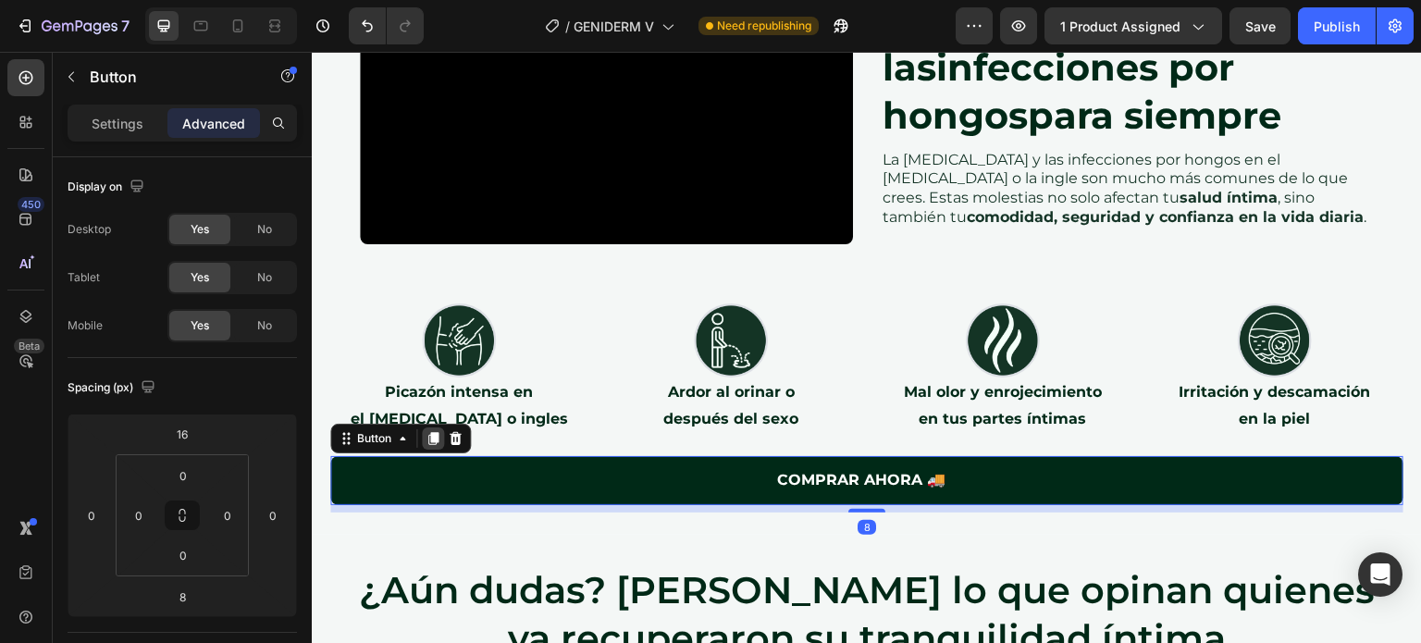
click at [429, 433] on icon at bounding box center [433, 439] width 10 height 13
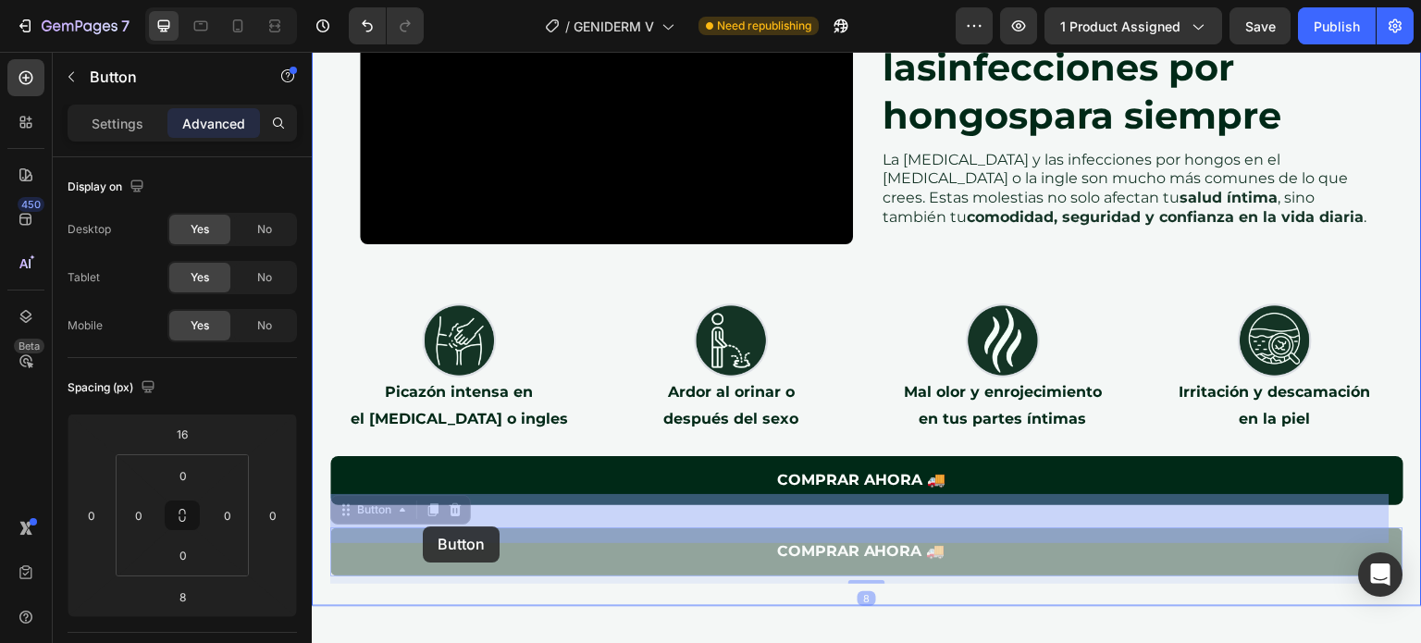
drag, startPoint x: 384, startPoint y: 451, endPoint x: 435, endPoint y: 556, distance: 116.2
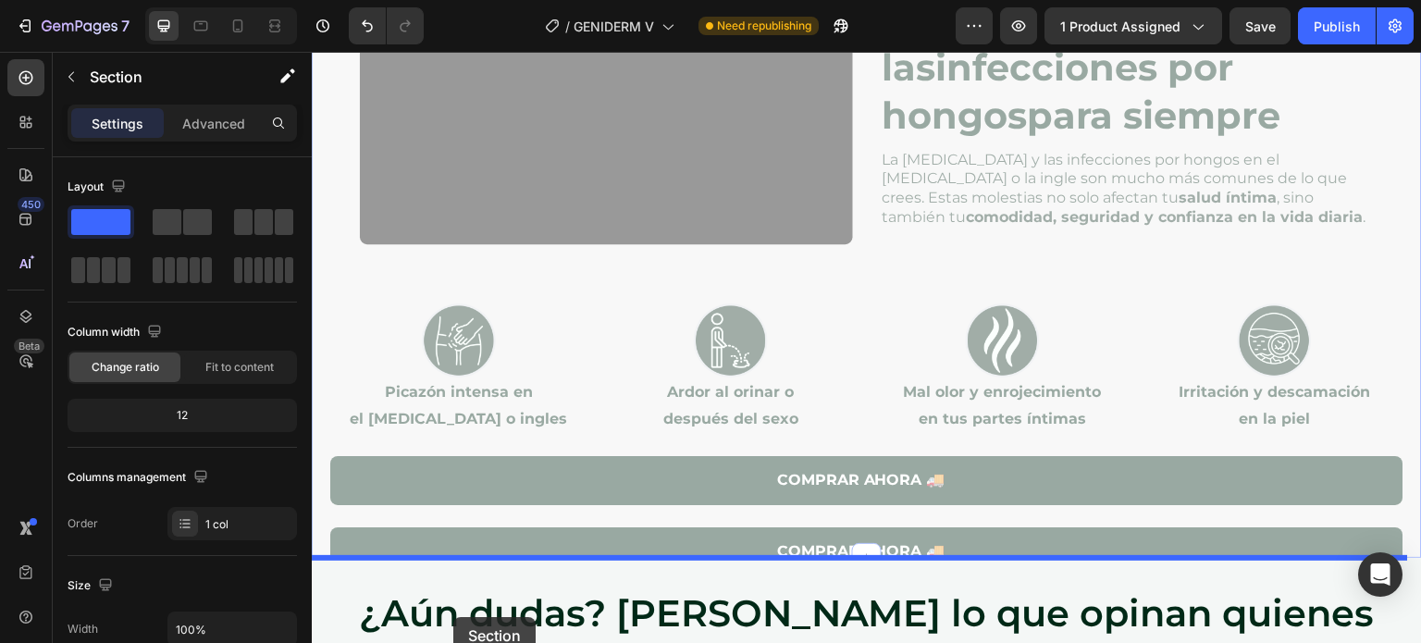
drag, startPoint x: 435, startPoint y: 556, endPoint x: 450, endPoint y: 607, distance: 53.2
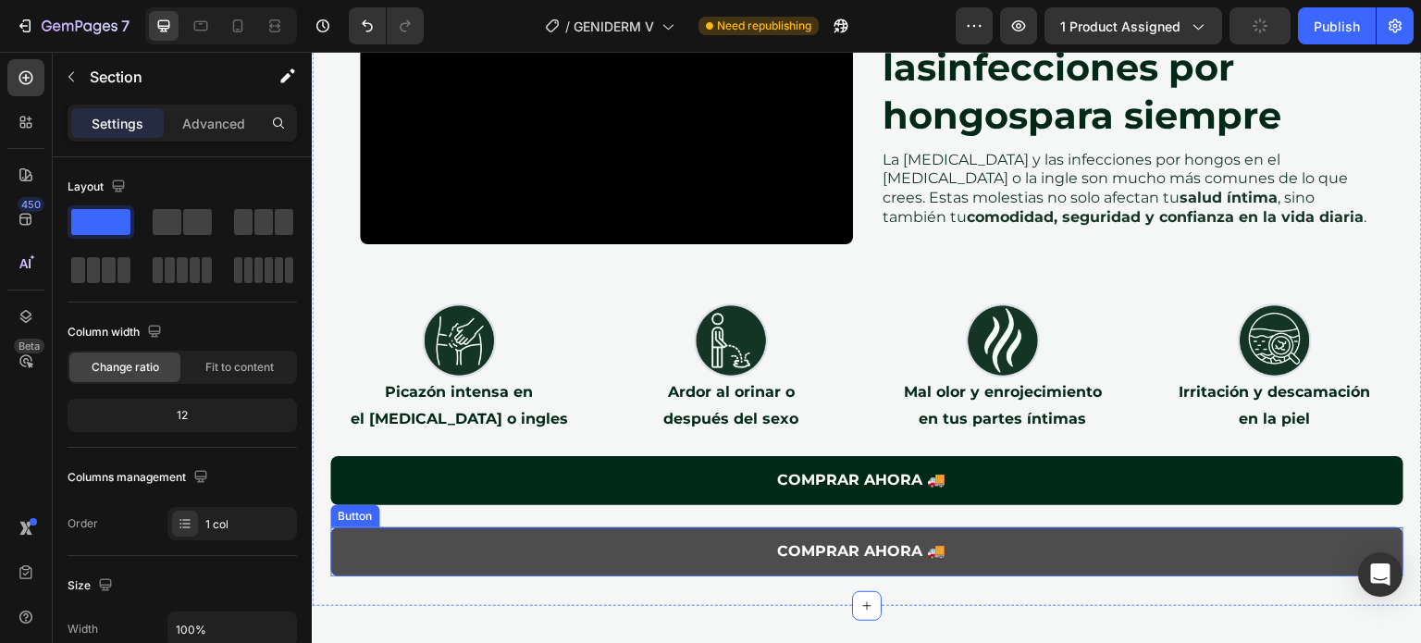
click at [415, 527] on button "COMPRAR AHORA 🚚" at bounding box center [866, 551] width 1073 height 49
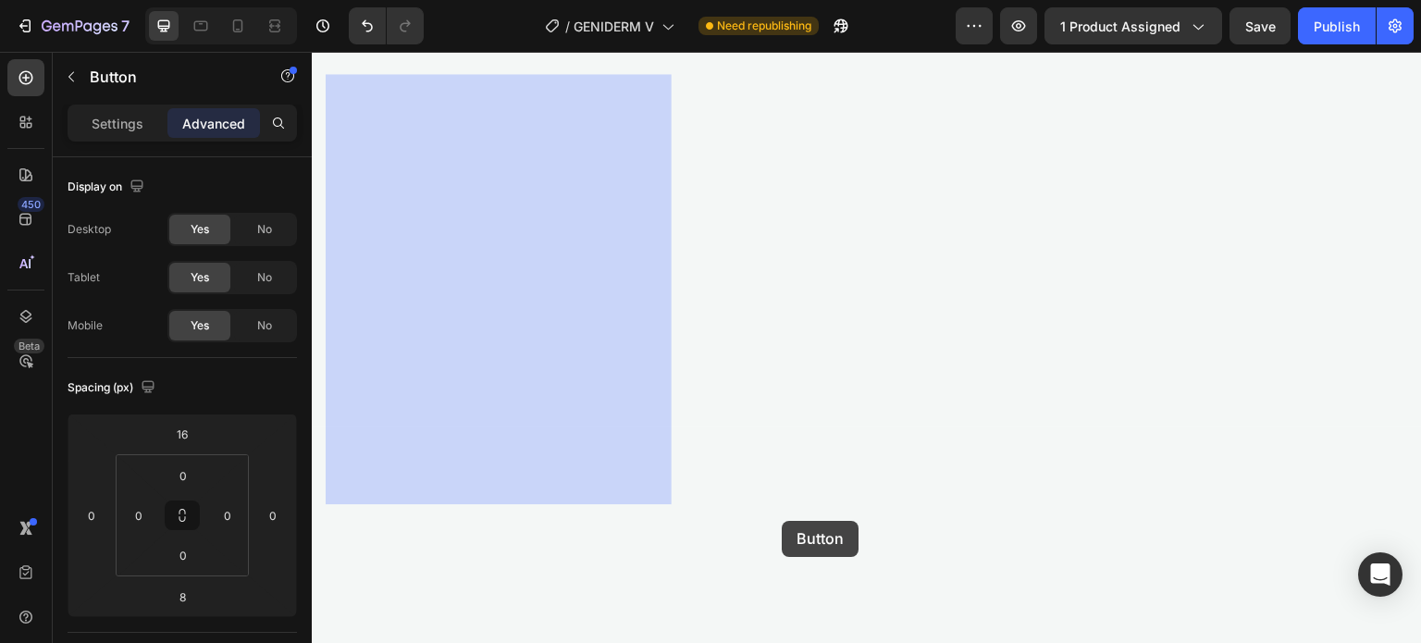
scroll to position [5121, 0]
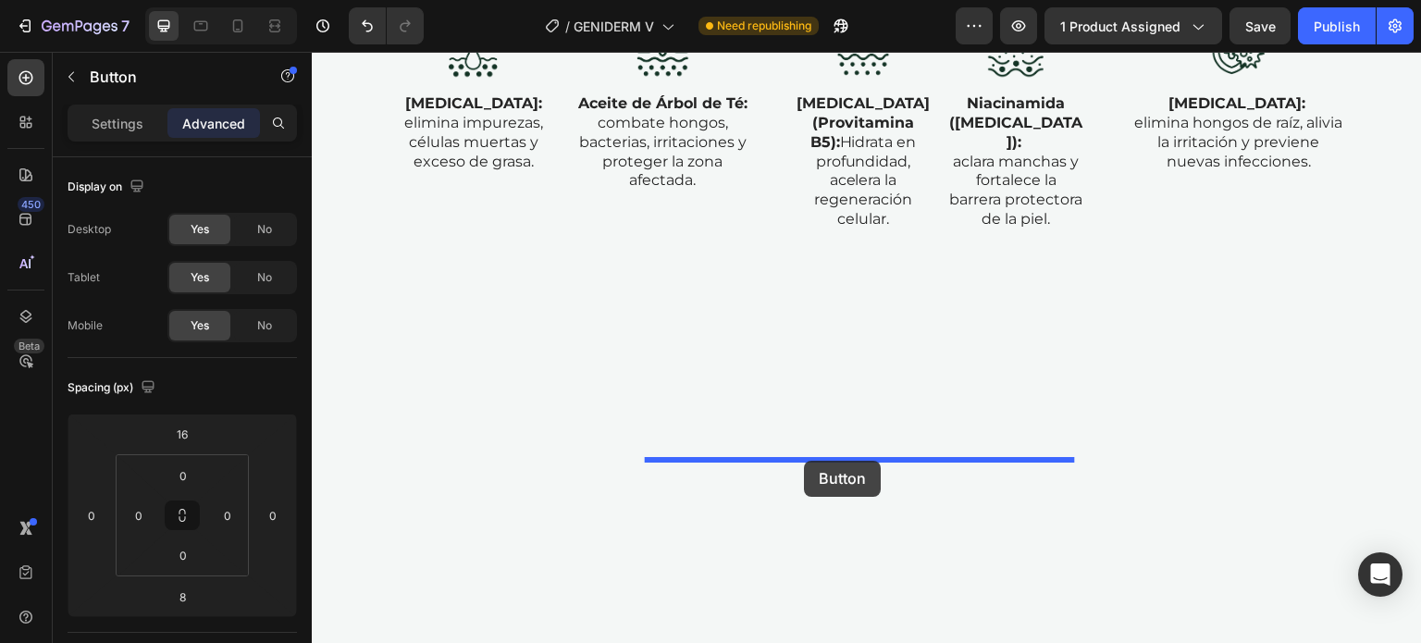
drag, startPoint x: 380, startPoint y: 459, endPoint x: 804, endPoint y: 461, distance: 423.7
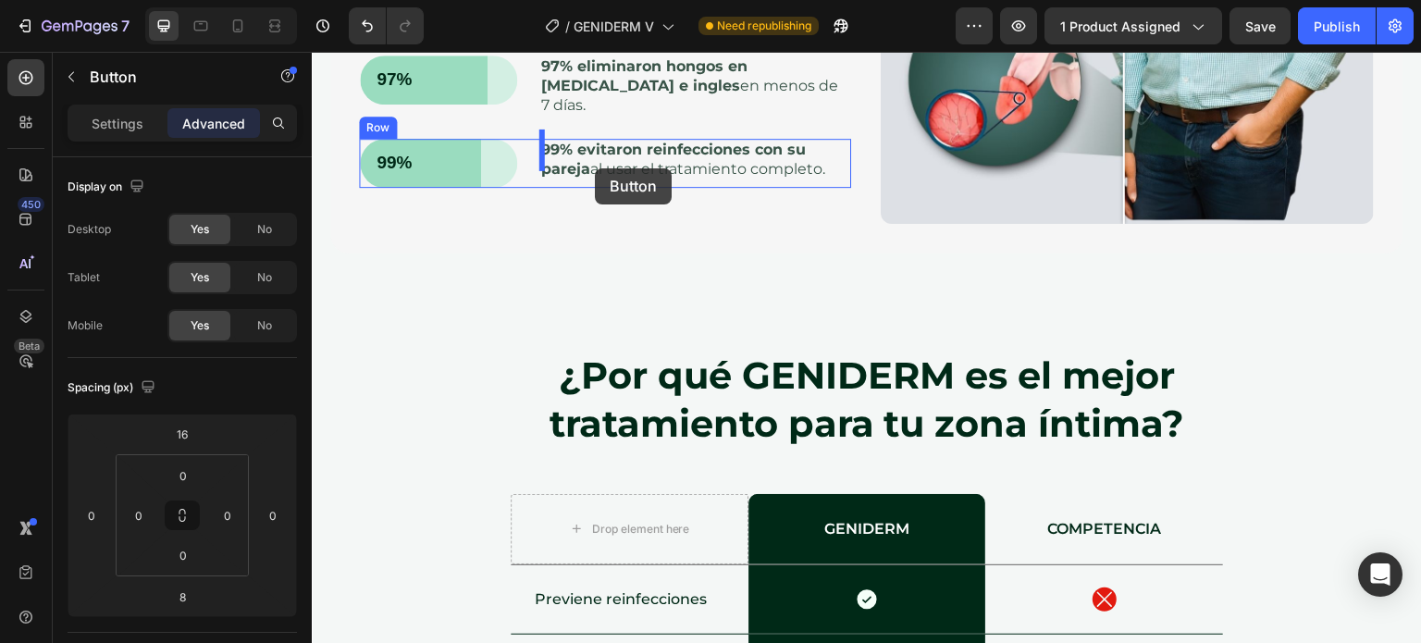
scroll to position [8871, 0]
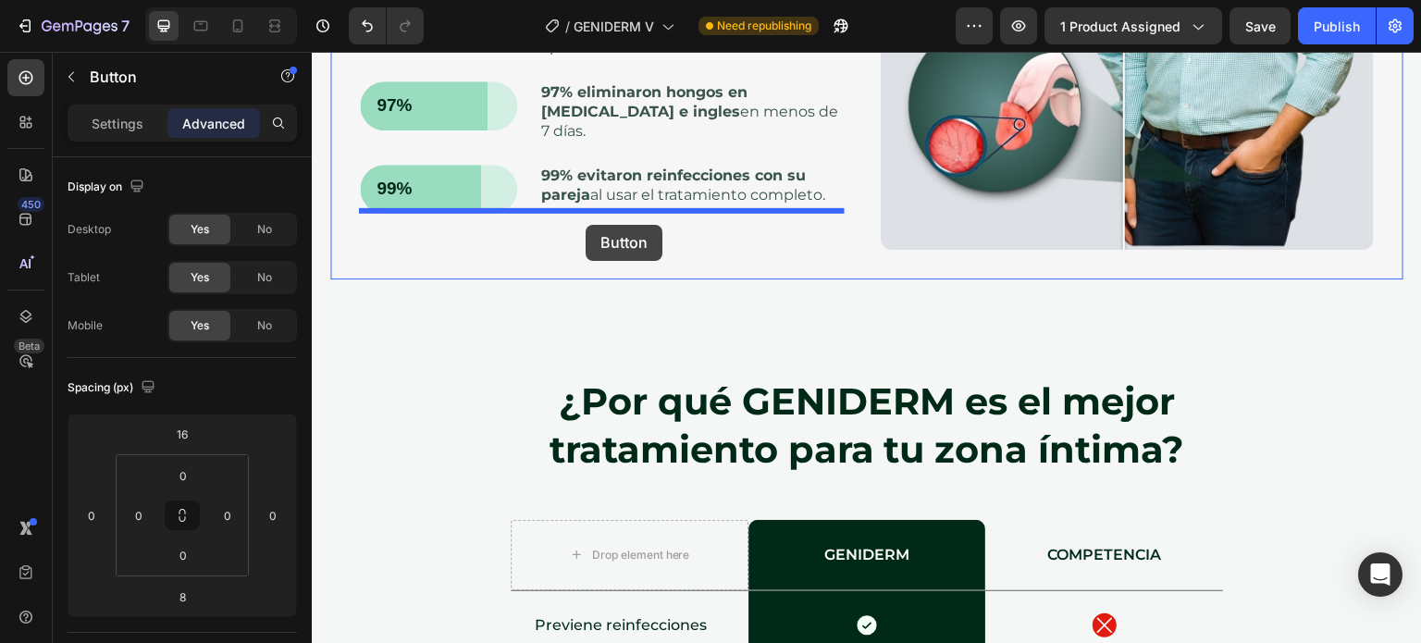
drag, startPoint x: 694, startPoint y: 374, endPoint x: 586, endPoint y: 225, distance: 184.1
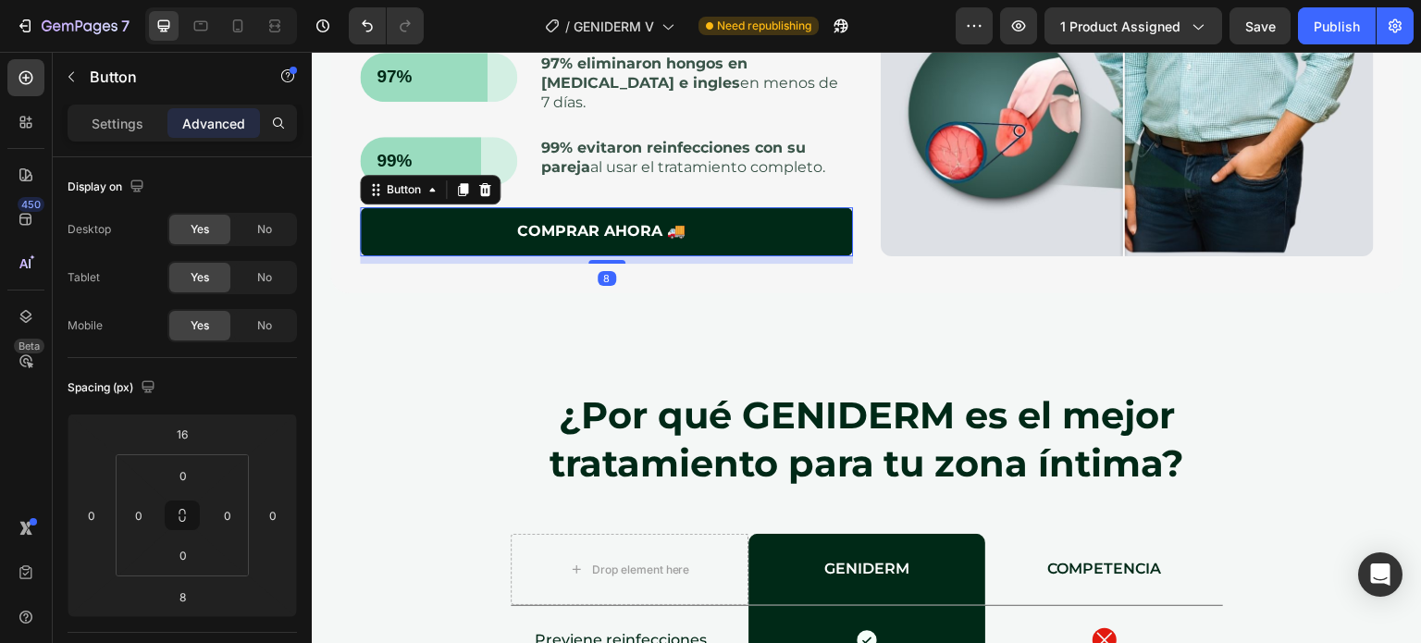
scroll to position [8839, 0]
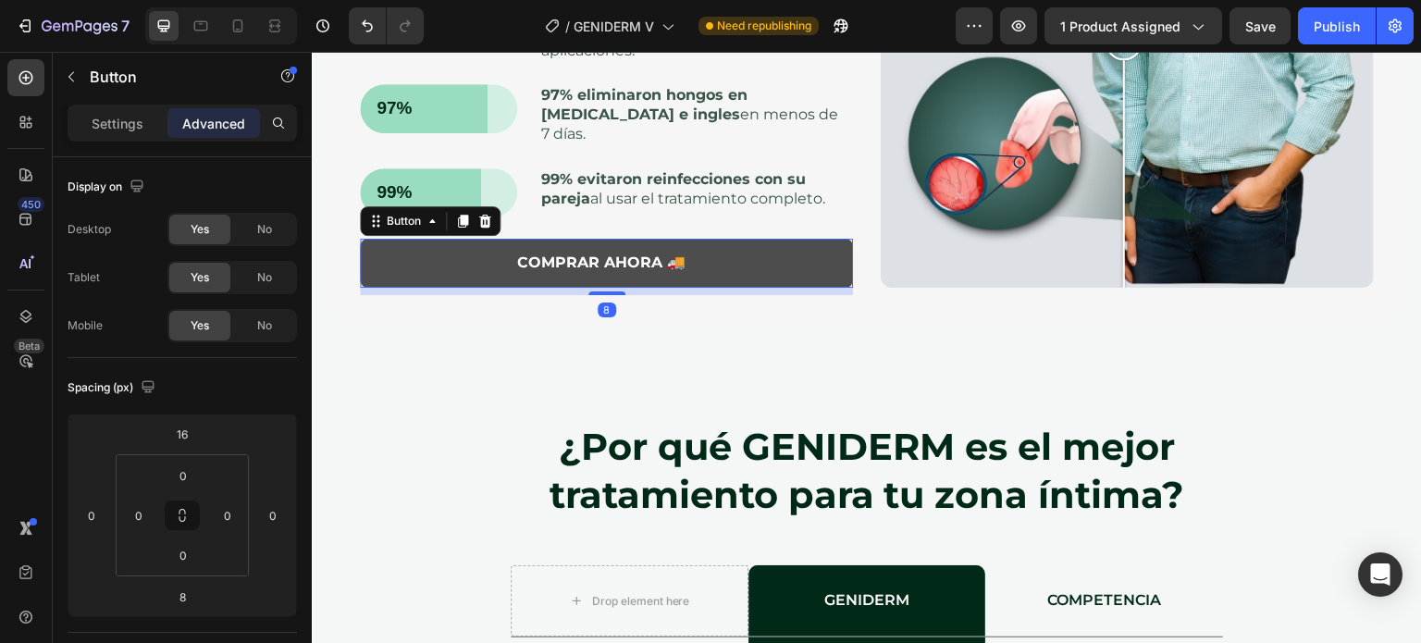
click at [773, 253] on button "COMPRAR AHORA 🚚" at bounding box center [606, 263] width 493 height 49
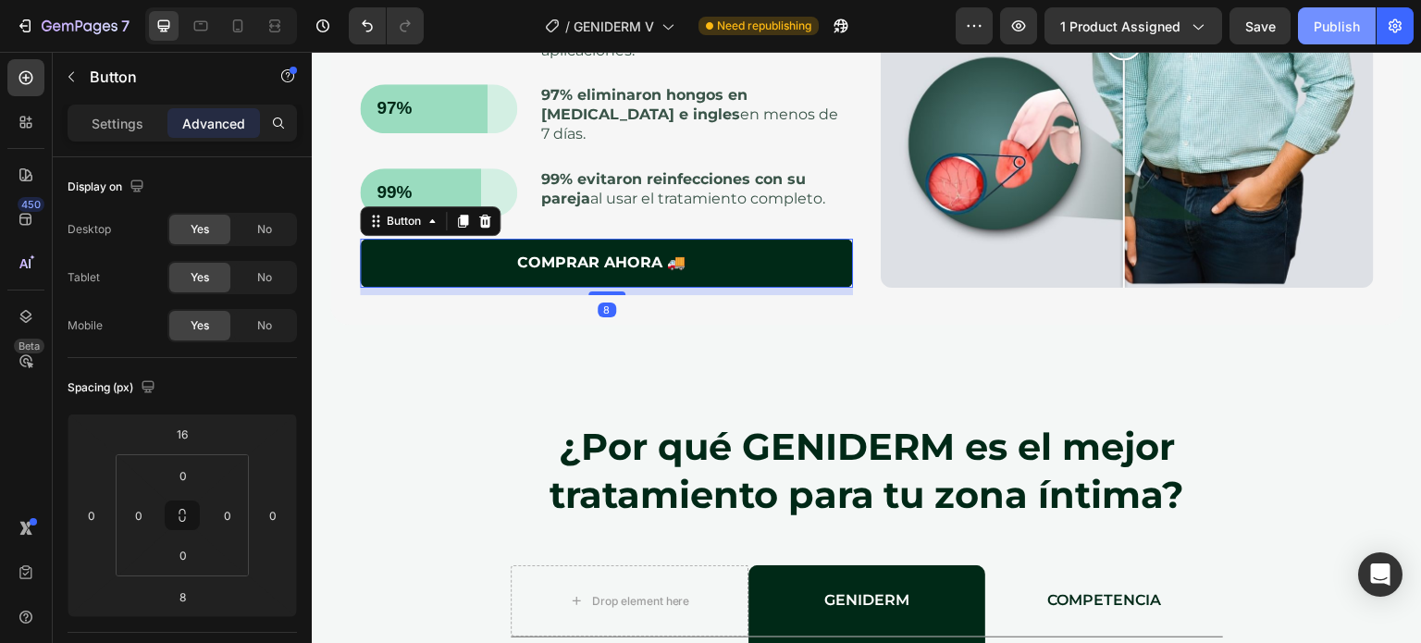
click at [1350, 30] on div "Publish" at bounding box center [1336, 26] width 46 height 19
click at [1343, 29] on div "Publish" at bounding box center [1336, 26] width 46 height 19
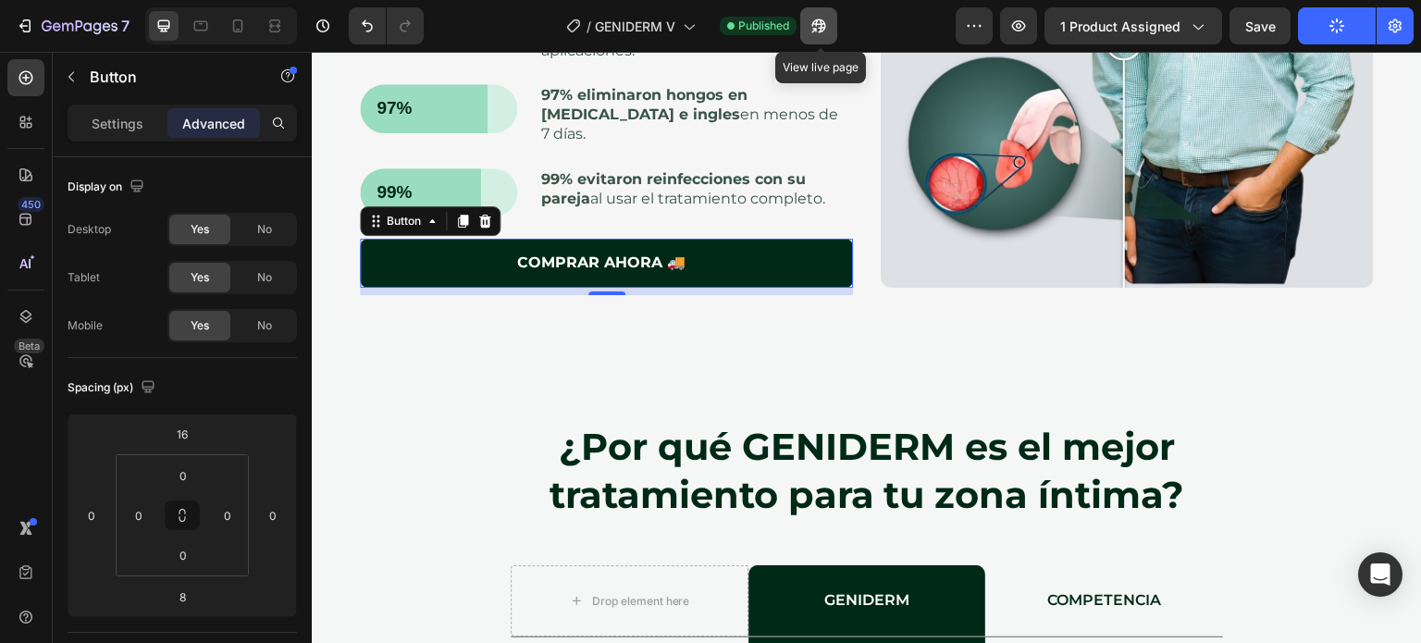
click at [817, 28] on icon "button" at bounding box center [814, 30] width 5 height 5
click at [1337, 28] on div "Publish" at bounding box center [1336, 26] width 46 height 19
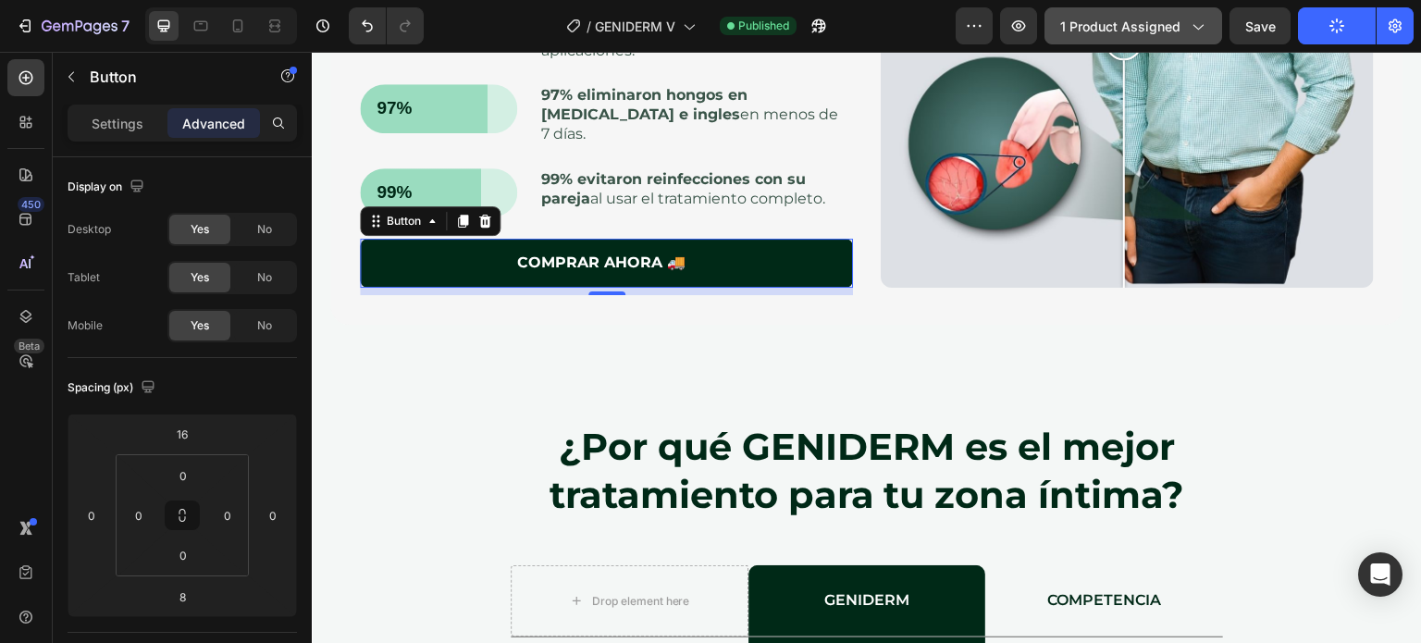
click at [1144, 31] on span "1 product assigned" at bounding box center [1120, 26] width 120 height 19
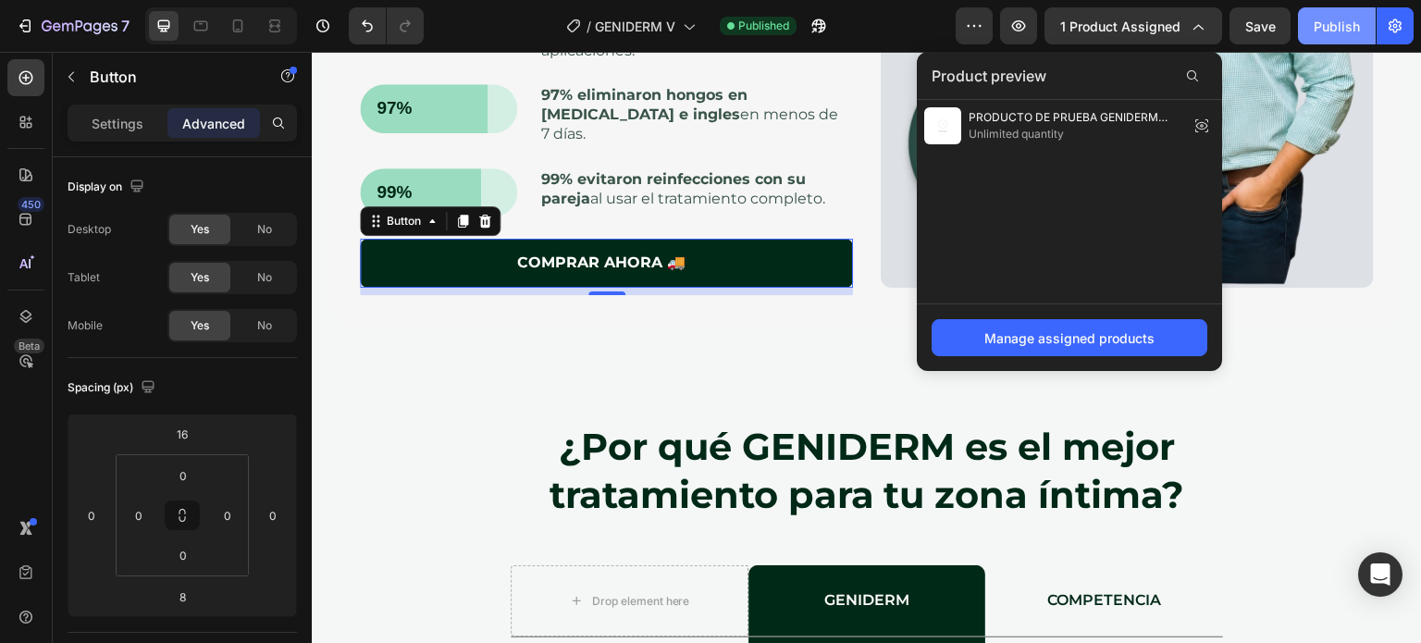
click at [1351, 28] on div "Publish" at bounding box center [1336, 26] width 46 height 19
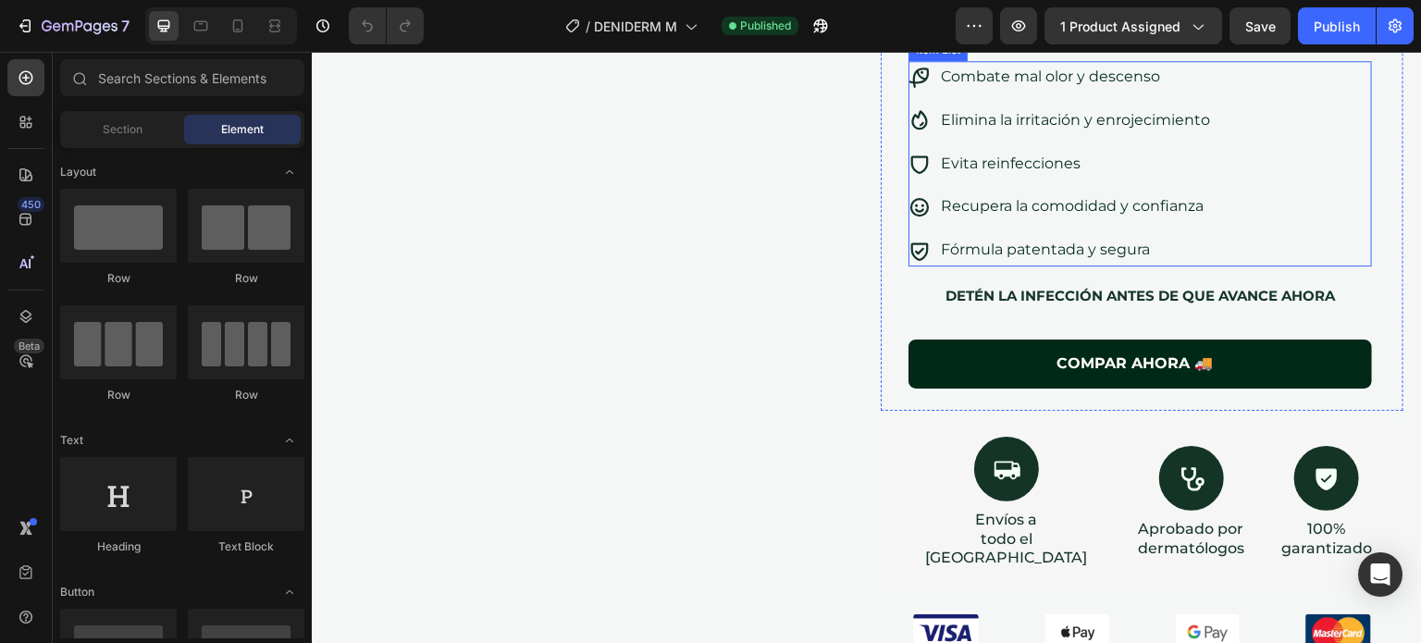
scroll to position [336, 0]
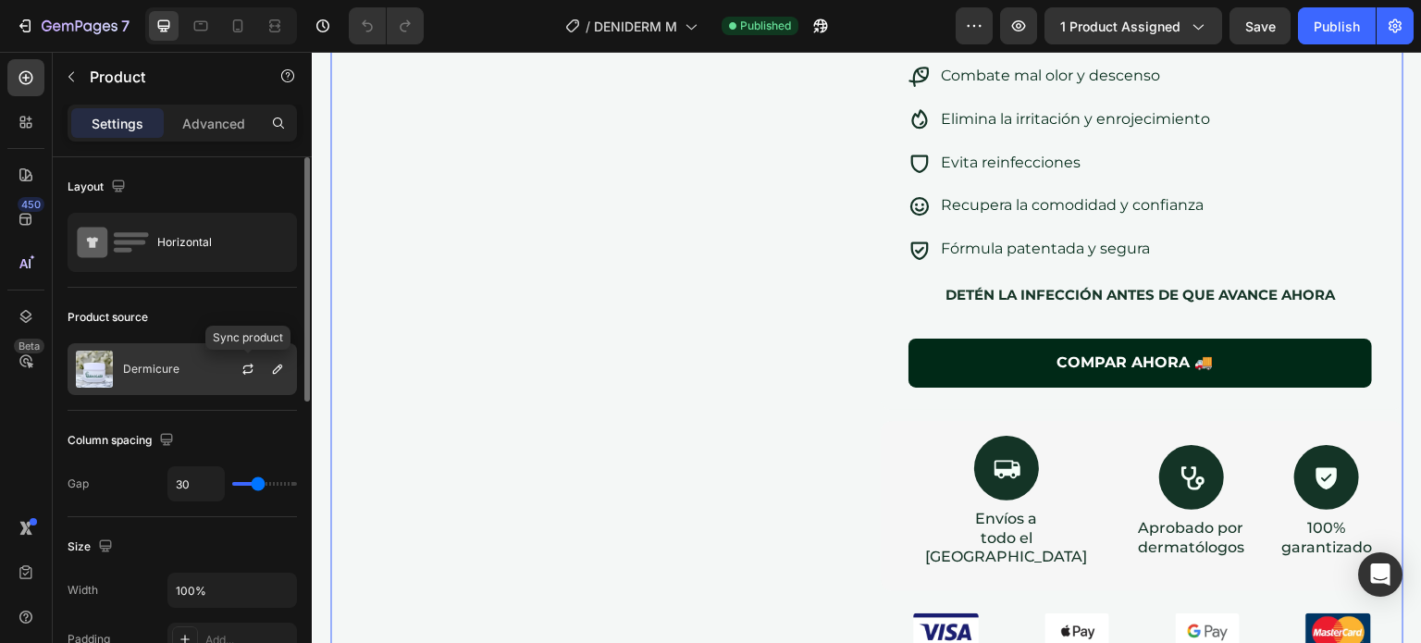
click at [216, 373] on div at bounding box center [255, 369] width 81 height 50
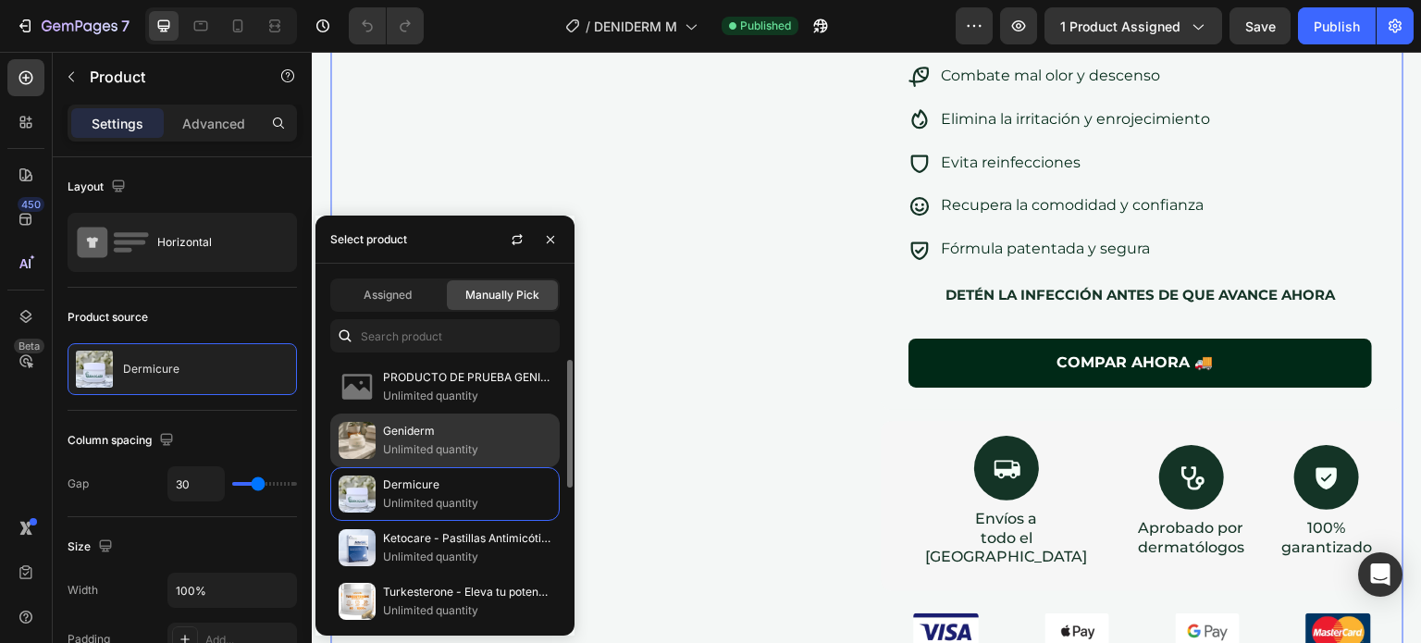
click at [449, 441] on p "Unlimited quantity" at bounding box center [467, 449] width 168 height 18
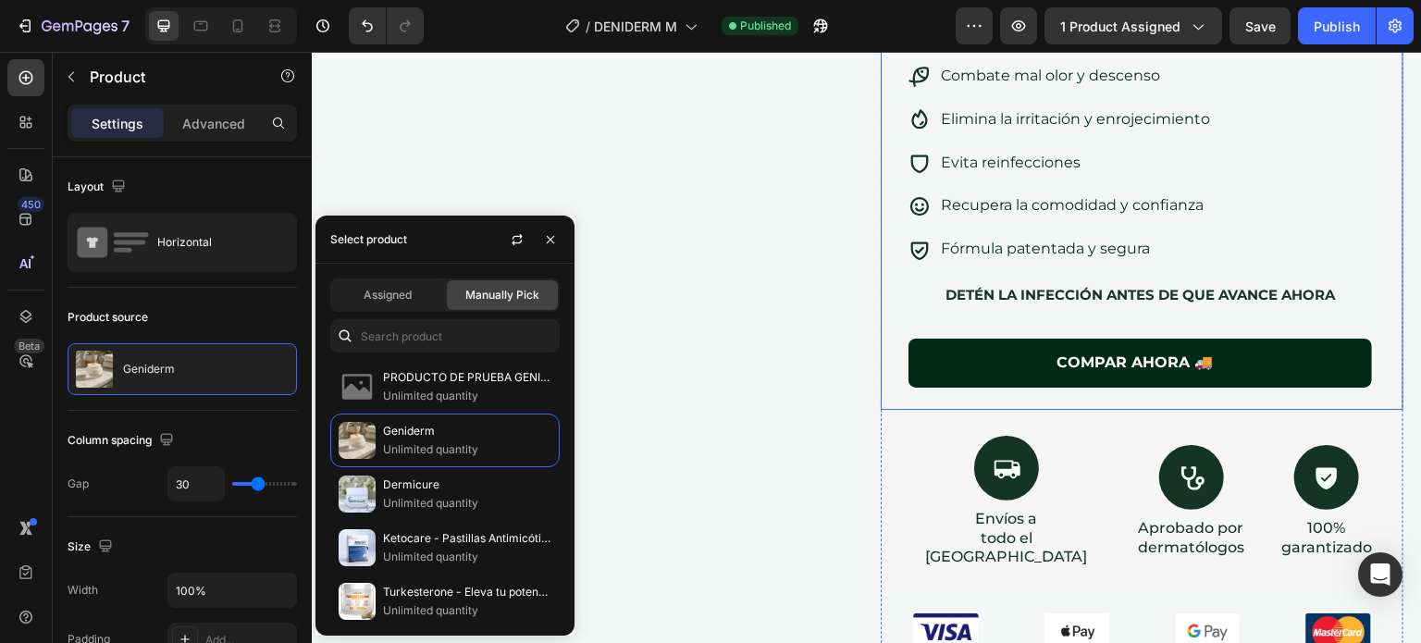
click at [881, 318] on div "Image Image Image Image Carousel GENIDERM Heading Despídete del descenso, [MEDI…" at bounding box center [1142, 125] width 523 height 570
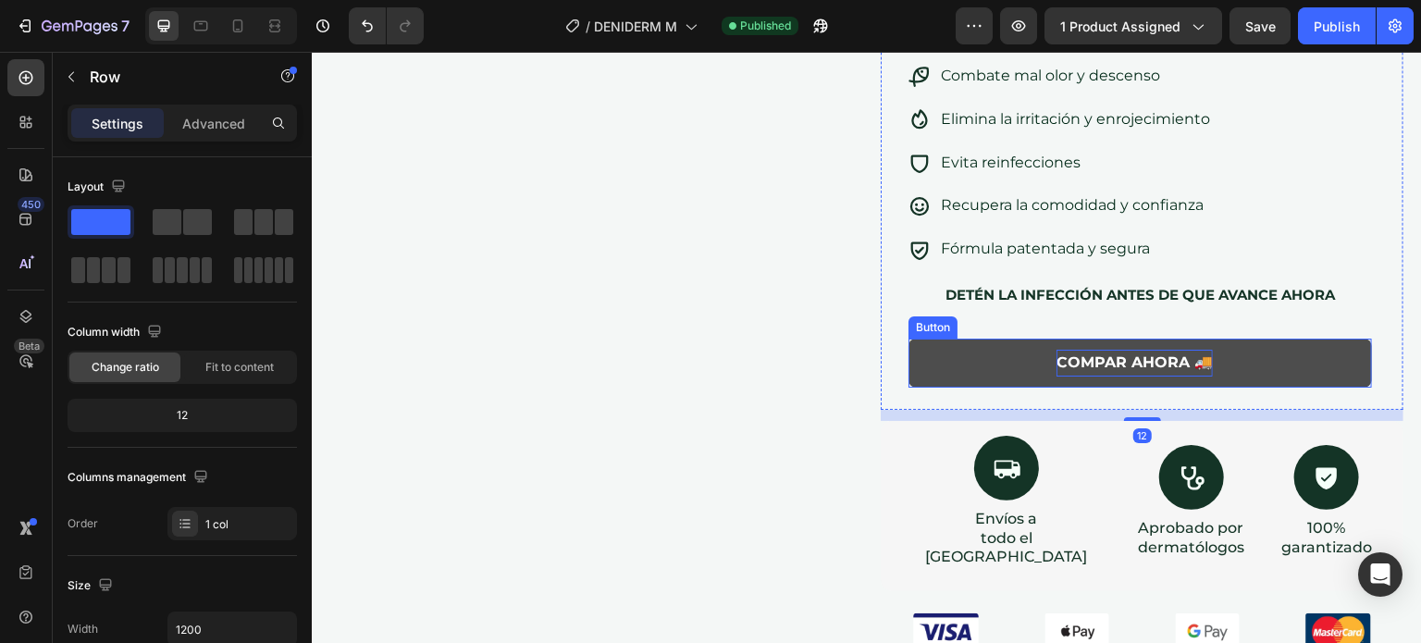
click at [1095, 366] on p "COMPAR AHORA 🚚" at bounding box center [1134, 363] width 156 height 27
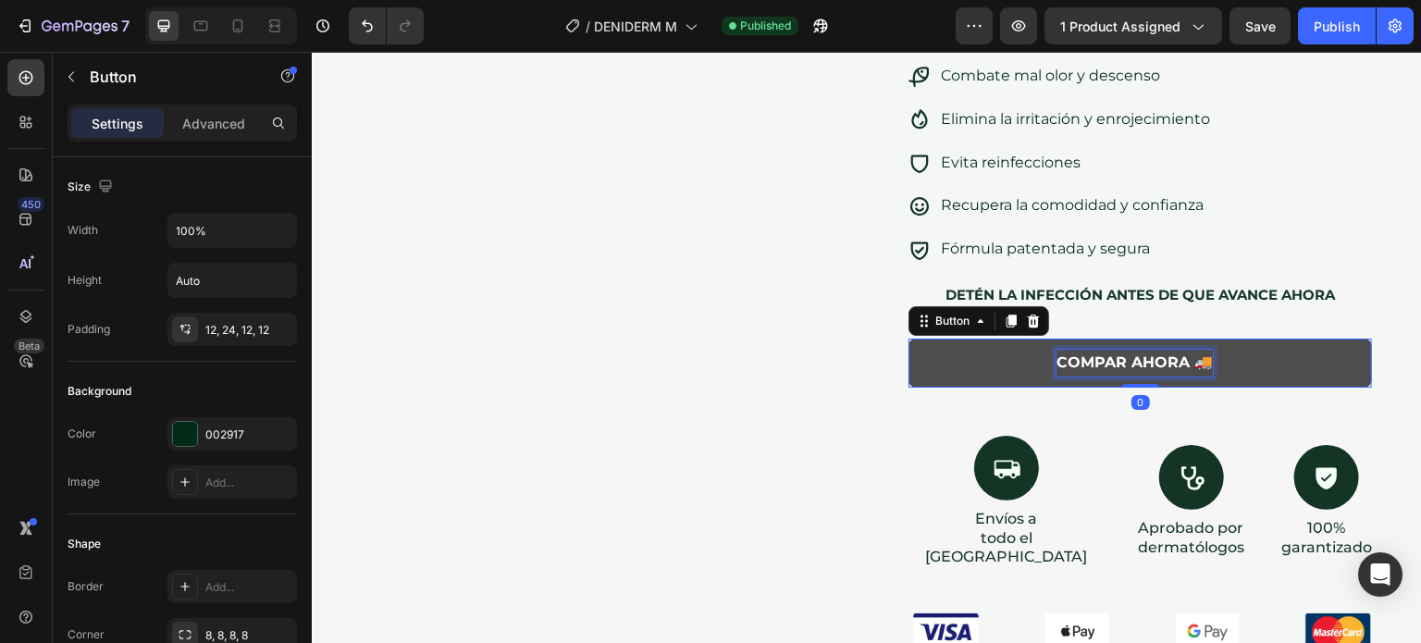
click at [1090, 363] on p "COMPAR AHORA 🚚" at bounding box center [1134, 363] width 156 height 27
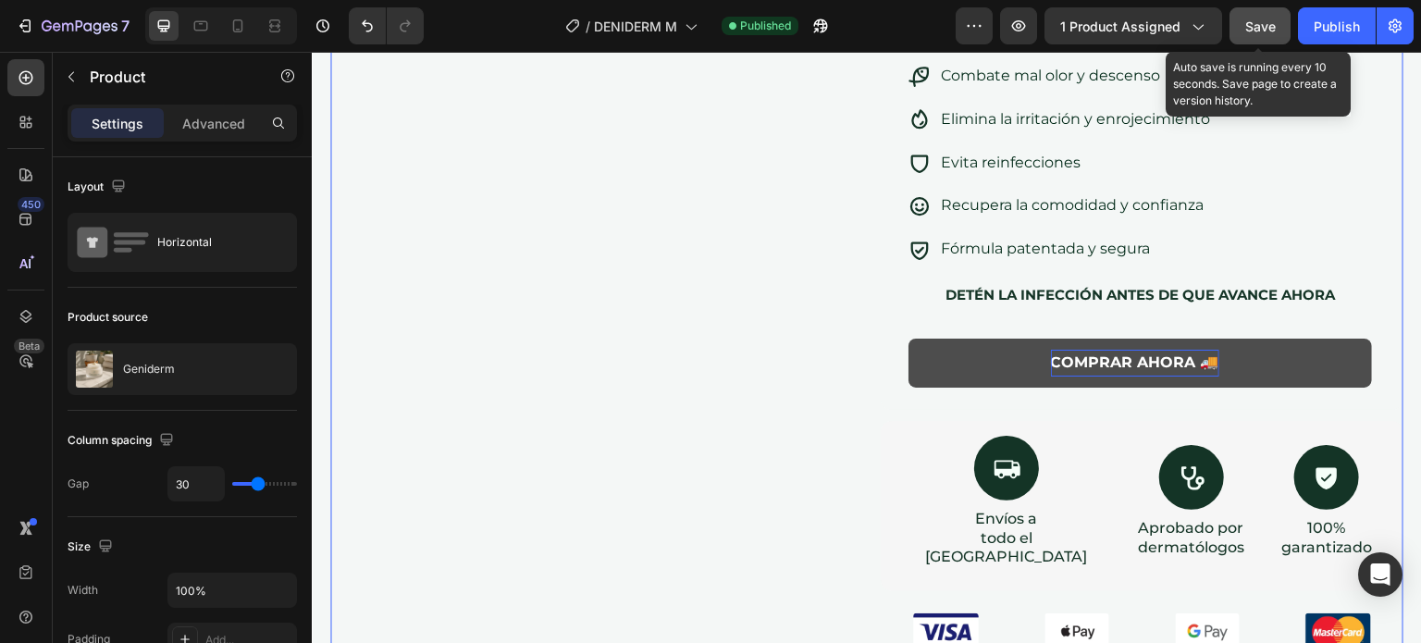
click at [1258, 36] on button "Save" at bounding box center [1259, 25] width 61 height 37
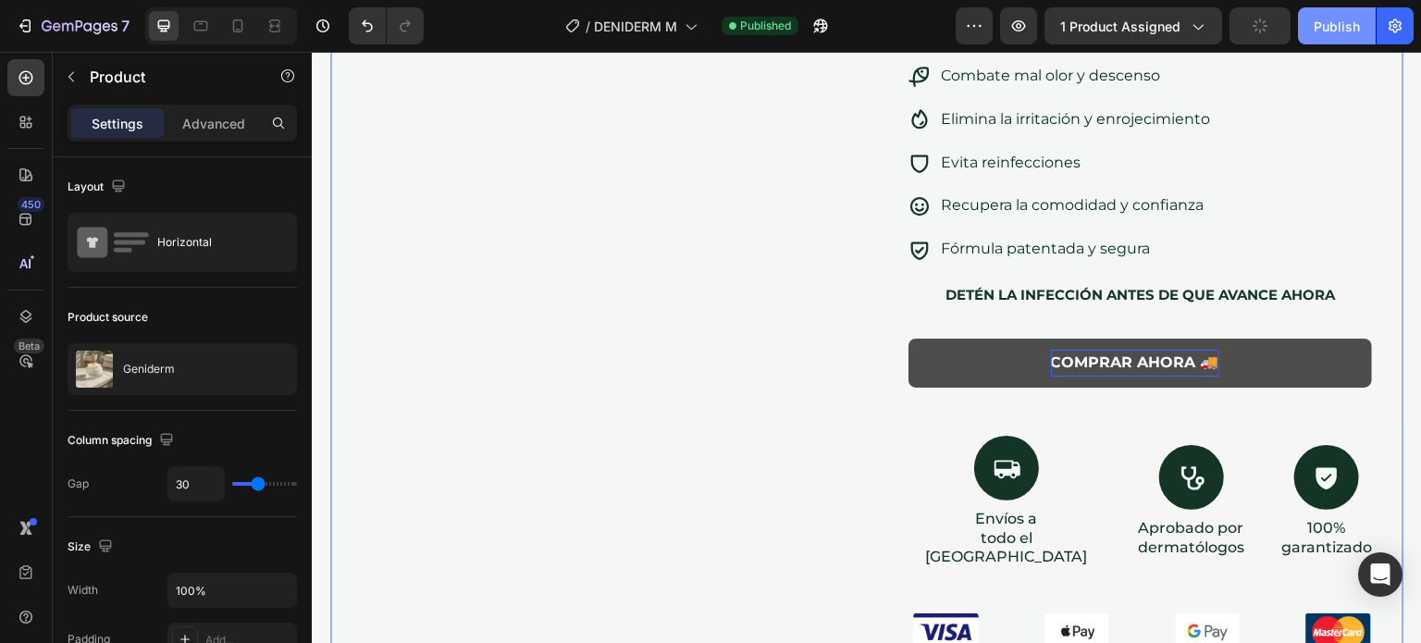
click at [1343, 23] on div "Publish" at bounding box center [1336, 26] width 46 height 19
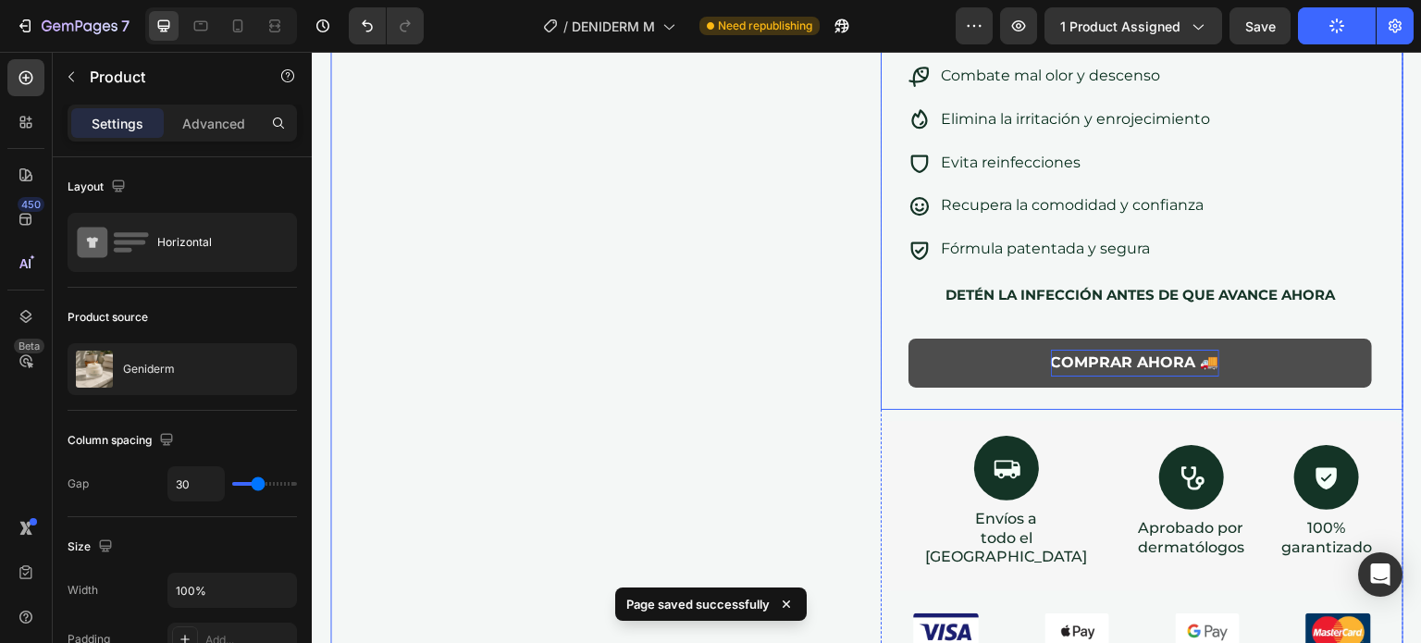
click at [954, 356] on button "COMPRAR AHORA 🚚" at bounding box center [1139, 363] width 463 height 49
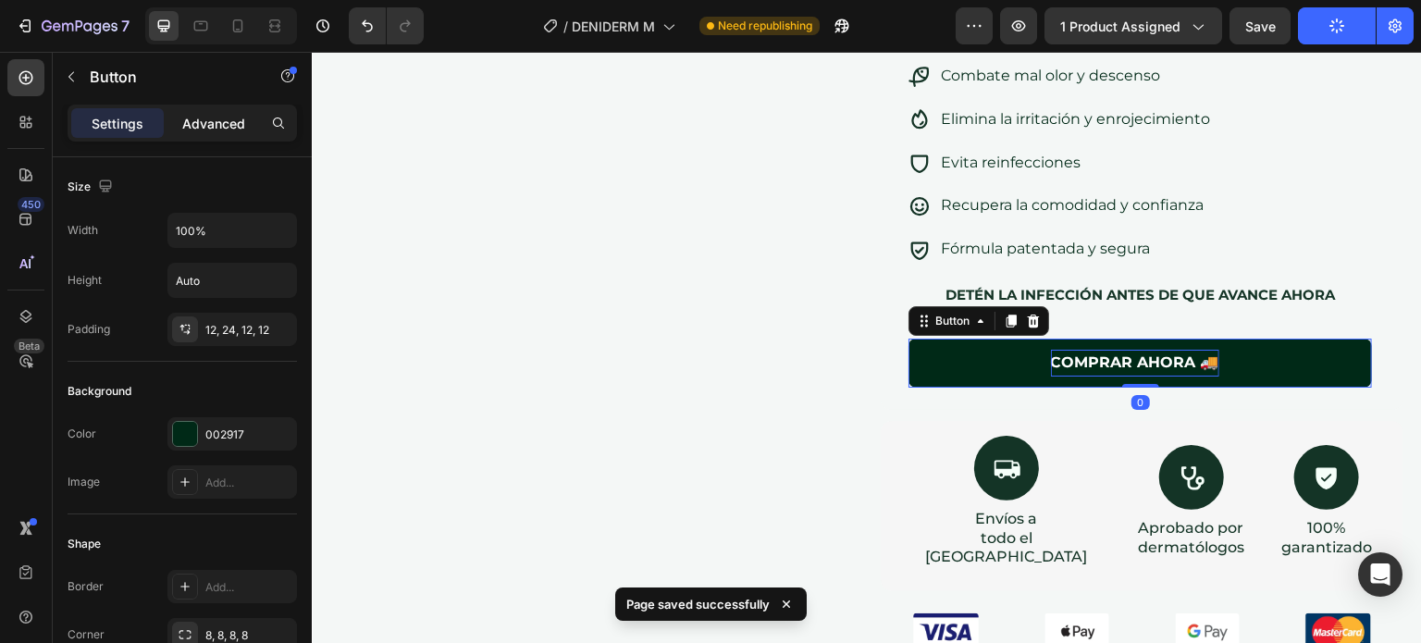
click at [210, 129] on p "Advanced" at bounding box center [213, 123] width 63 height 19
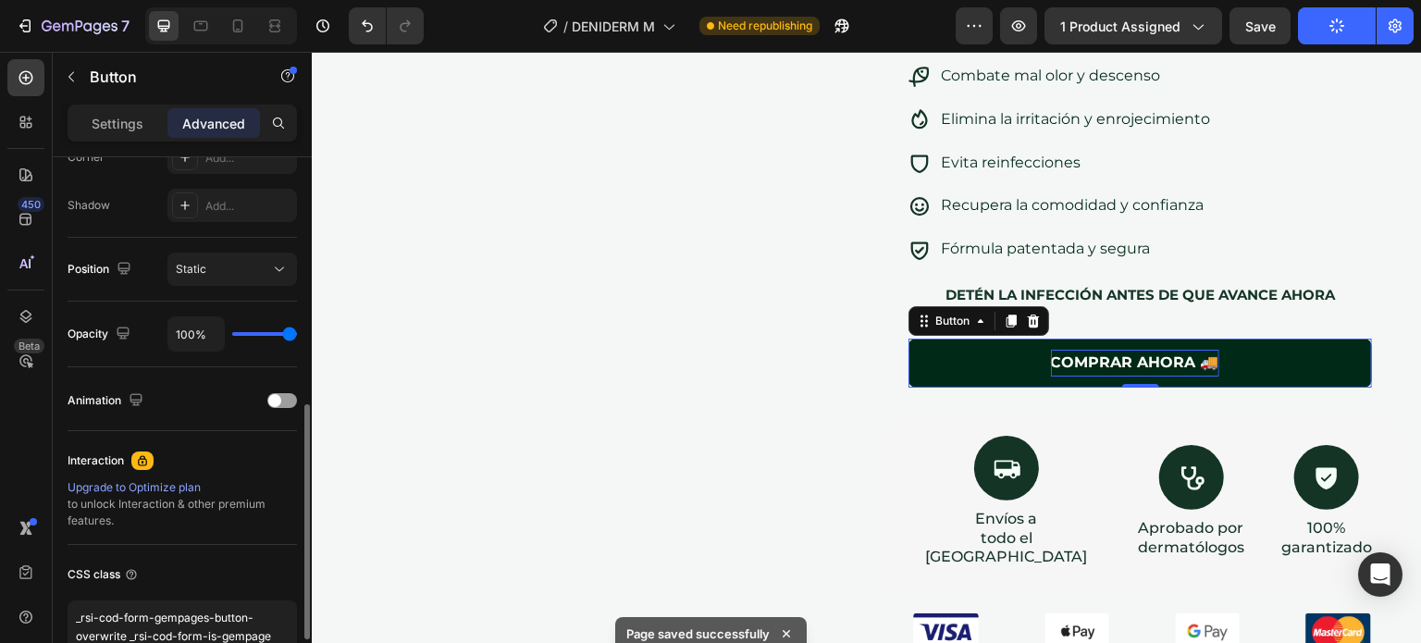
scroll to position [693, 0]
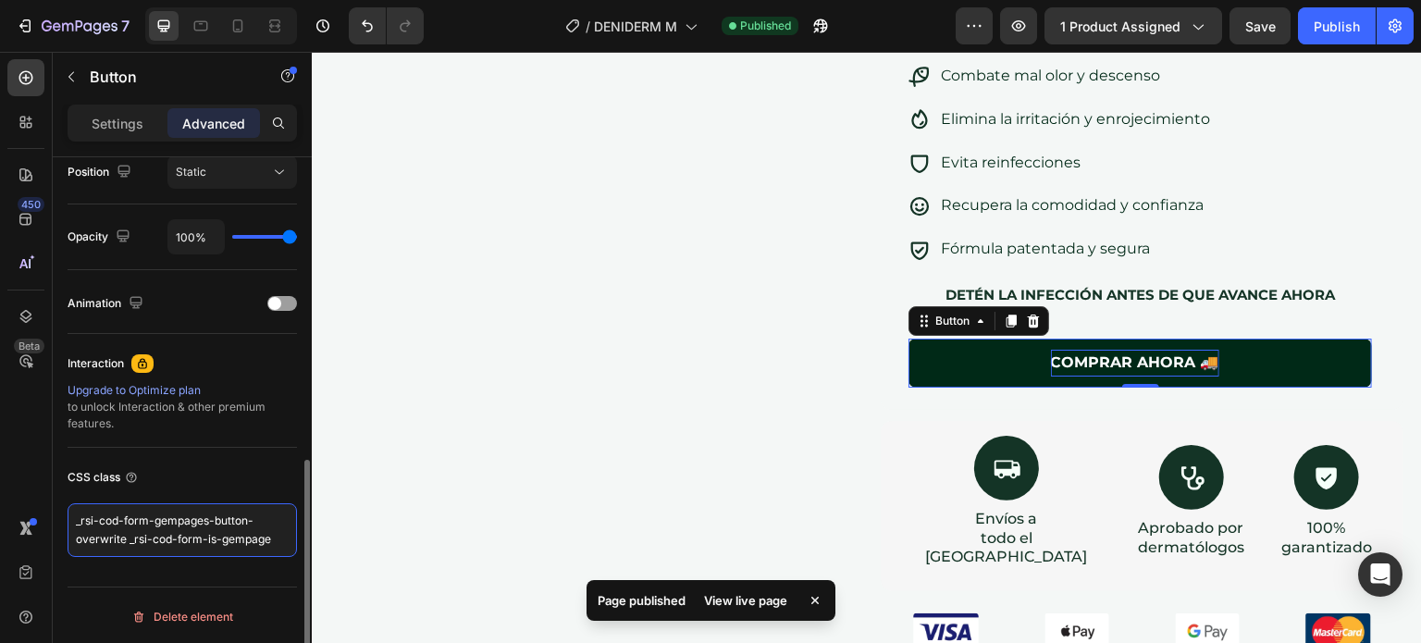
drag, startPoint x: 277, startPoint y: 544, endPoint x: 65, endPoint y: 518, distance: 214.3
click at [65, 518] on div "Display on Desktop Yes No Tablet Yes No Mobile Yes No Spacing (px) 16 0 0 0 0 0…" at bounding box center [182, 81] width 259 height 1234
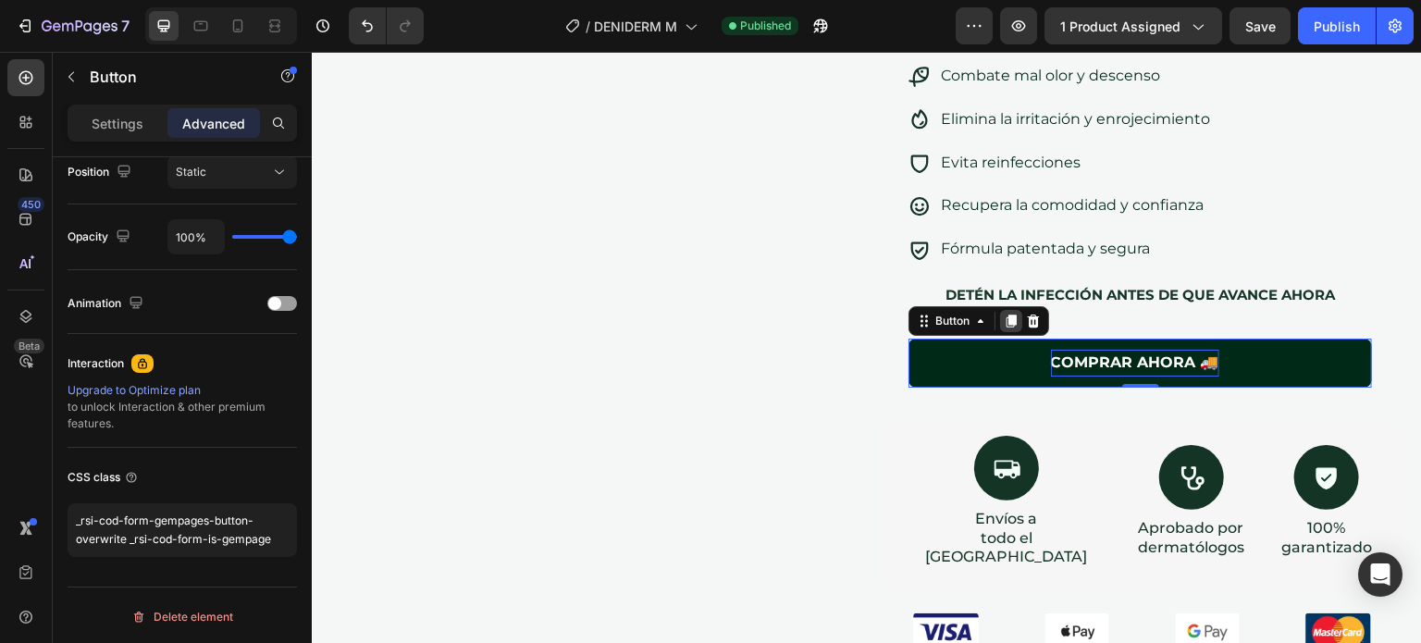
click at [1014, 319] on div at bounding box center [1011, 321] width 22 height 22
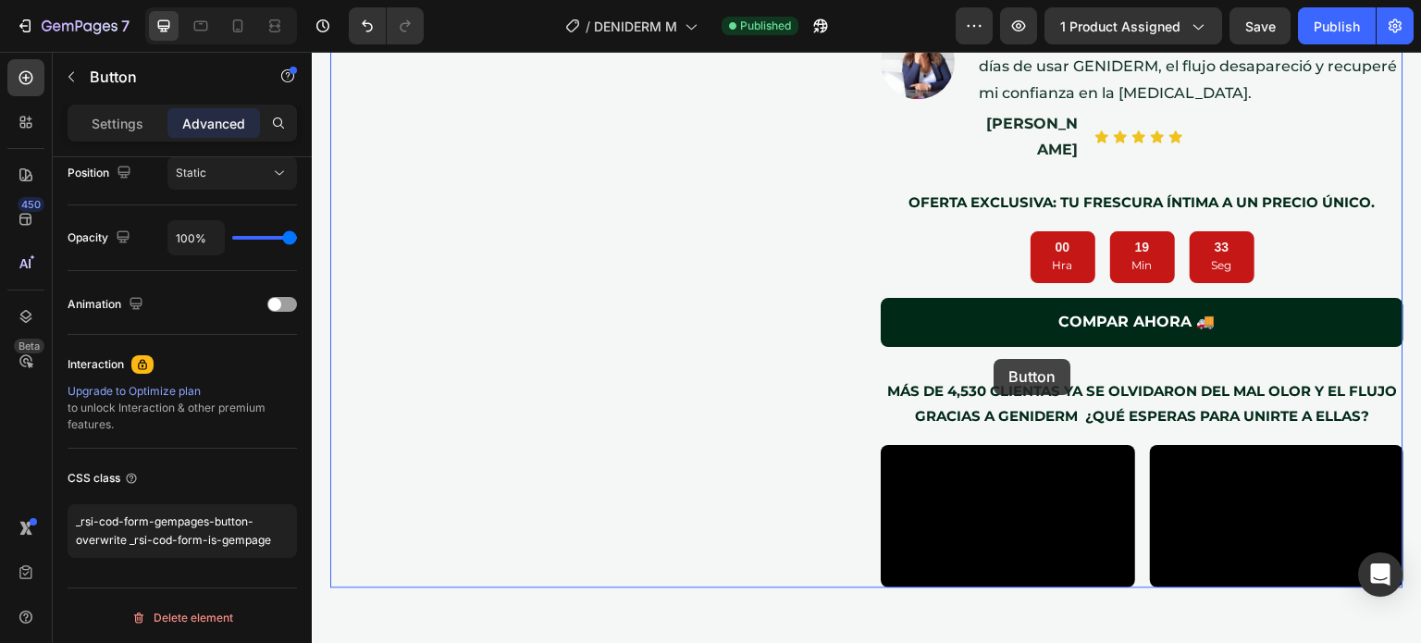
scroll to position [1580, 0]
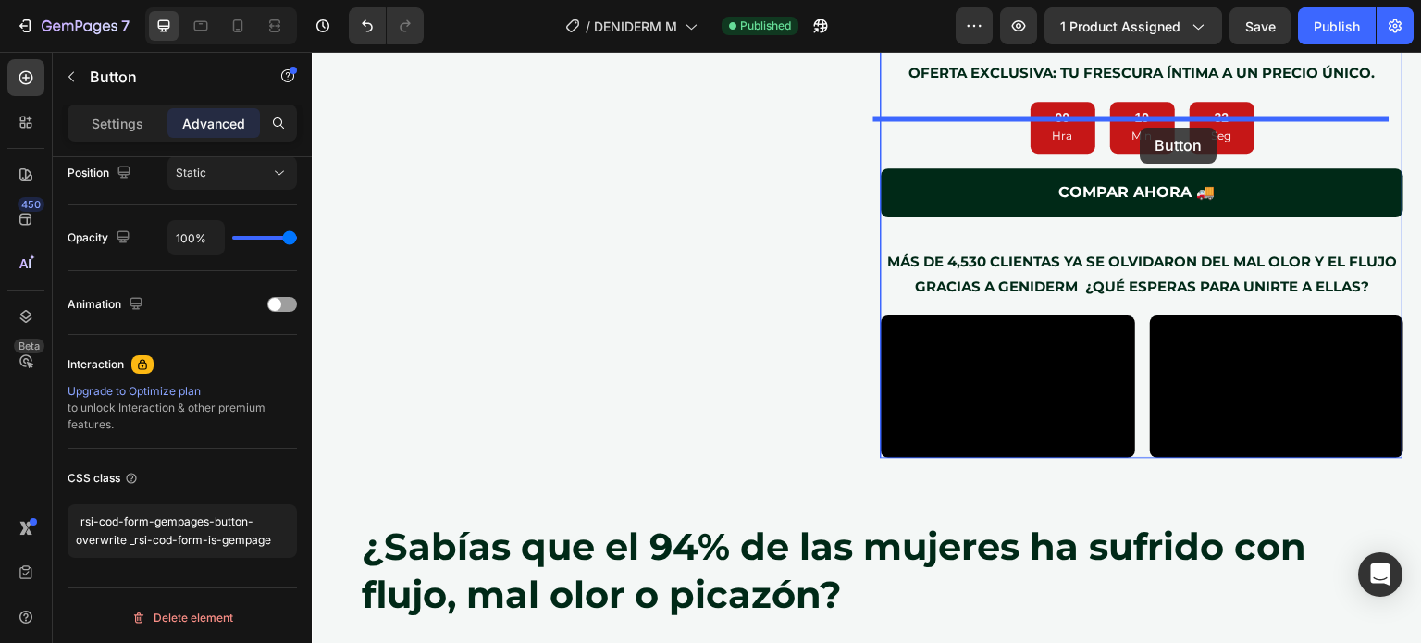
drag, startPoint x: 980, startPoint y: 410, endPoint x: 1141, endPoint y: 128, distance: 324.8
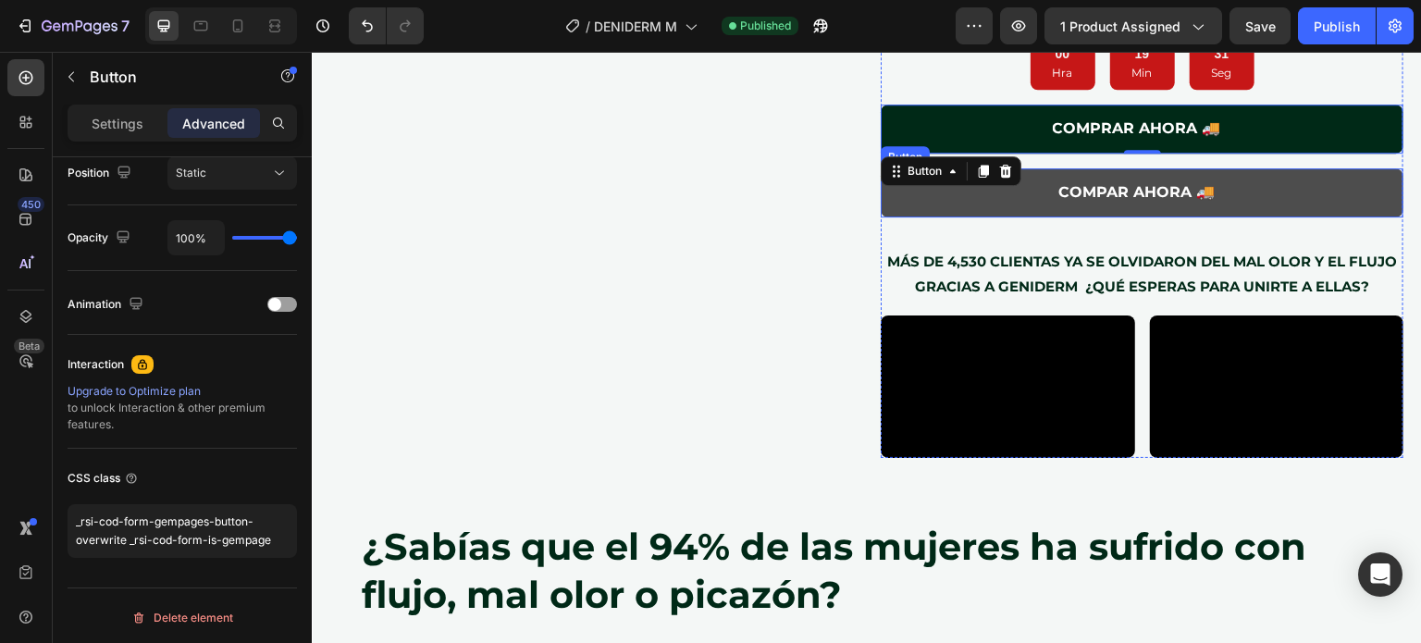
click at [1232, 168] on button "COMPAR AHORA 🚚" at bounding box center [1142, 192] width 523 height 49
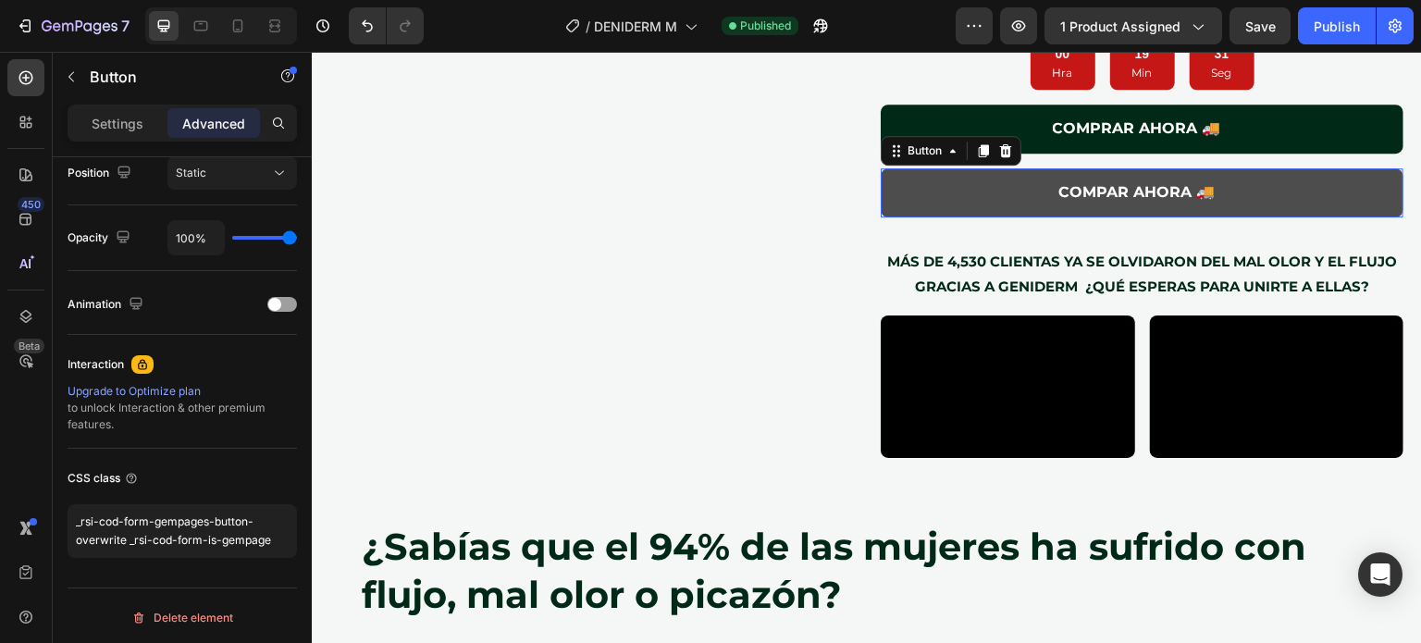
scroll to position [692, 0]
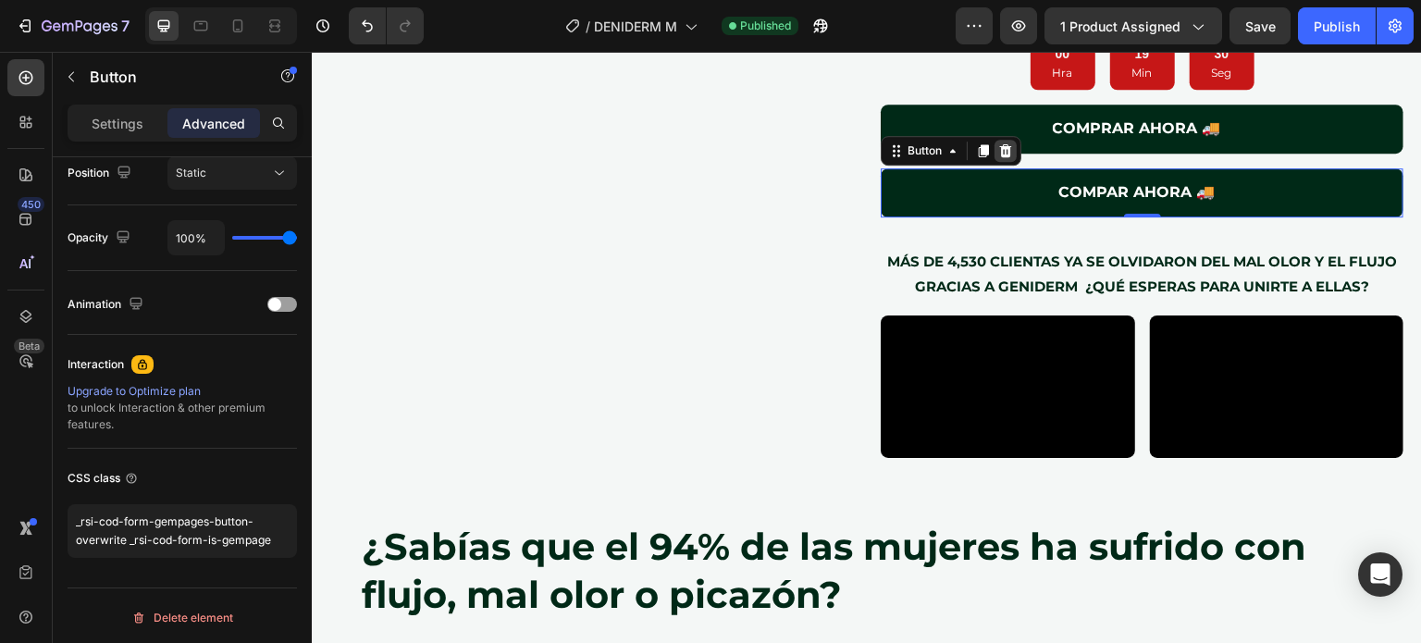
click at [998, 140] on div at bounding box center [1005, 151] width 22 height 22
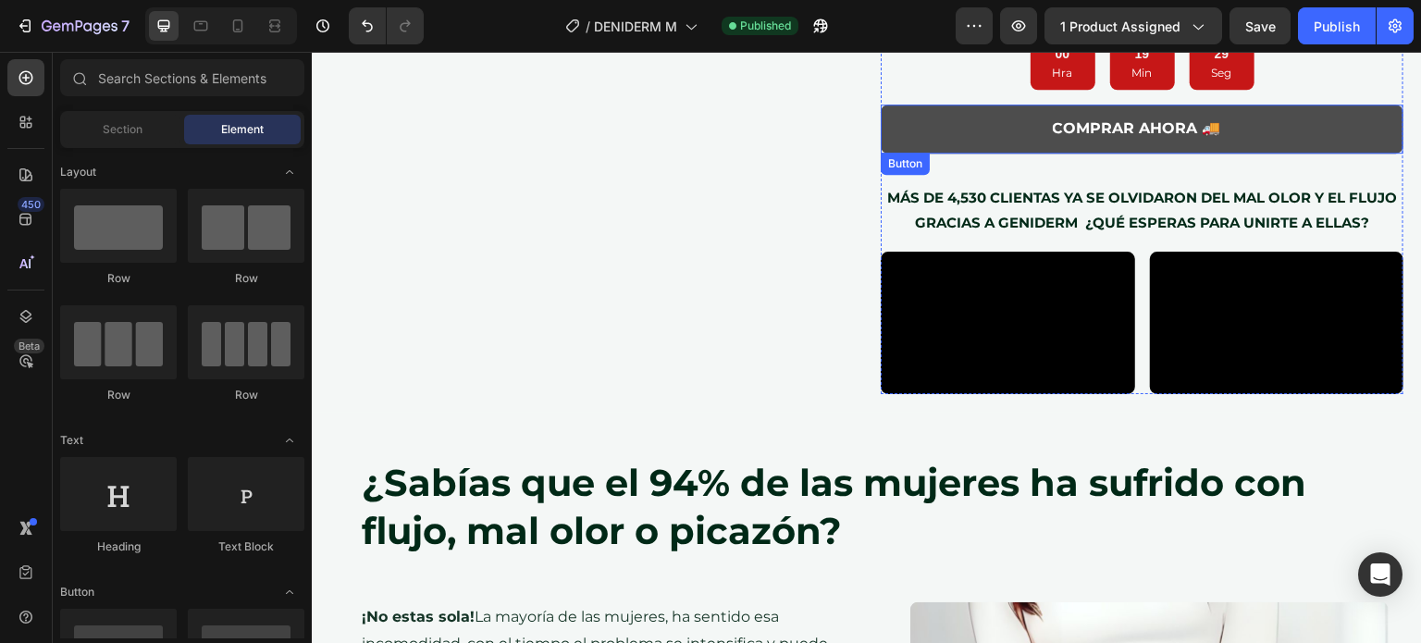
click at [1035, 105] on button "COMPRAR AHORA 🚚" at bounding box center [1142, 129] width 523 height 49
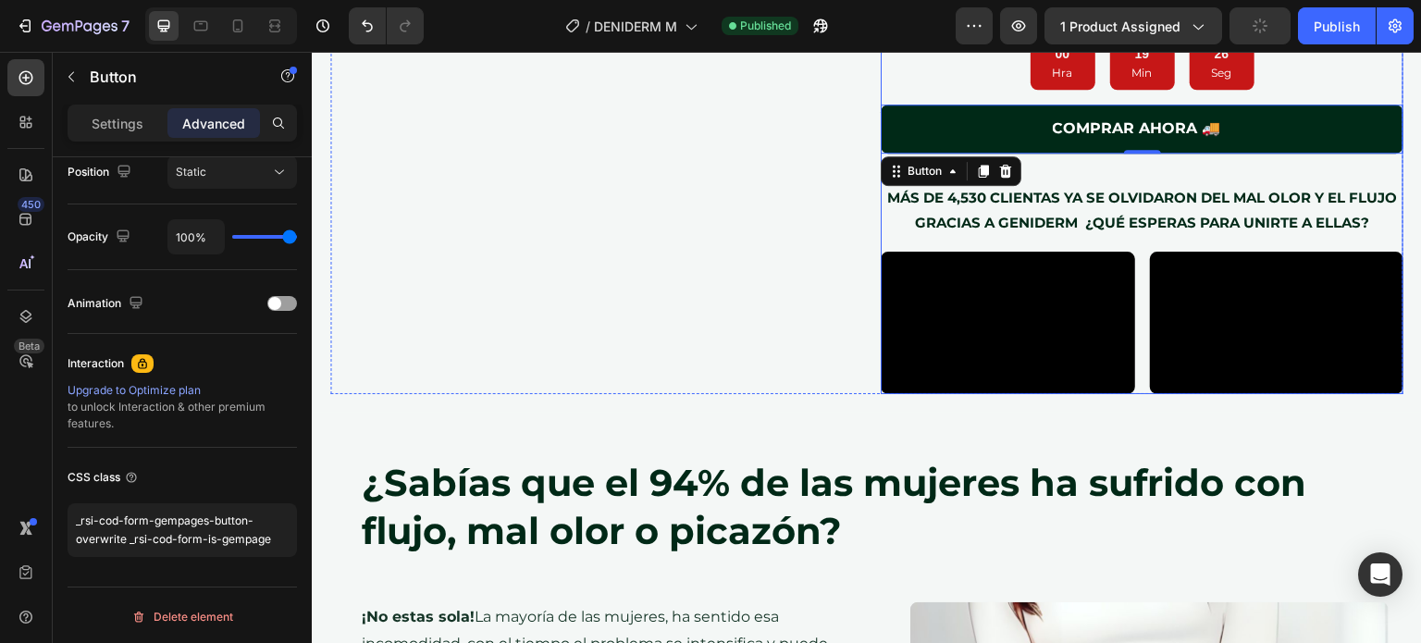
scroll to position [1373, 0]
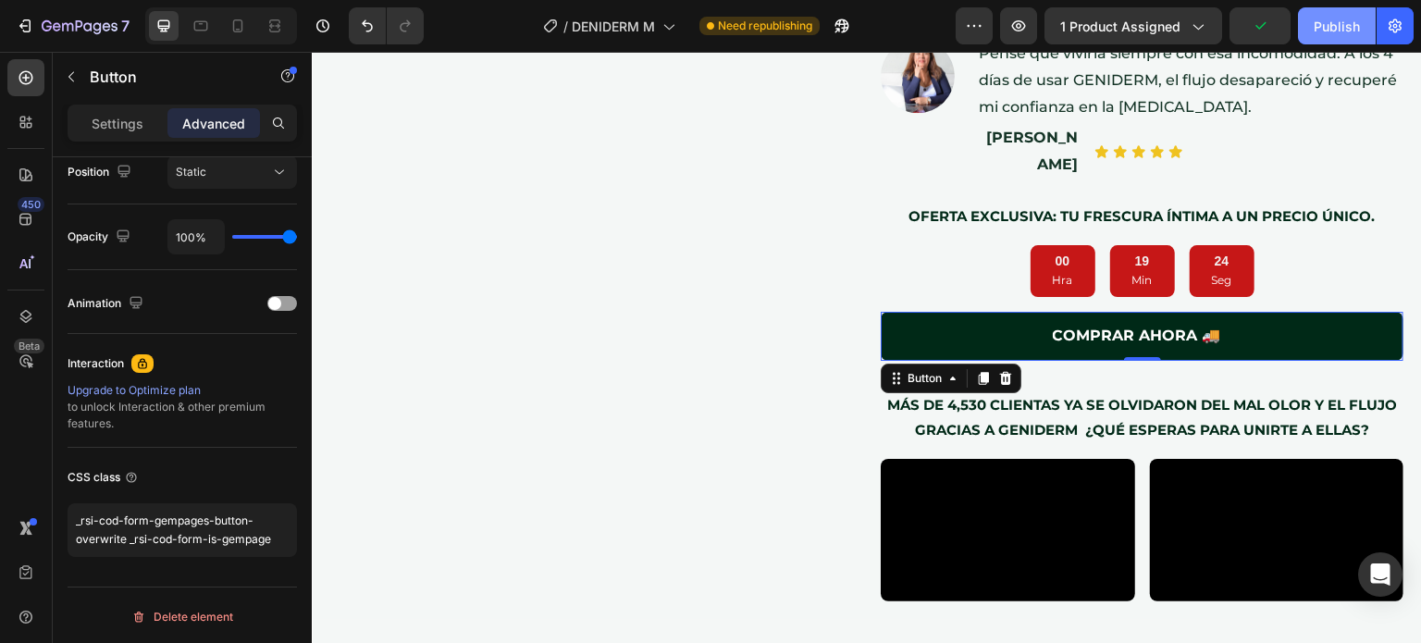
click at [1341, 18] on div "Publish" at bounding box center [1336, 26] width 46 height 19
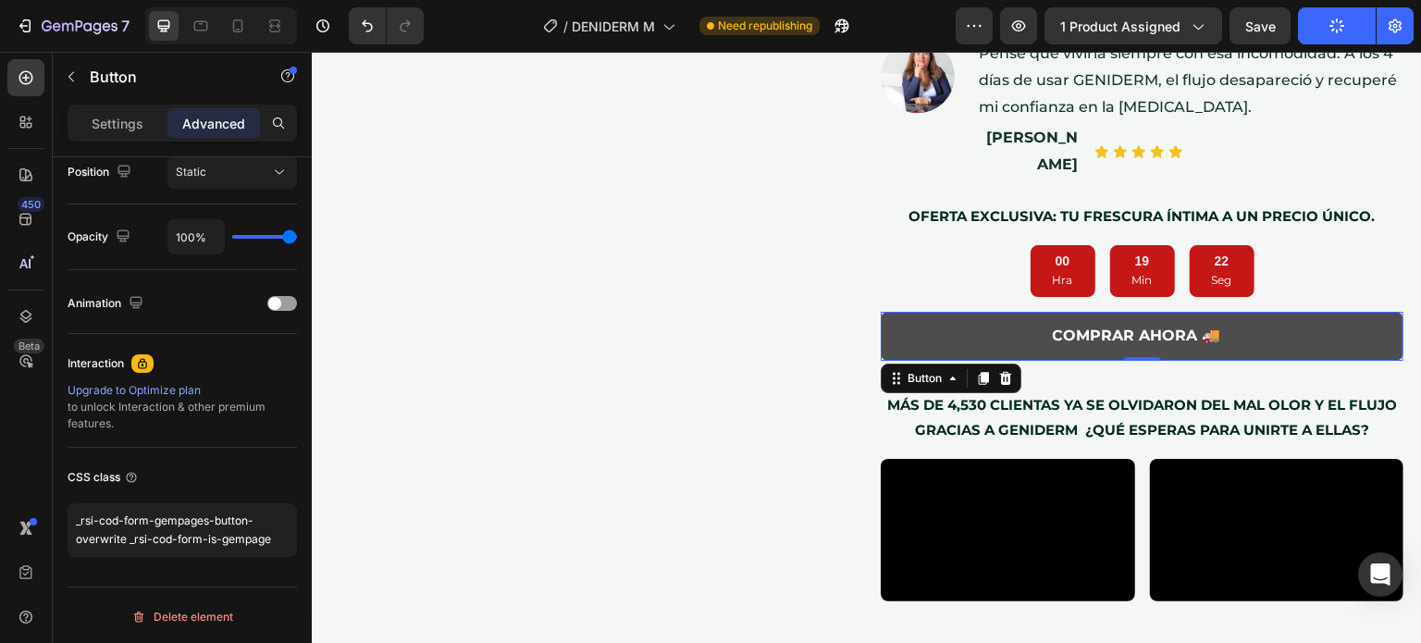
click at [937, 312] on button "COMPRAR AHORA 🚚" at bounding box center [1142, 336] width 523 height 49
click at [919, 312] on button "COMPRAR AHORA 🚚" at bounding box center [1142, 336] width 523 height 49
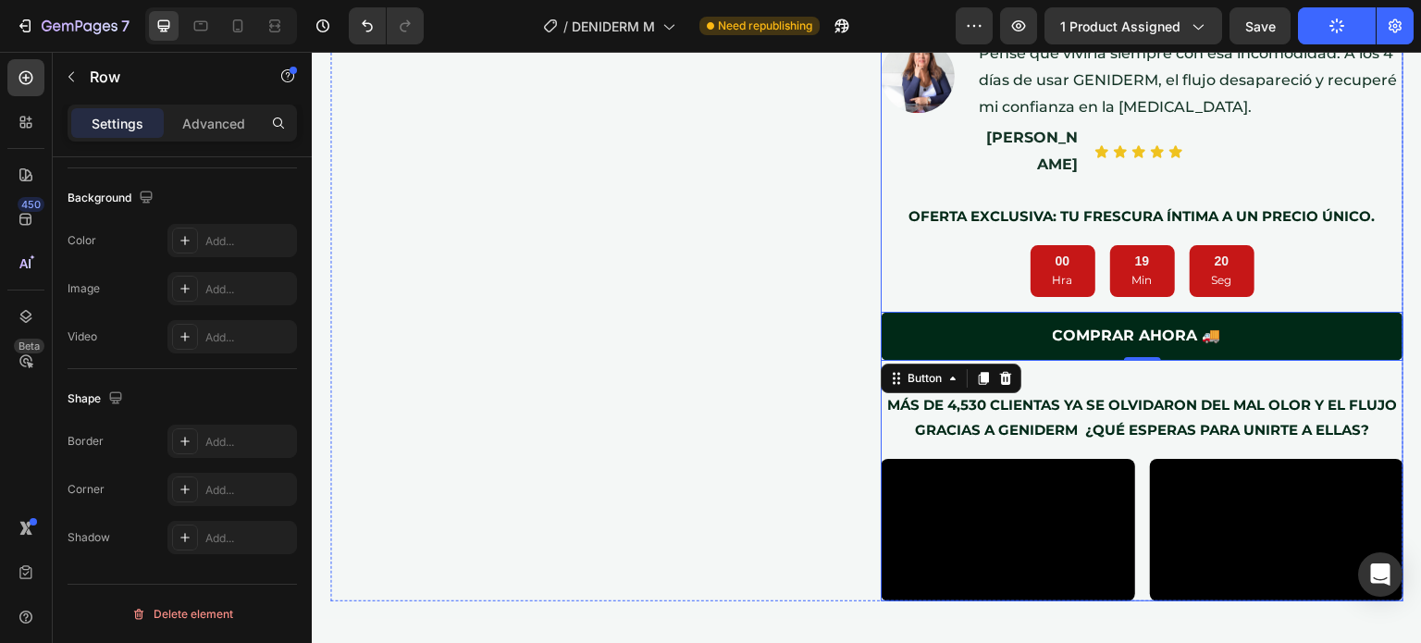
scroll to position [0, 0]
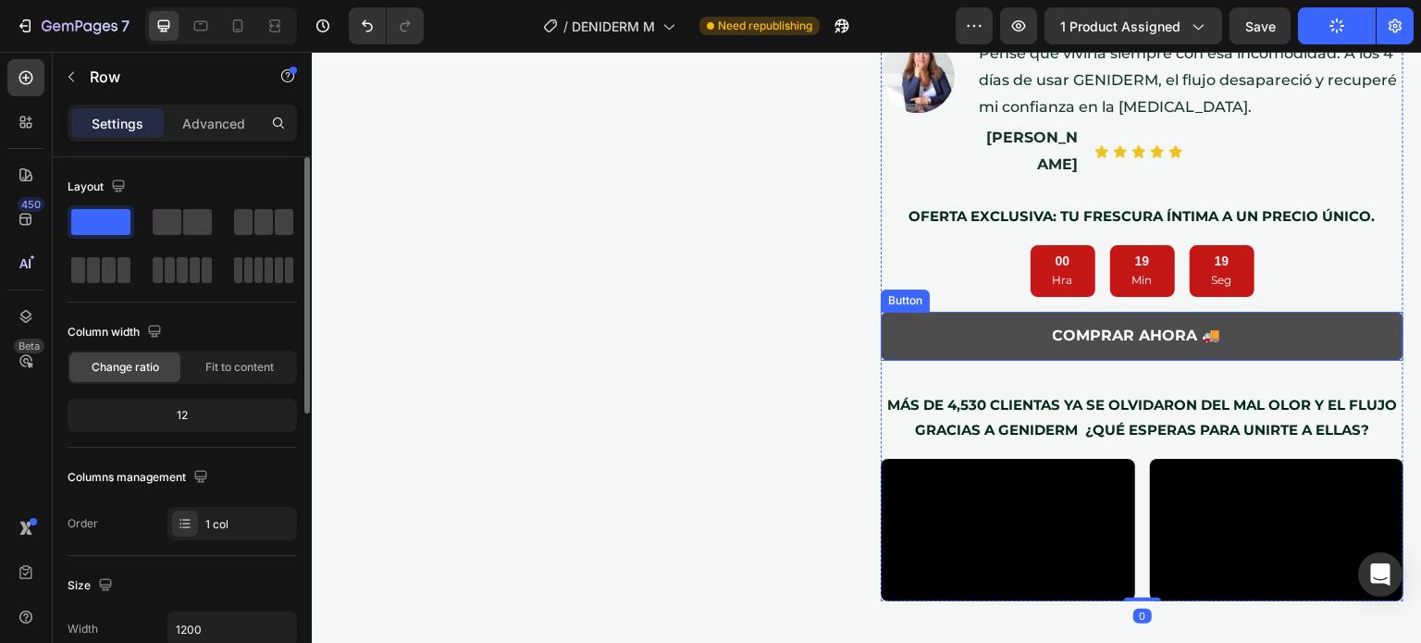
click at [951, 312] on button "COMPRAR AHORA 🚚" at bounding box center [1142, 336] width 523 height 49
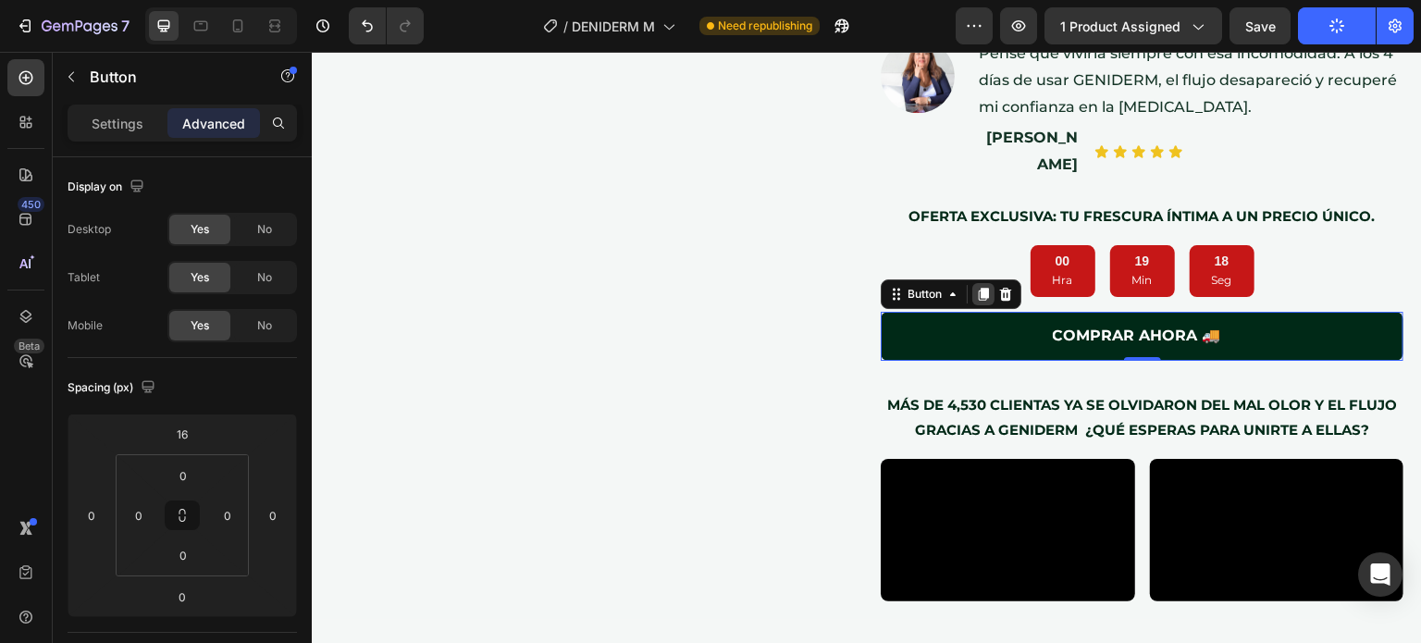
click at [976, 287] on icon at bounding box center [983, 294] width 15 height 15
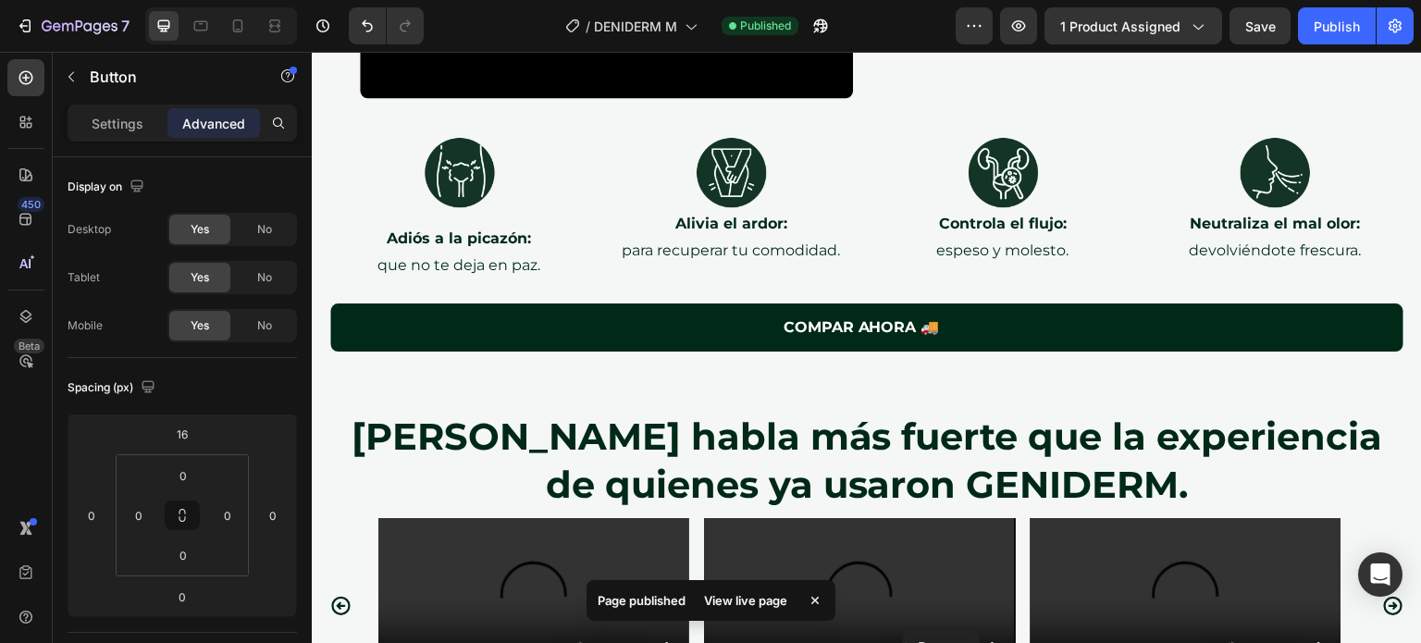
scroll to position [3115, 0]
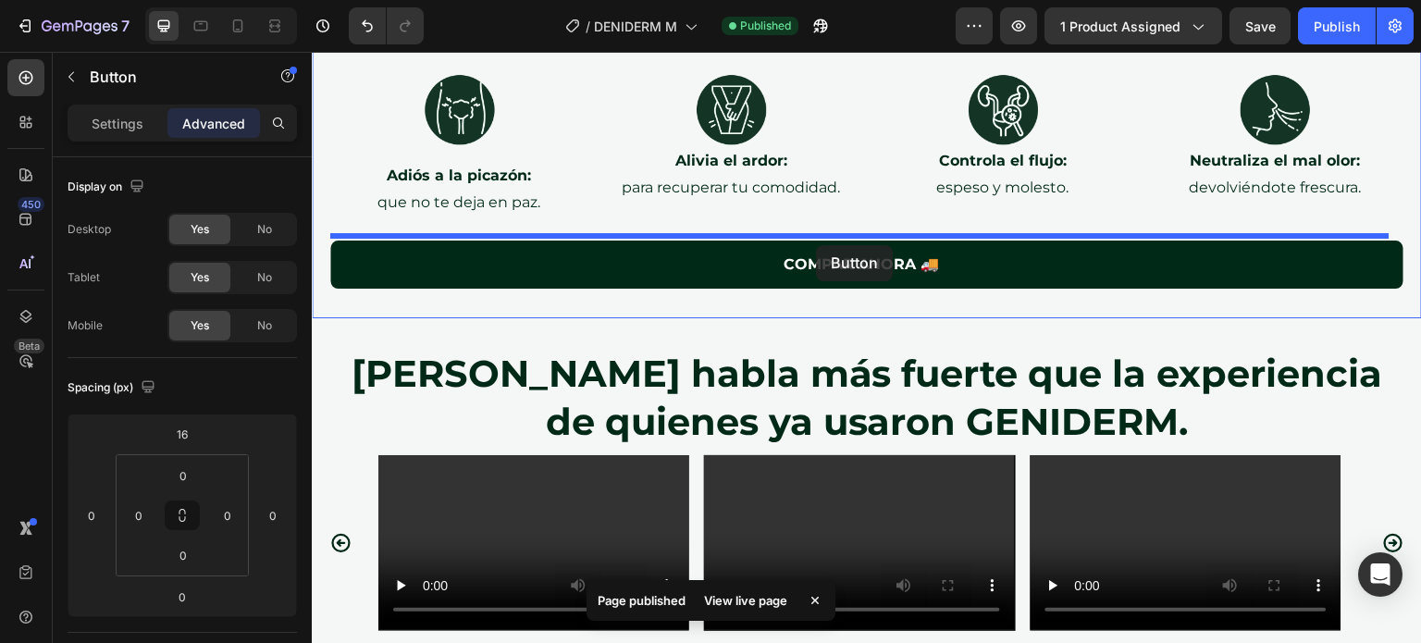
drag, startPoint x: 1011, startPoint y: 337, endPoint x: 812, endPoint y: 236, distance: 223.0
type input "8"
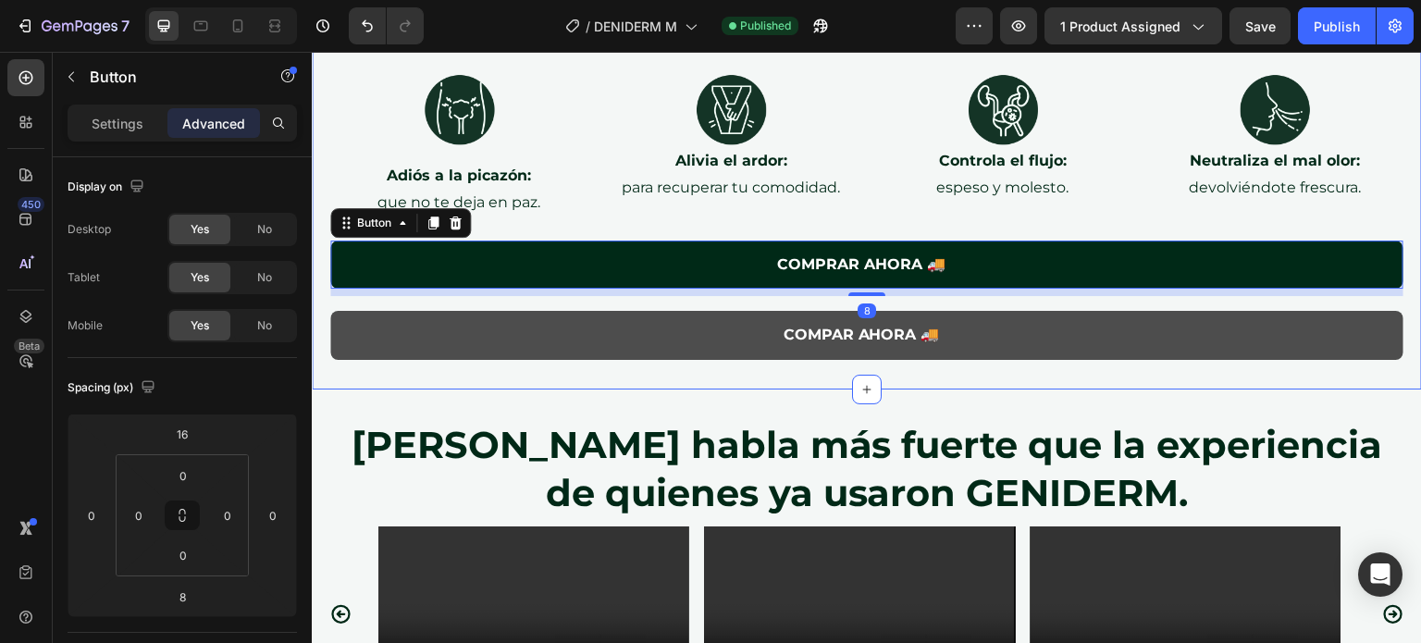
click at [962, 314] on button "COMPAR AHORA 🚚" at bounding box center [866, 335] width 1073 height 49
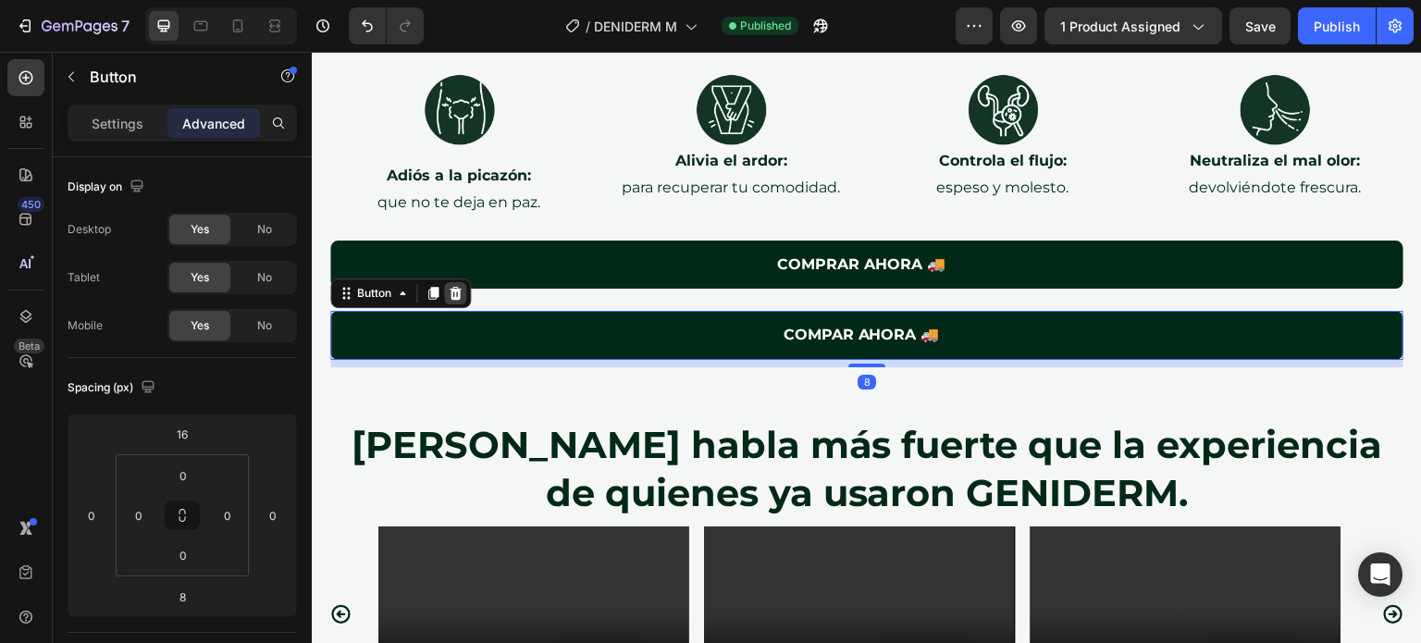
click at [451, 289] on icon at bounding box center [456, 293] width 12 height 13
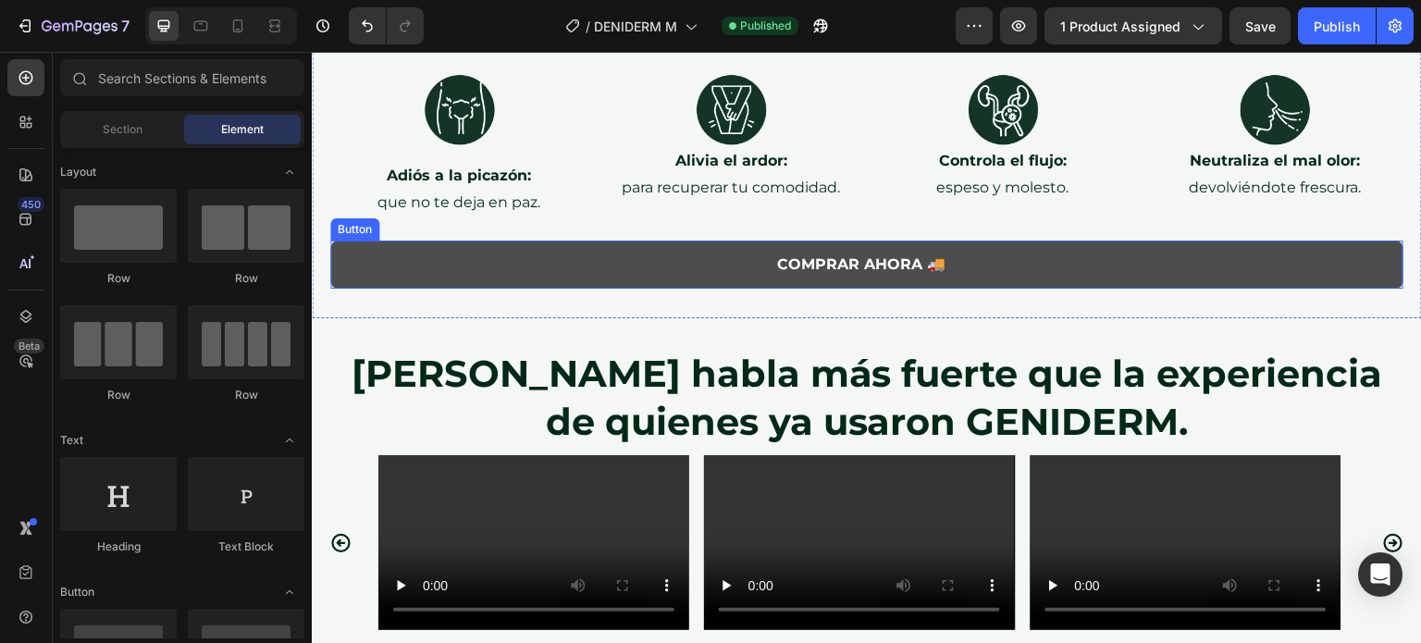
click at [699, 263] on button "COMPRAR AHORA 🚚" at bounding box center [866, 264] width 1073 height 49
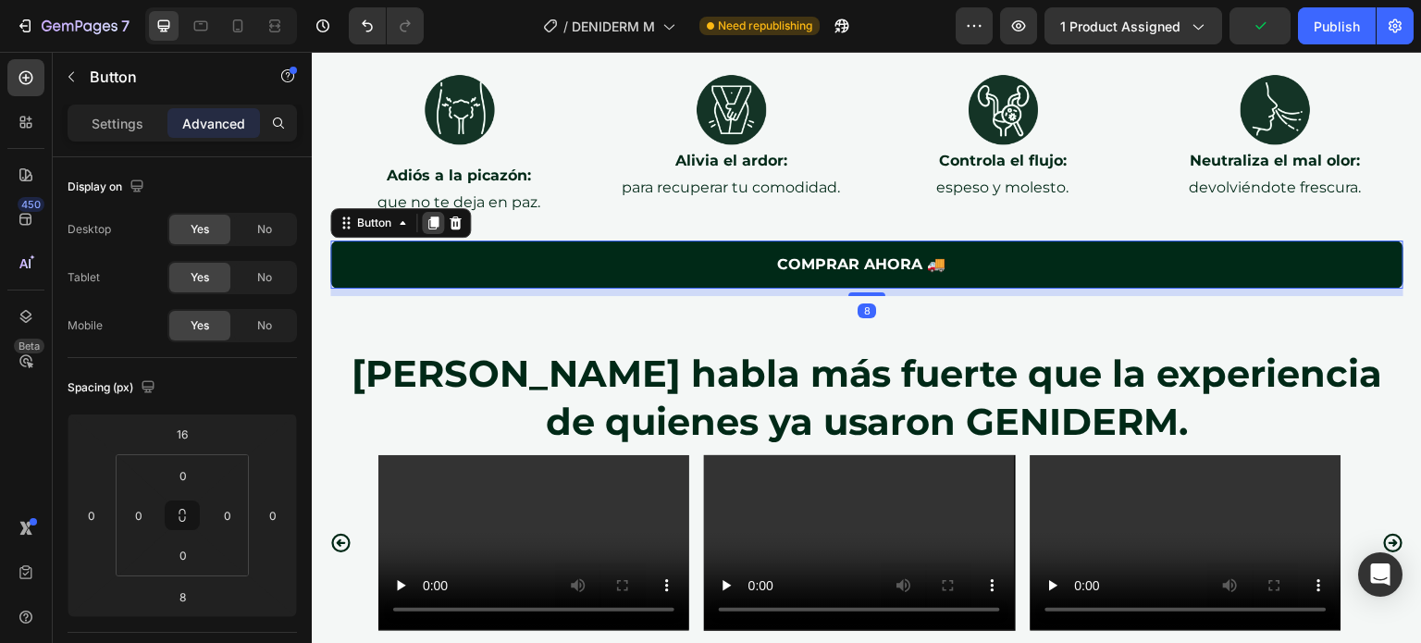
click at [434, 217] on icon at bounding box center [433, 222] width 10 height 13
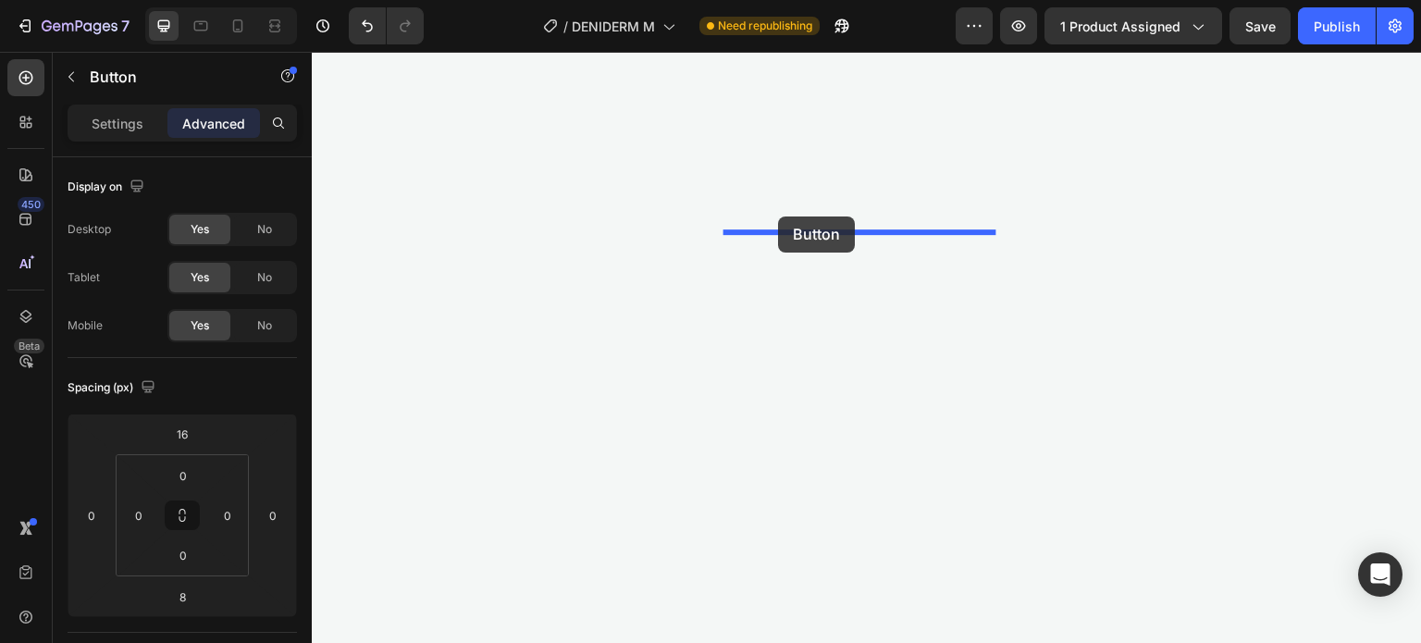
scroll to position [5210, 0]
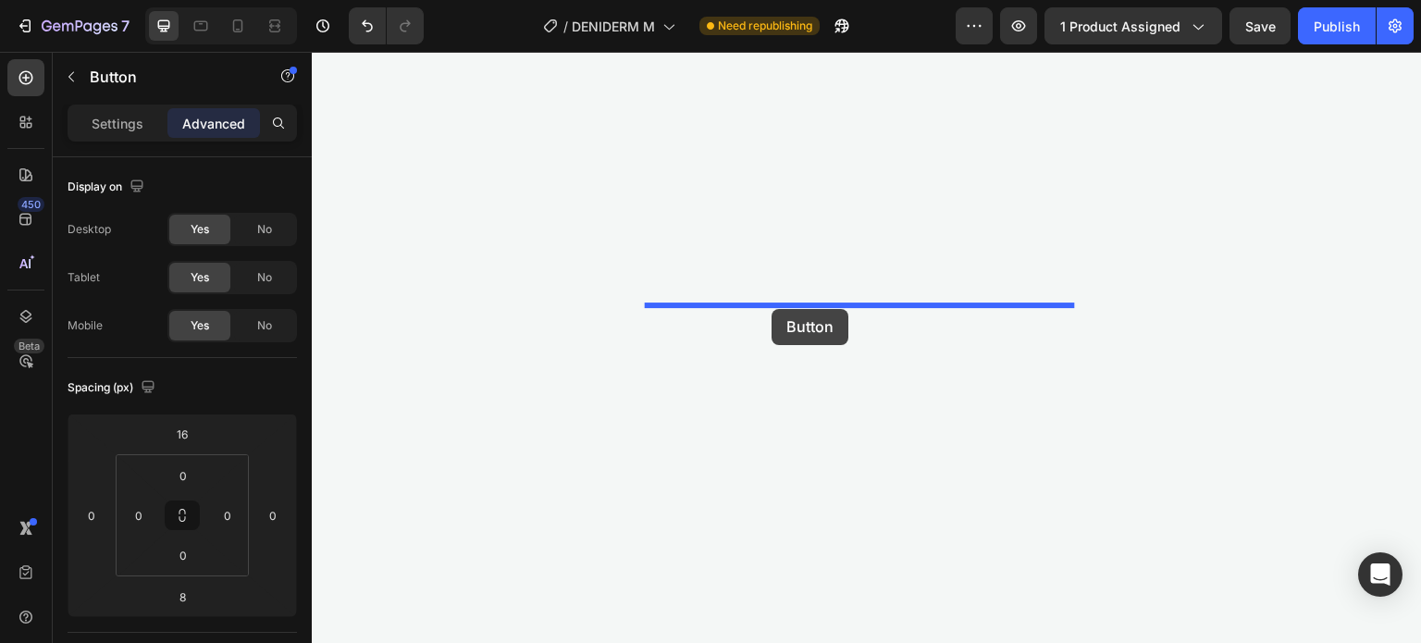
drag, startPoint x: 704, startPoint y: 329, endPoint x: 771, endPoint y: 309, distance: 70.5
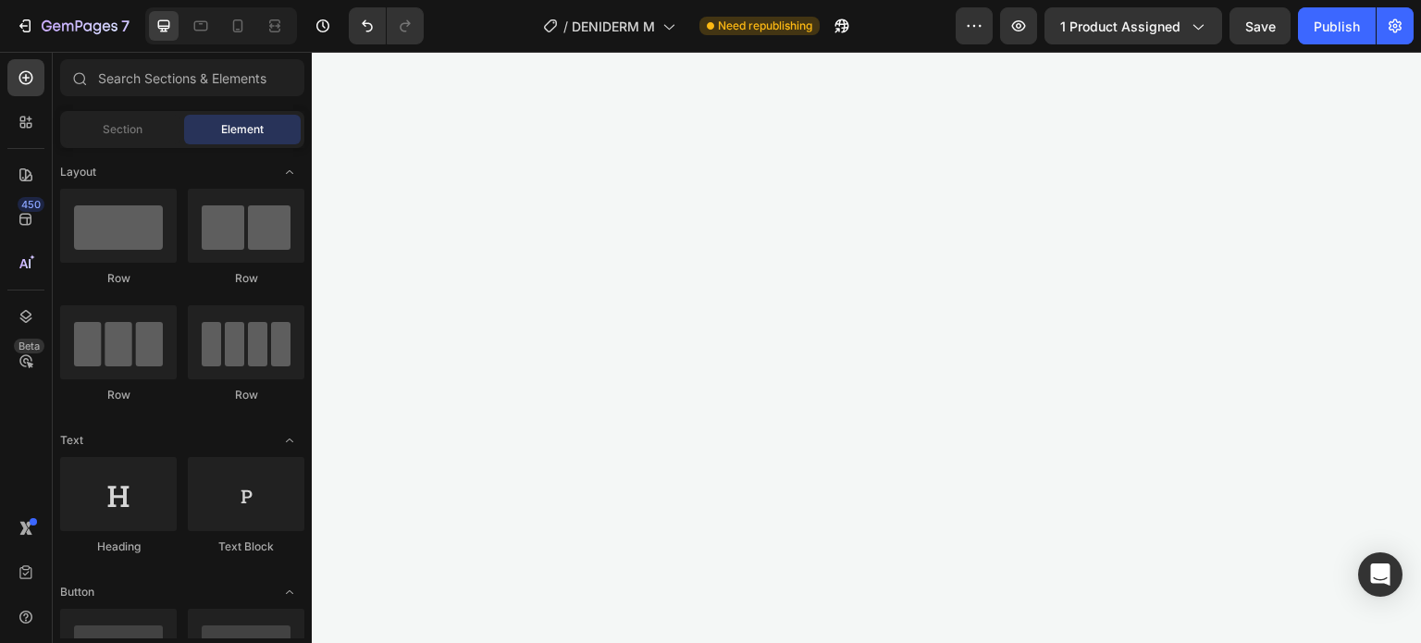
scroll to position [5270, 0]
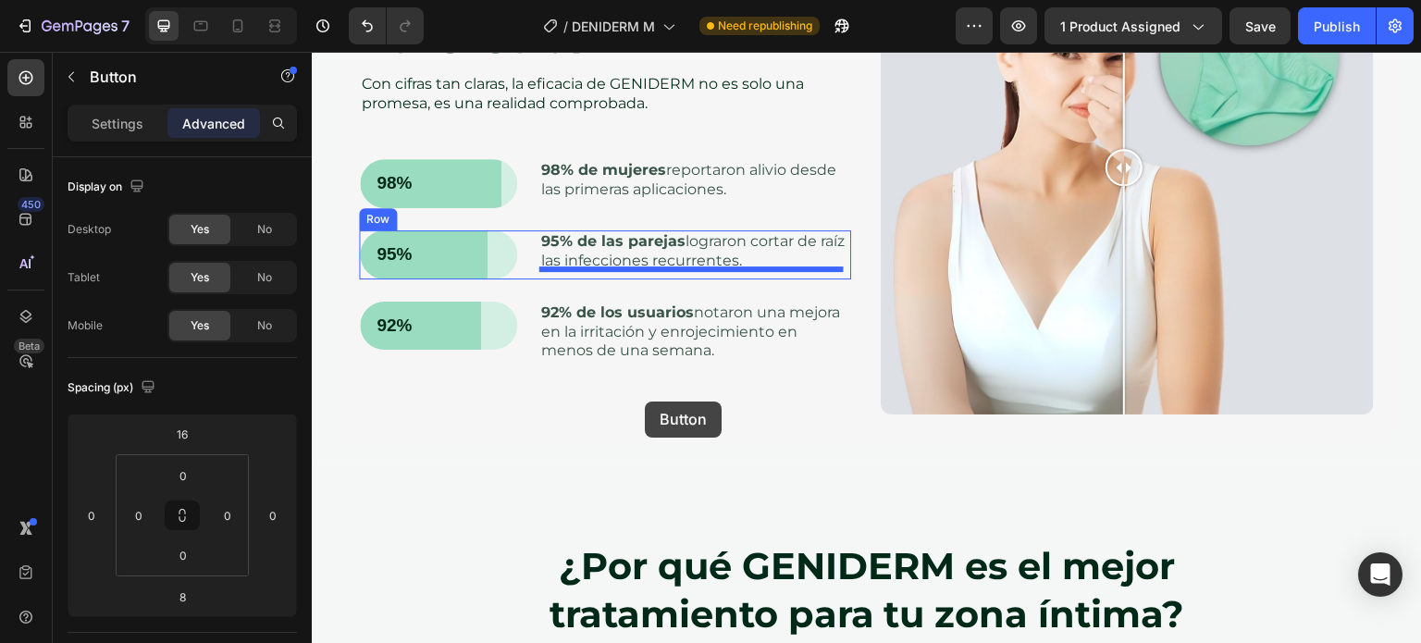
scroll to position [8508, 0]
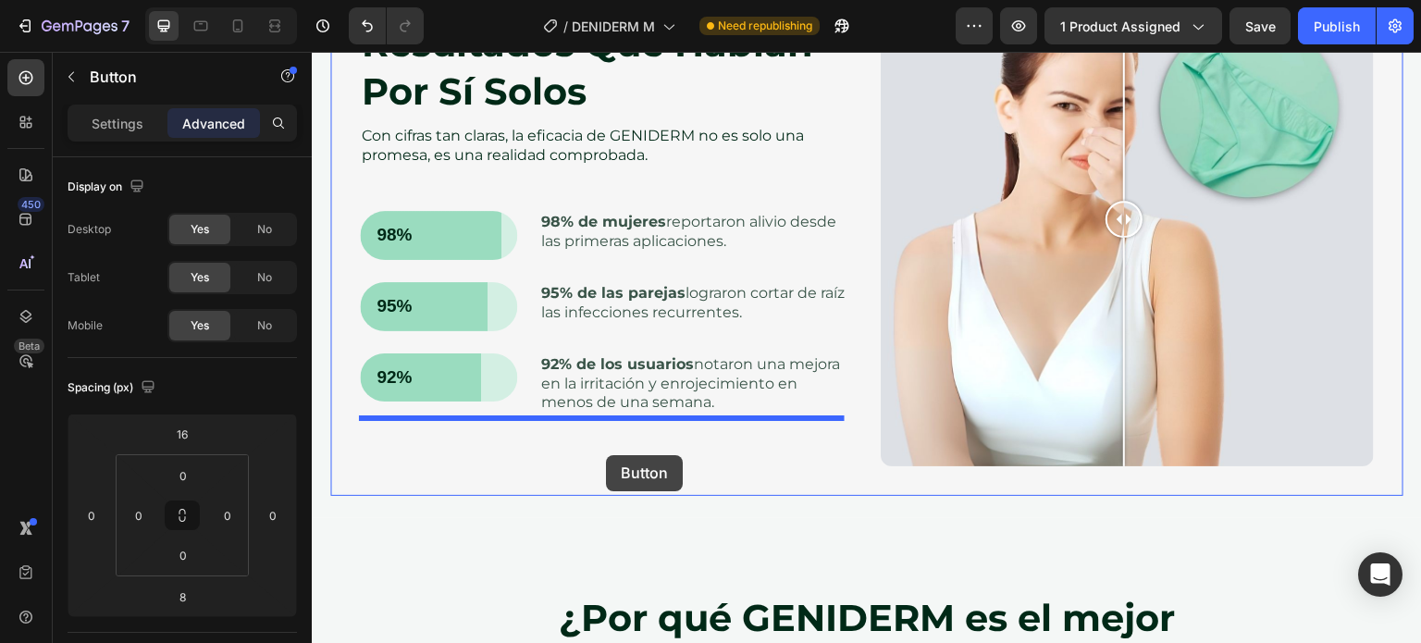
drag, startPoint x: 991, startPoint y: 345, endPoint x: 606, endPoint y: 455, distance: 400.2
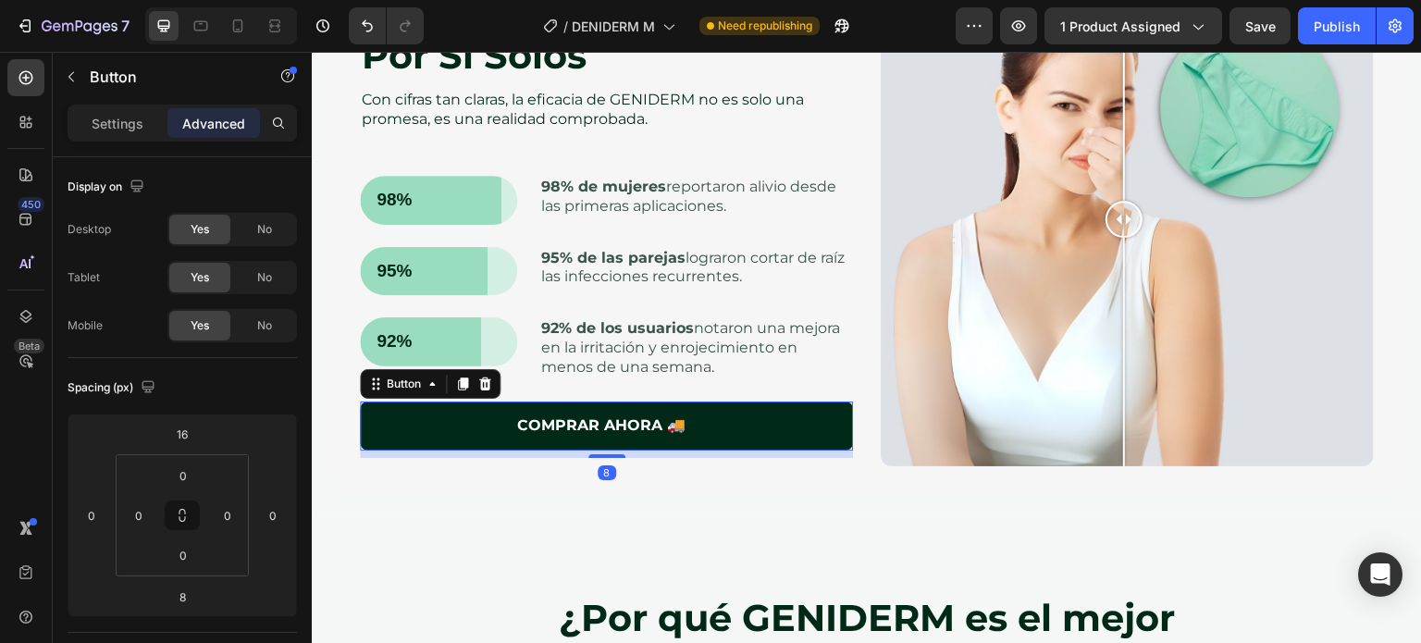
scroll to position [8473, 0]
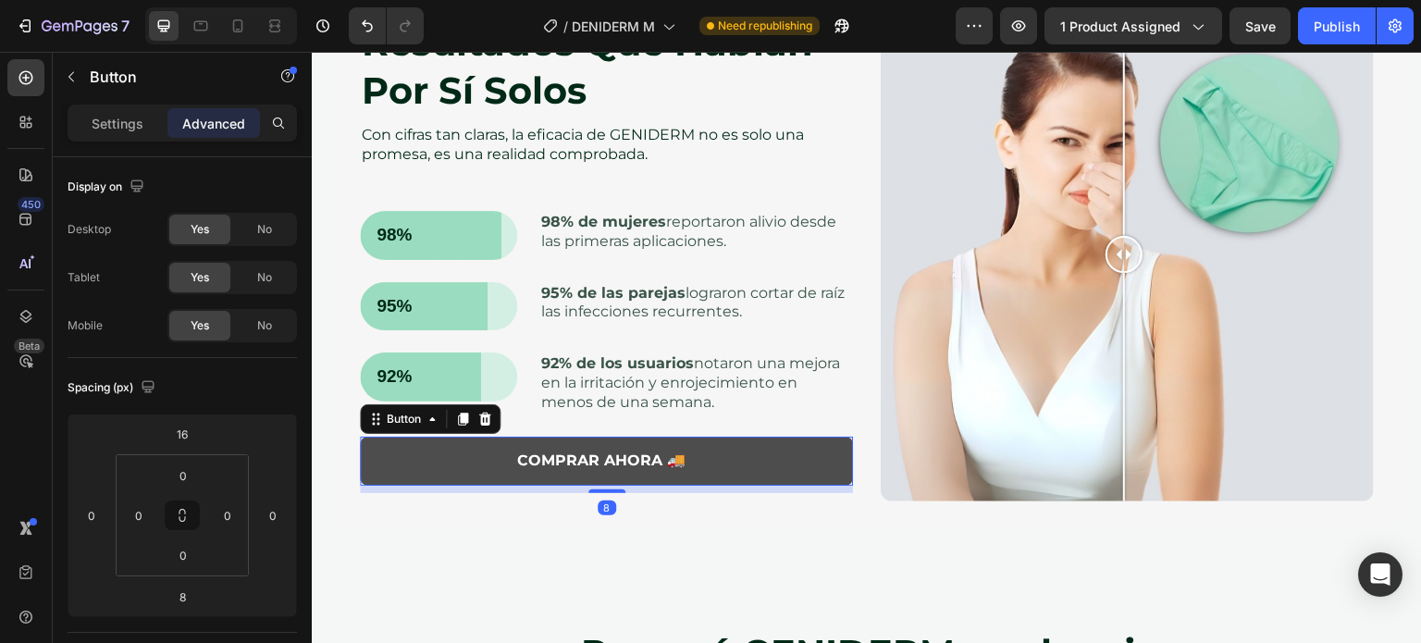
click at [757, 456] on button "COMPRAR AHORA 🚚" at bounding box center [606, 461] width 493 height 49
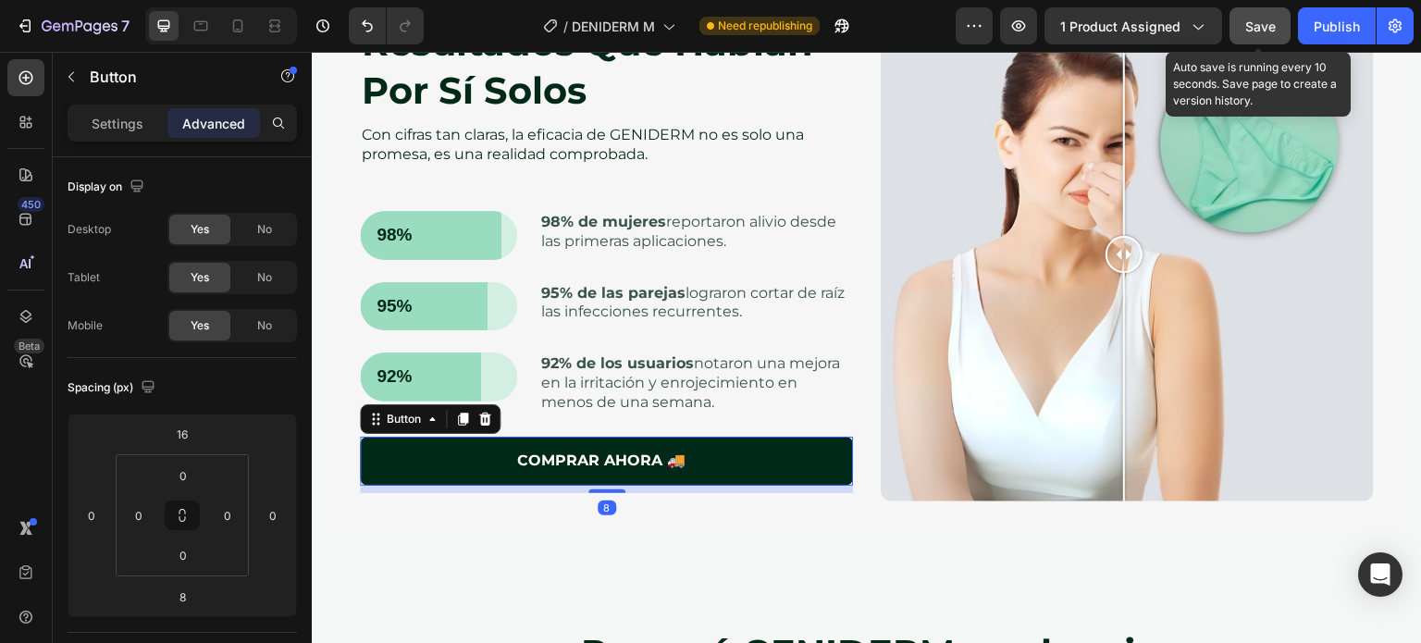
click at [1262, 30] on span "Save" at bounding box center [1260, 26] width 31 height 16
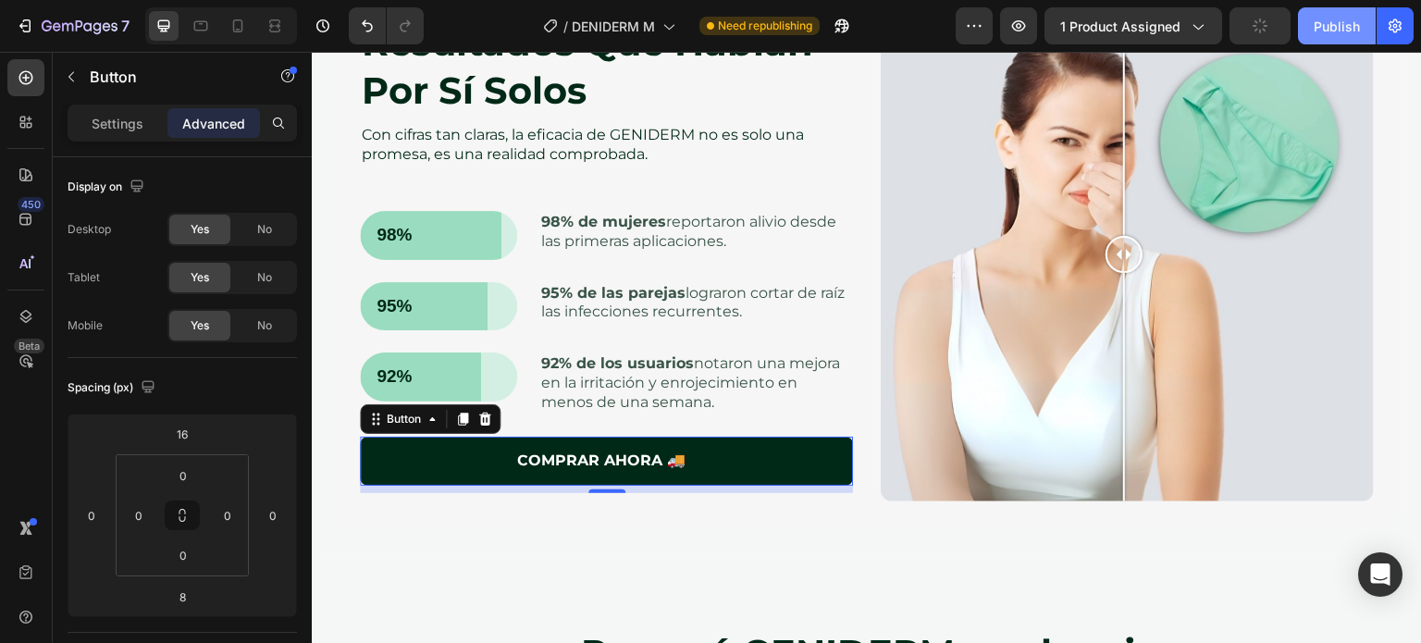
click at [1328, 28] on div "Publish" at bounding box center [1336, 26] width 46 height 19
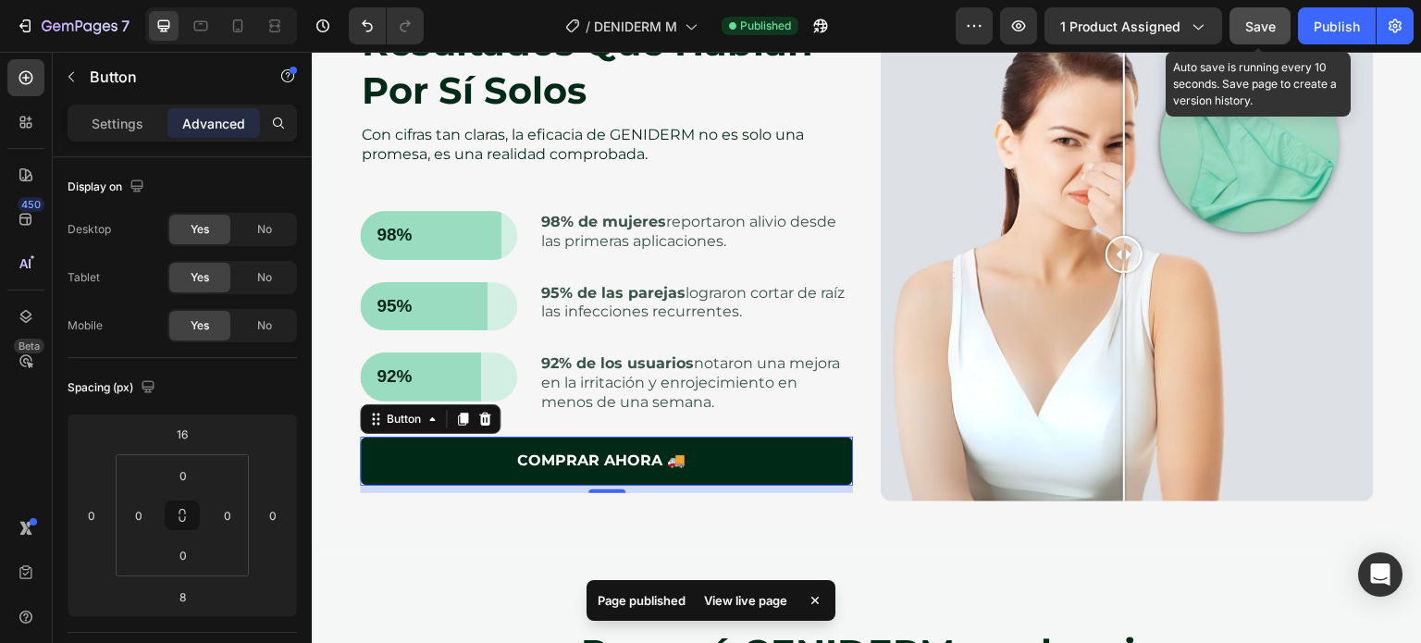
click at [1268, 26] on span "Save" at bounding box center [1260, 26] width 31 height 16
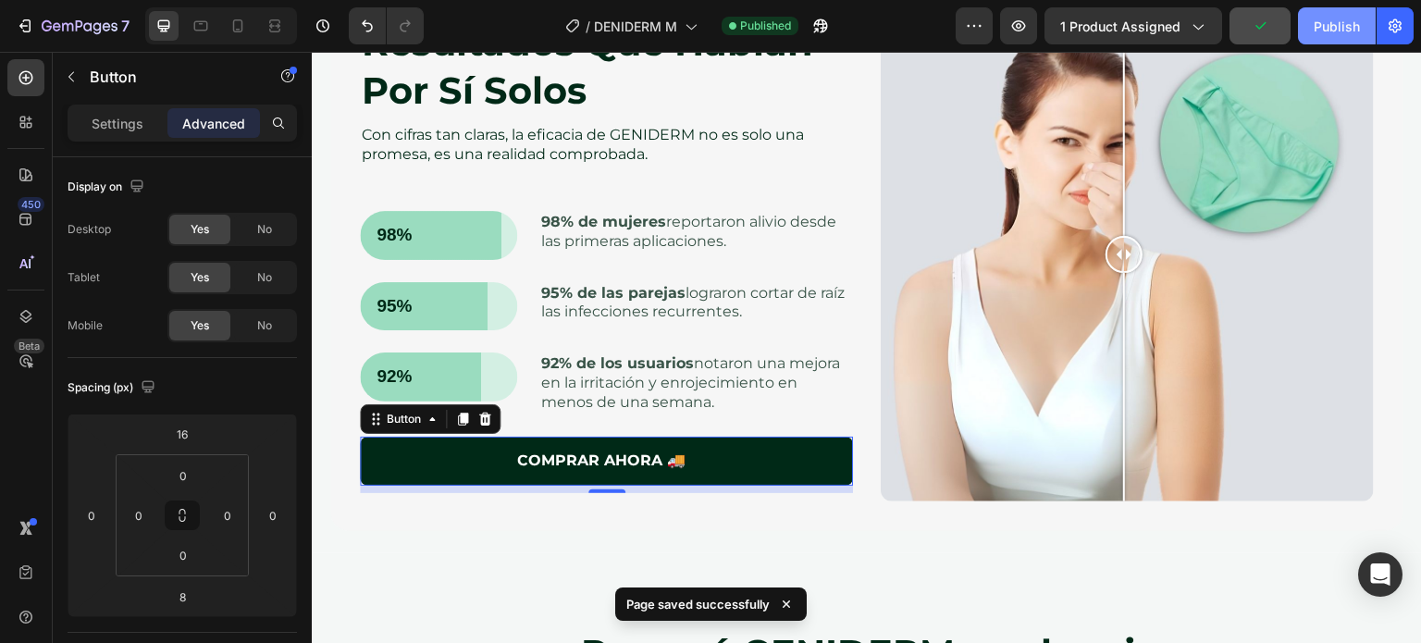
click at [1332, 30] on div "Publish" at bounding box center [1336, 26] width 46 height 19
click at [1021, 33] on icon "button" at bounding box center [1018, 26] width 18 height 18
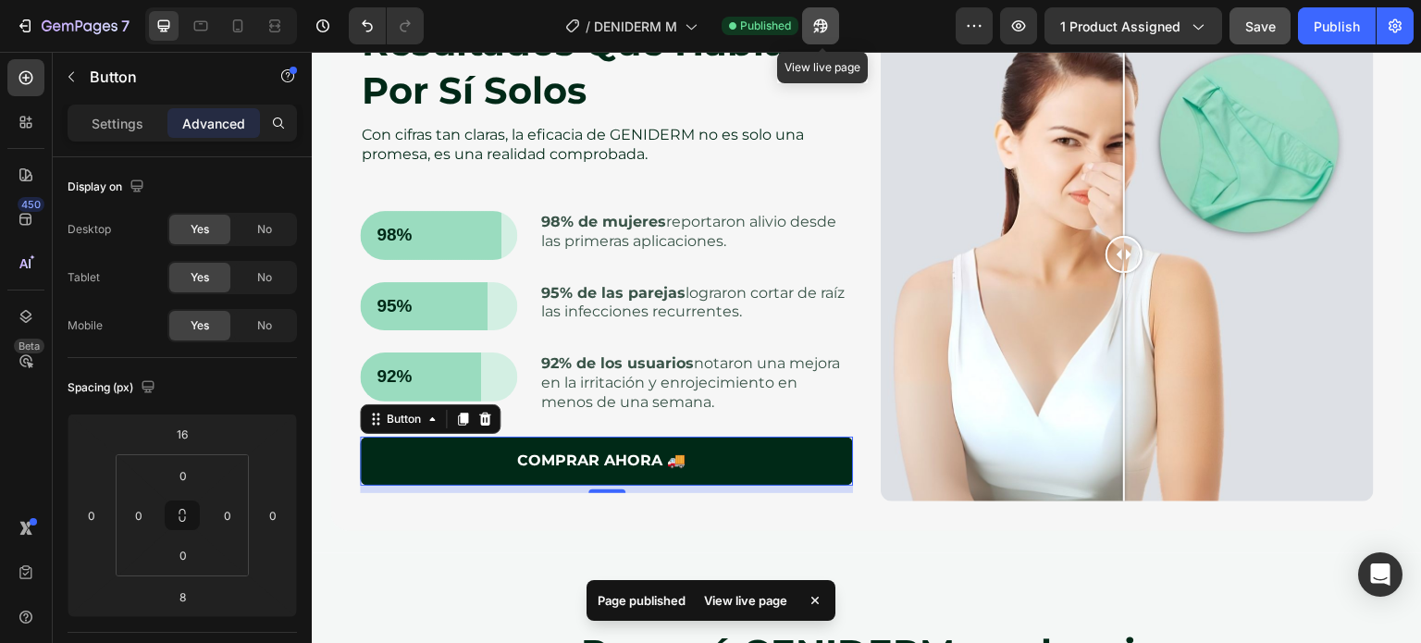
click at [825, 26] on icon "button" at bounding box center [820, 26] width 18 height 18
